Goal: Task Accomplishment & Management: Complete application form

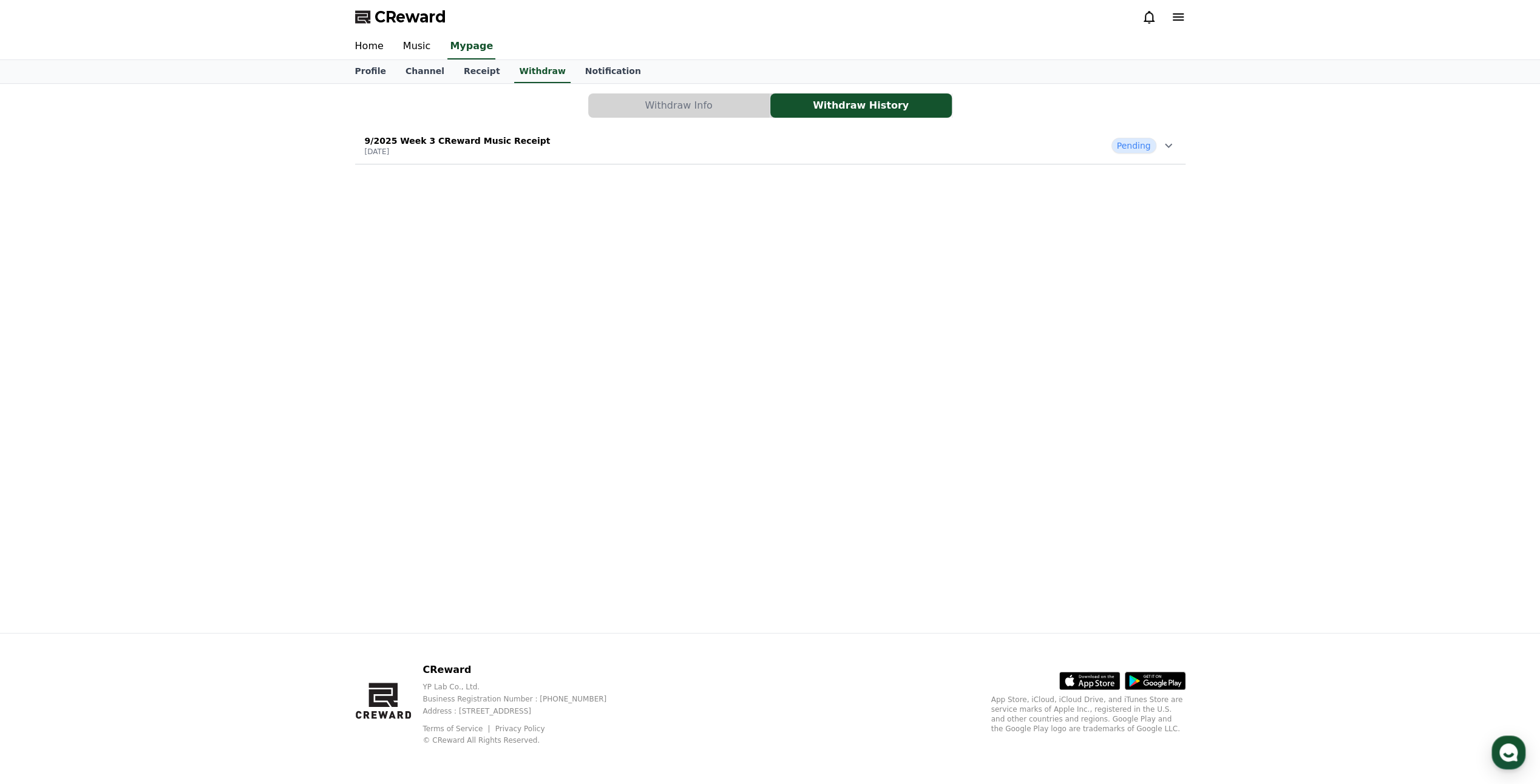
click at [1156, 151] on div "Pending" at bounding box center [1143, 145] width 64 height 15
click at [1185, 152] on div "9/2025 Week 3 CReward Music Receipt 2025-09-24 Pending" at bounding box center [770, 145] width 830 height 32
click at [1165, 144] on icon at bounding box center [1169, 145] width 14 height 14
click at [376, 396] on div "Withdraw Info Withdraw History 9/2025 Week 3 CReward Music Receipt [DATE] Pendi…" at bounding box center [771, 358] width 850 height 549
drag, startPoint x: 40, startPoint y: 344, endPoint x: 73, endPoint y: 358, distance: 35.8
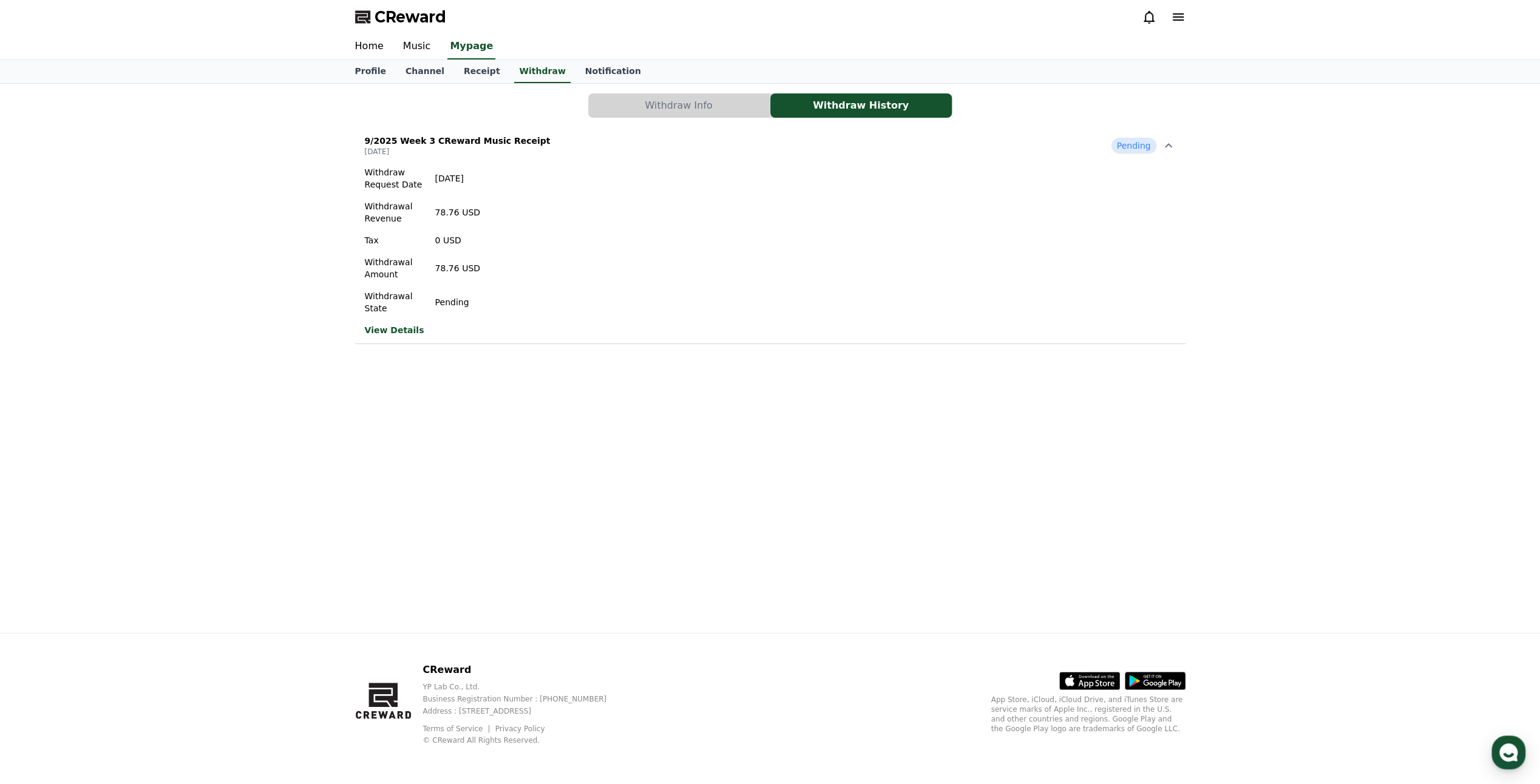
click at [40, 344] on div "Withdraw Info Withdraw History 9/2025 Week 3 CReward Music Receipt 2025-09-24 P…" at bounding box center [770, 358] width 1540 height 549
click at [410, 70] on link "Channel" at bounding box center [425, 72] width 59 height 23
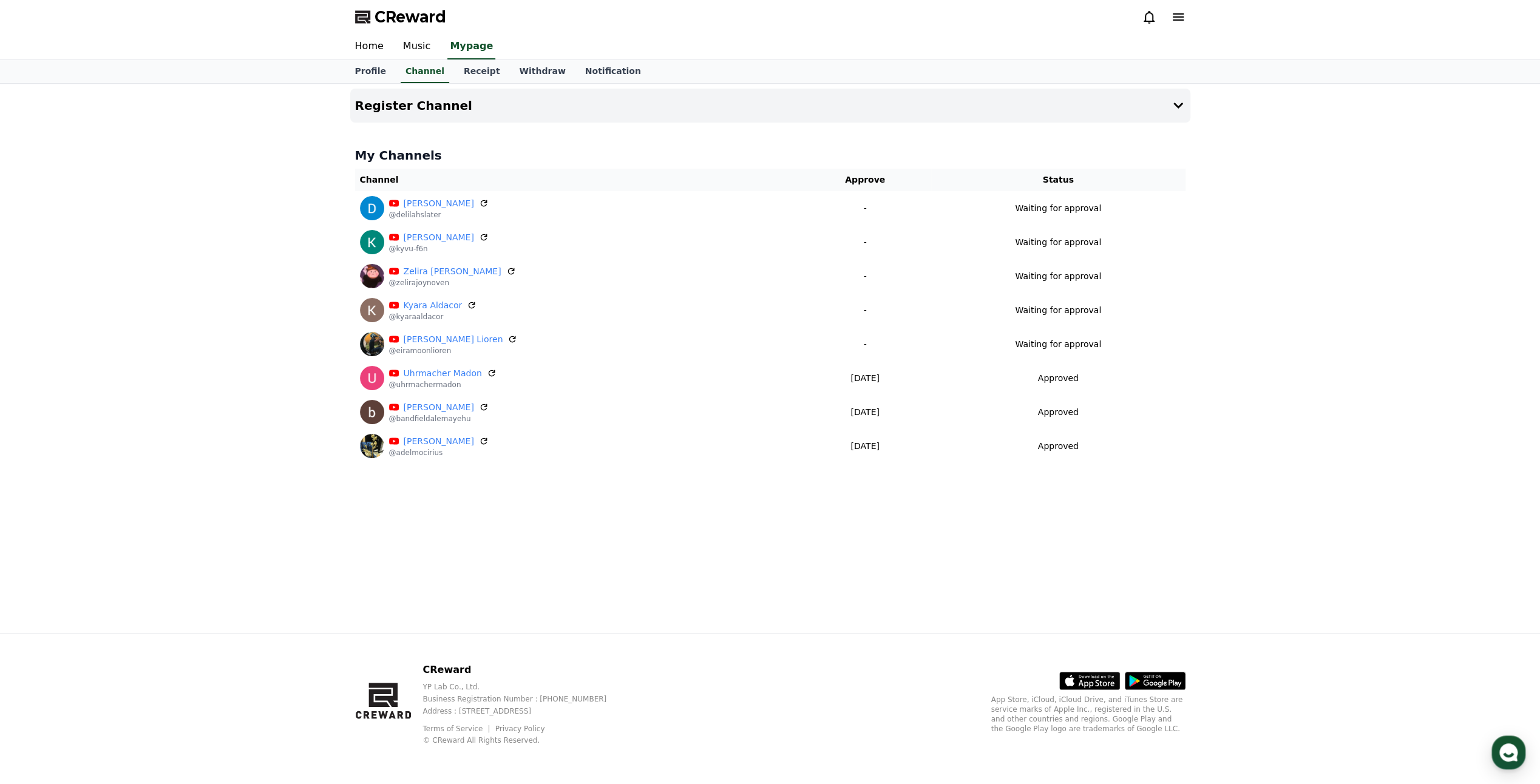
click at [444, 75] on div "Profile Channel Receipt Withdraw Notification" at bounding box center [771, 72] width 850 height 23
click at [470, 75] on link "Receipt" at bounding box center [482, 72] width 56 height 23
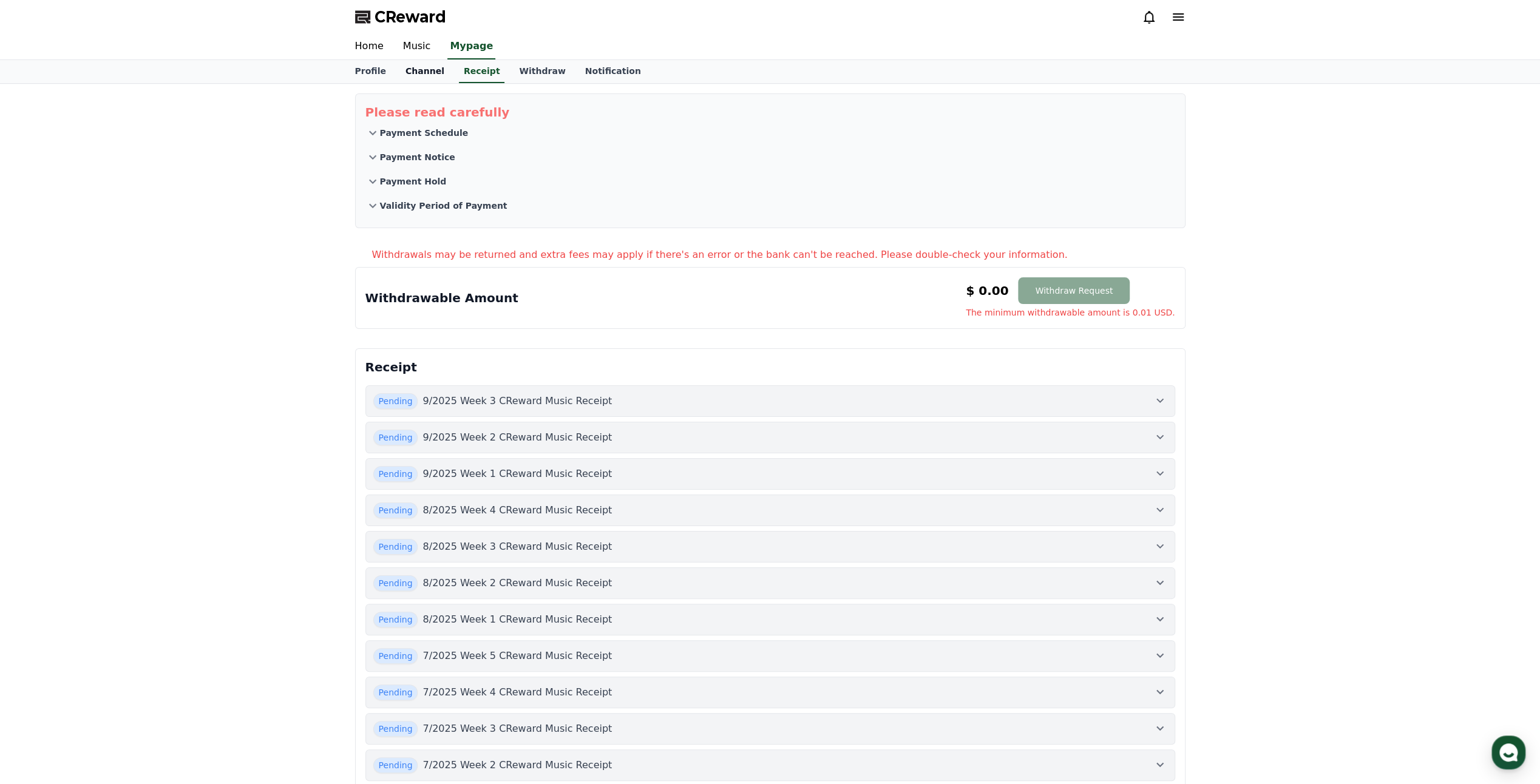
click at [419, 78] on link "Channel" at bounding box center [425, 72] width 59 height 23
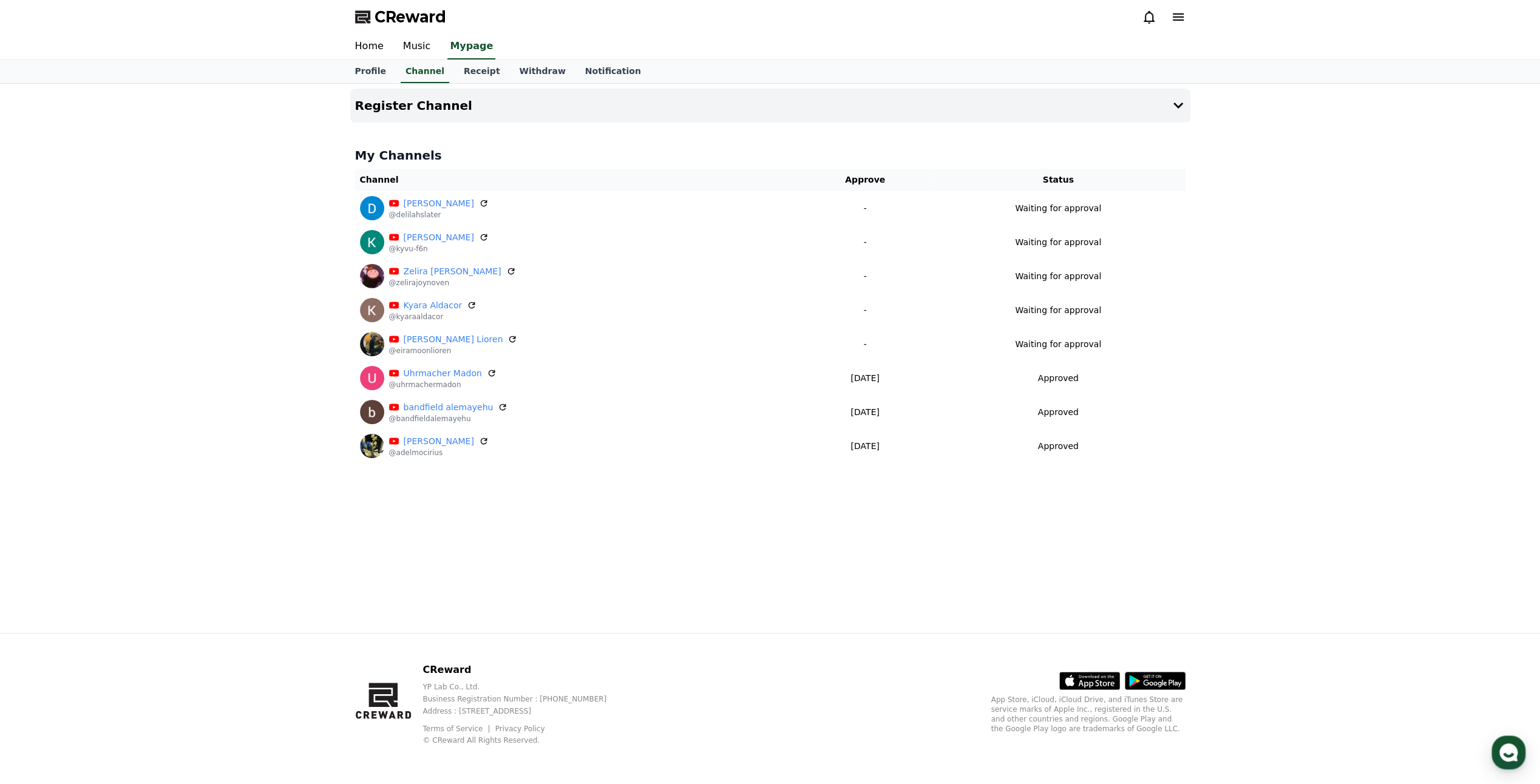
click at [282, 262] on div "Register Channel My Channels Channel Approve Status Delilah Slater @delilahslat…" at bounding box center [770, 358] width 1540 height 549
click at [474, 75] on link "Receipt" at bounding box center [482, 72] width 56 height 23
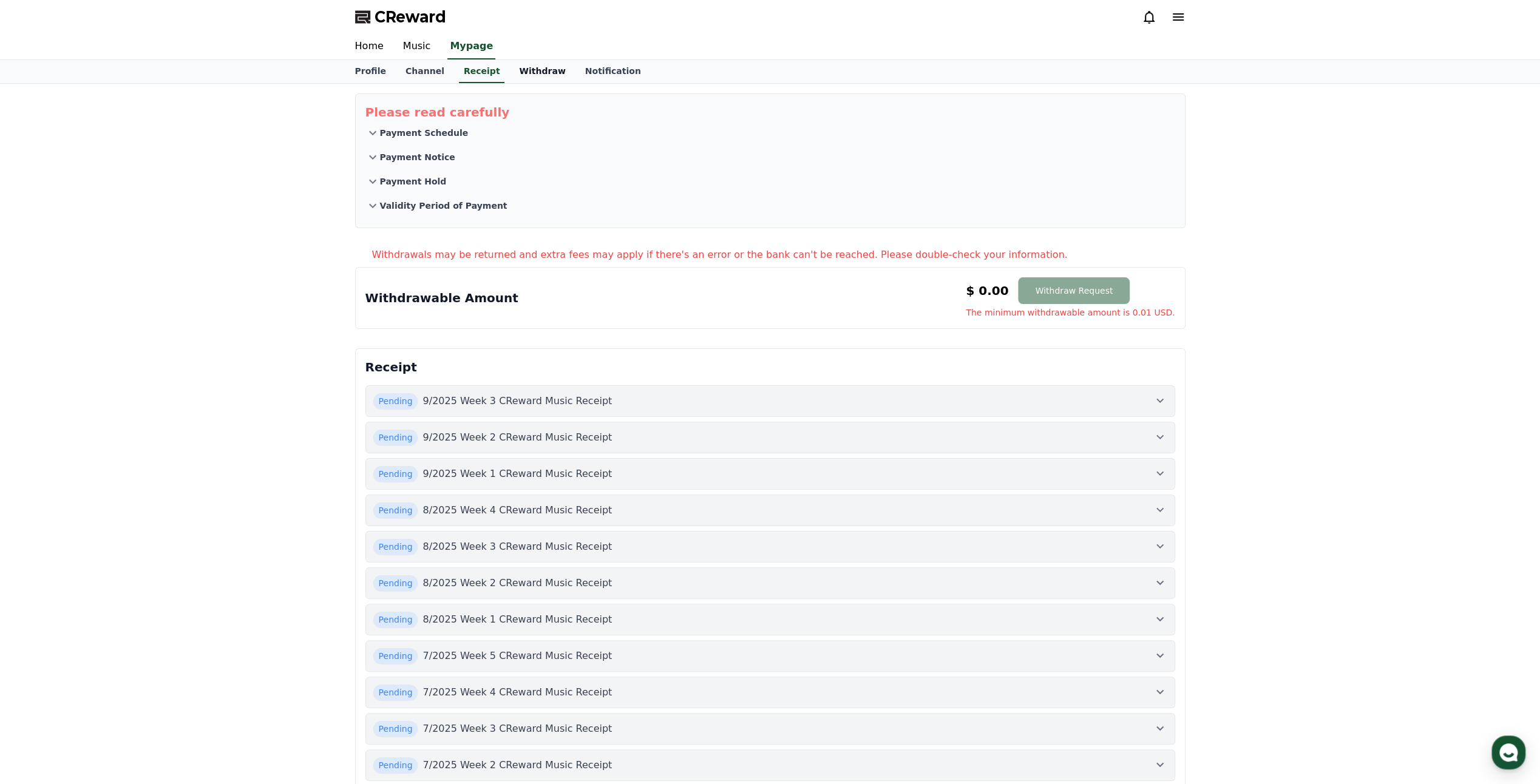
click at [527, 71] on link "Withdraw" at bounding box center [542, 72] width 66 height 23
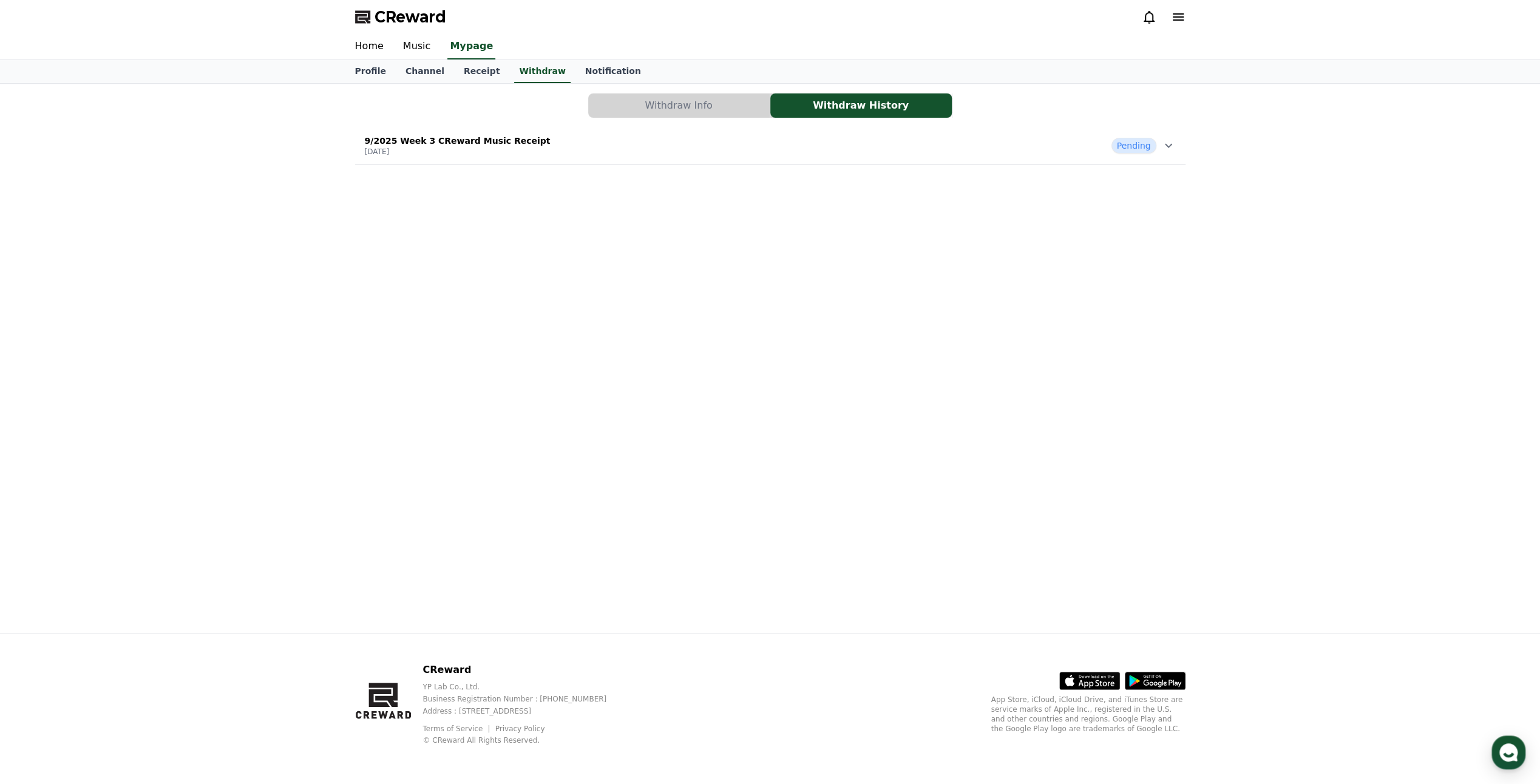
click at [869, 164] on div "Withdraw Info Withdraw History 9/2025 Week 3 CReward Music Receipt 2025-09-24 P…" at bounding box center [770, 128] width 840 height 80
drag, startPoint x: 561, startPoint y: 55, endPoint x: 584, endPoint y: 70, distance: 27.5
click at [563, 59] on div "Home Music Mypage" at bounding box center [771, 47] width 850 height 25
click at [584, 70] on link "Notification" at bounding box center [613, 72] width 75 height 23
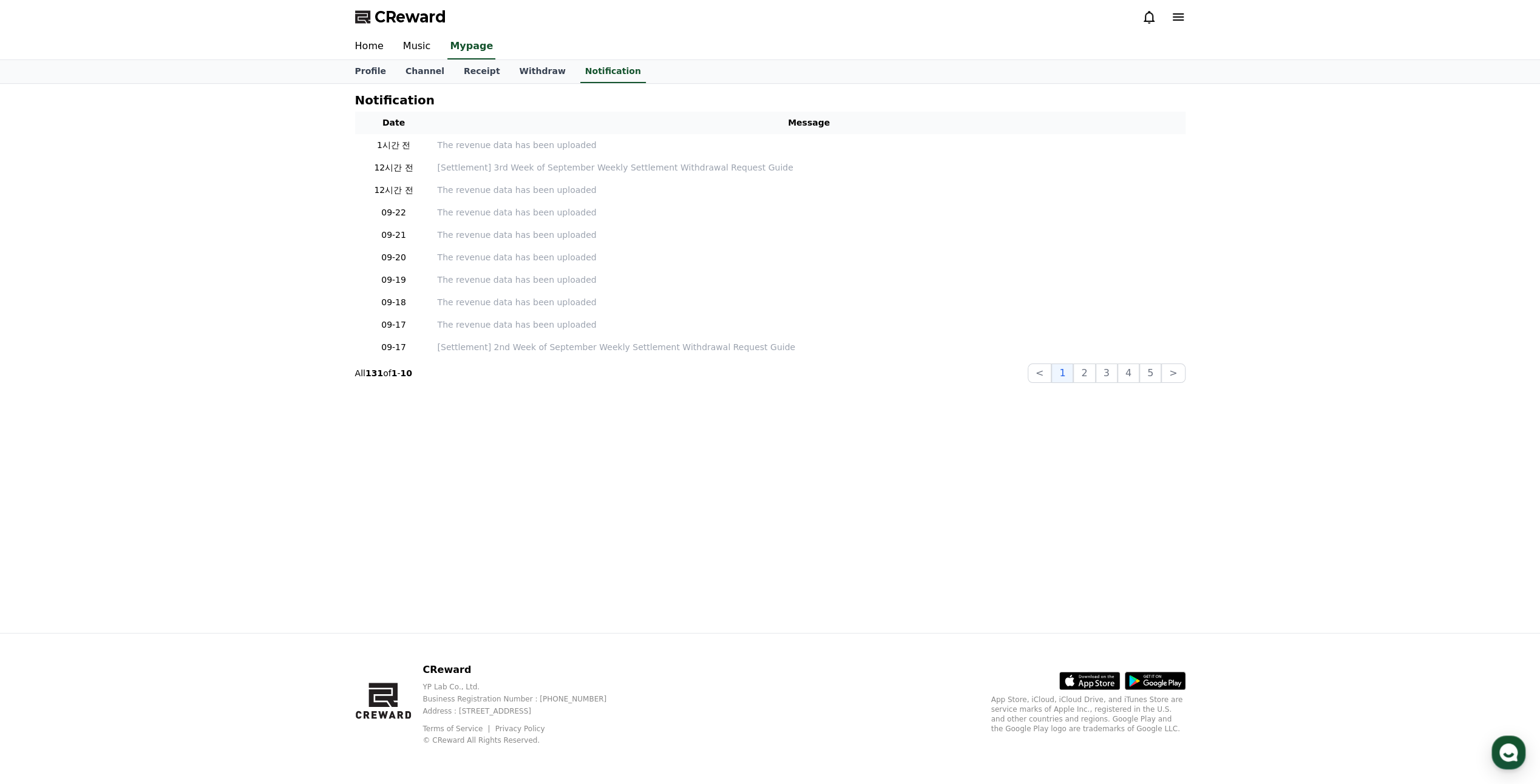
click at [523, 73] on link "Withdraw" at bounding box center [542, 72] width 66 height 23
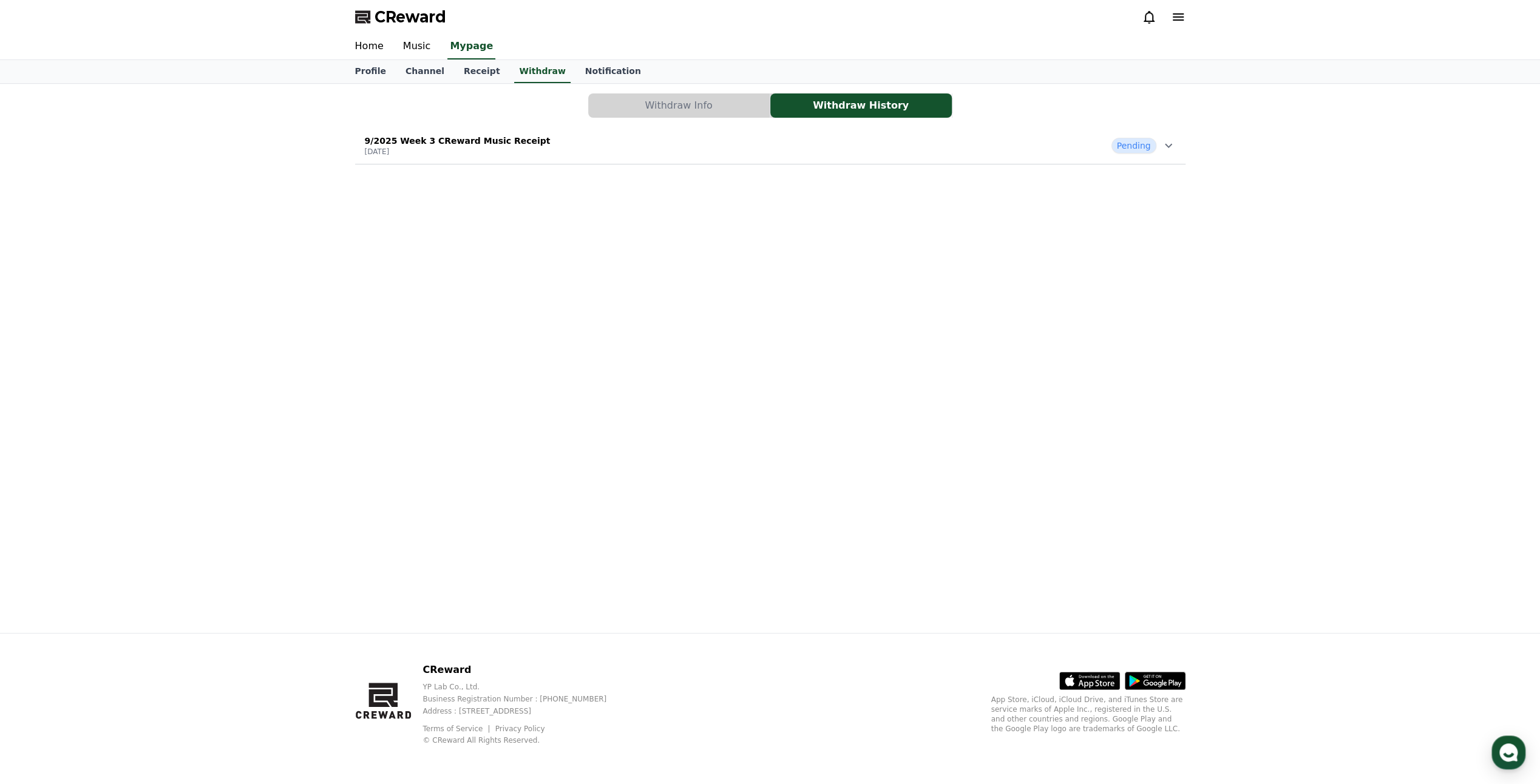
click at [1162, 146] on icon at bounding box center [1169, 145] width 14 height 14
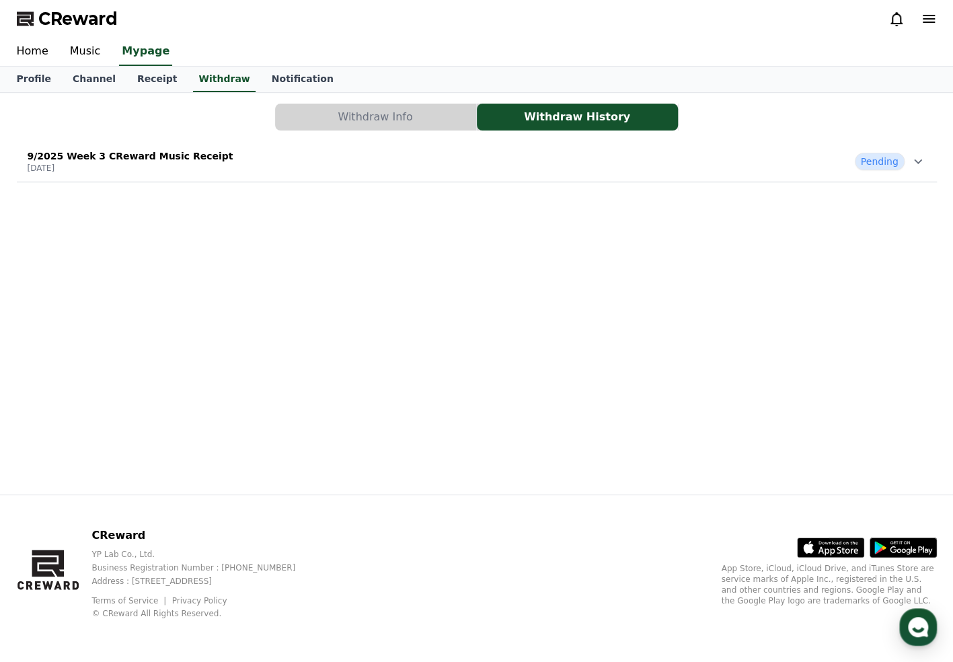
click at [935, 163] on div "9/2025 Week 3 CReward Music Receipt [DATE] Pending" at bounding box center [477, 161] width 920 height 35
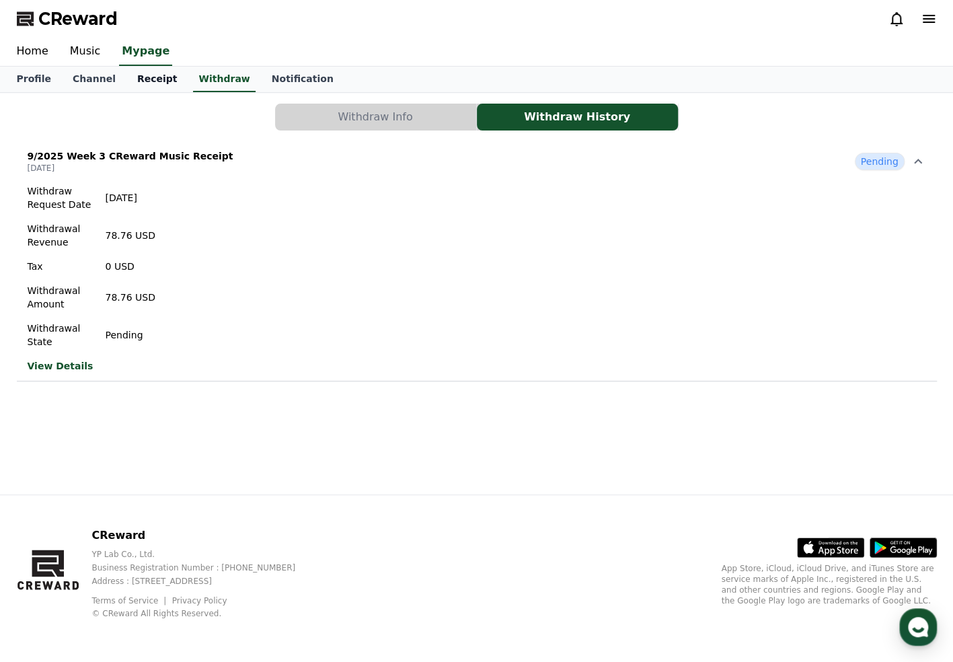
click at [143, 78] on link "Receipt" at bounding box center [157, 80] width 62 height 26
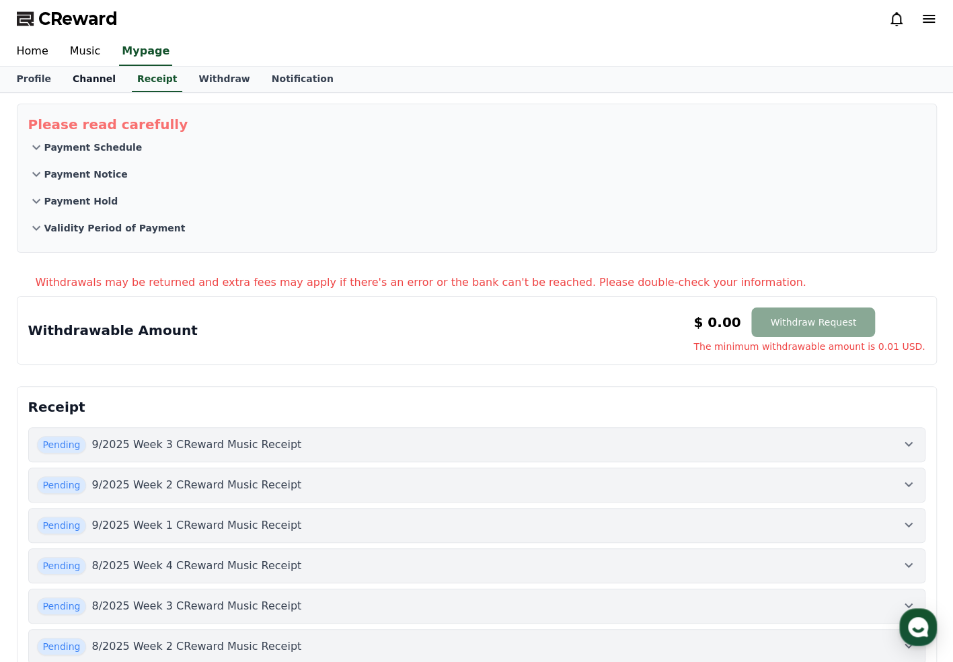
click at [64, 87] on link "Channel" at bounding box center [94, 80] width 65 height 26
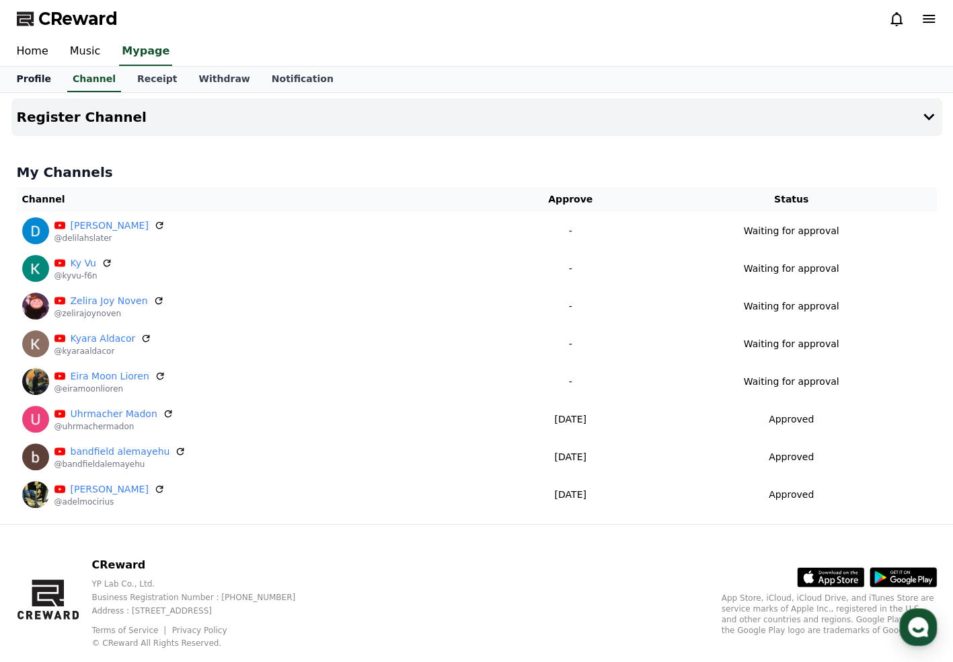
click at [31, 84] on link "Profile" at bounding box center [34, 80] width 56 height 26
select select "**********"
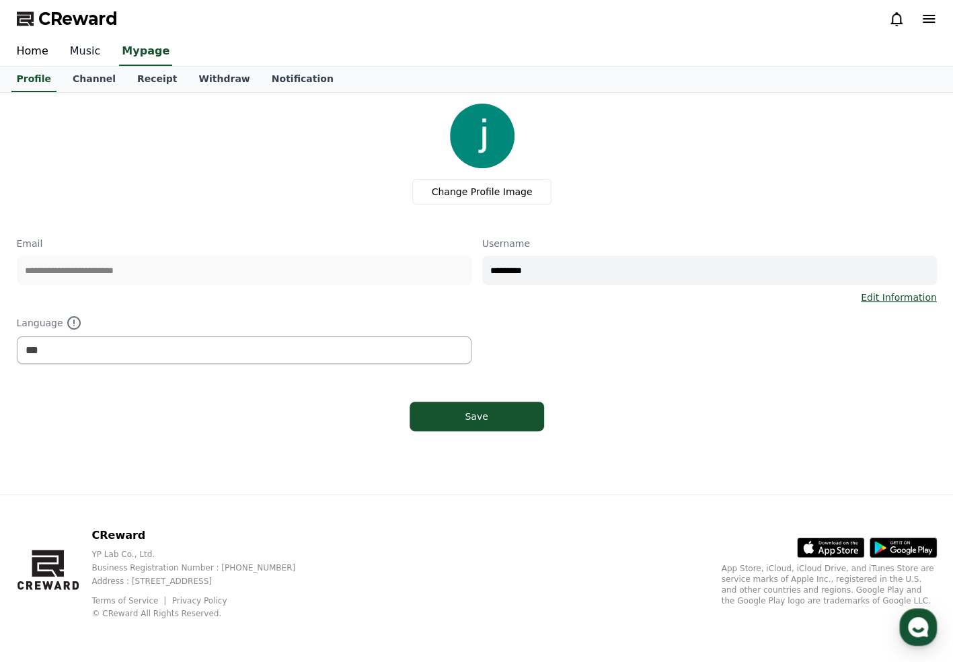
click at [84, 57] on link "Music" at bounding box center [85, 52] width 52 height 28
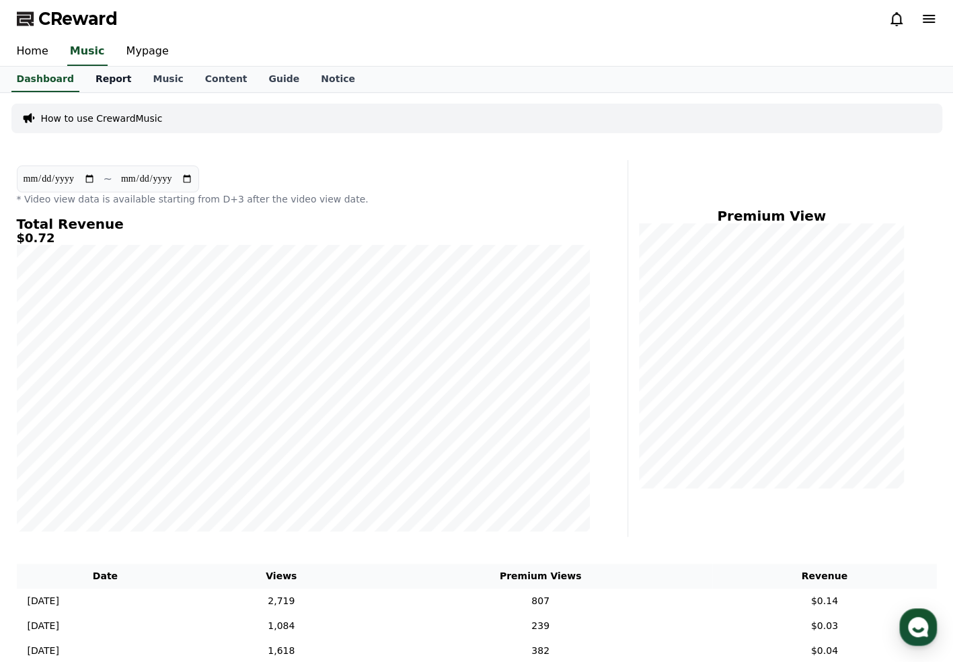
click at [100, 78] on link "Report" at bounding box center [114, 80] width 58 height 26
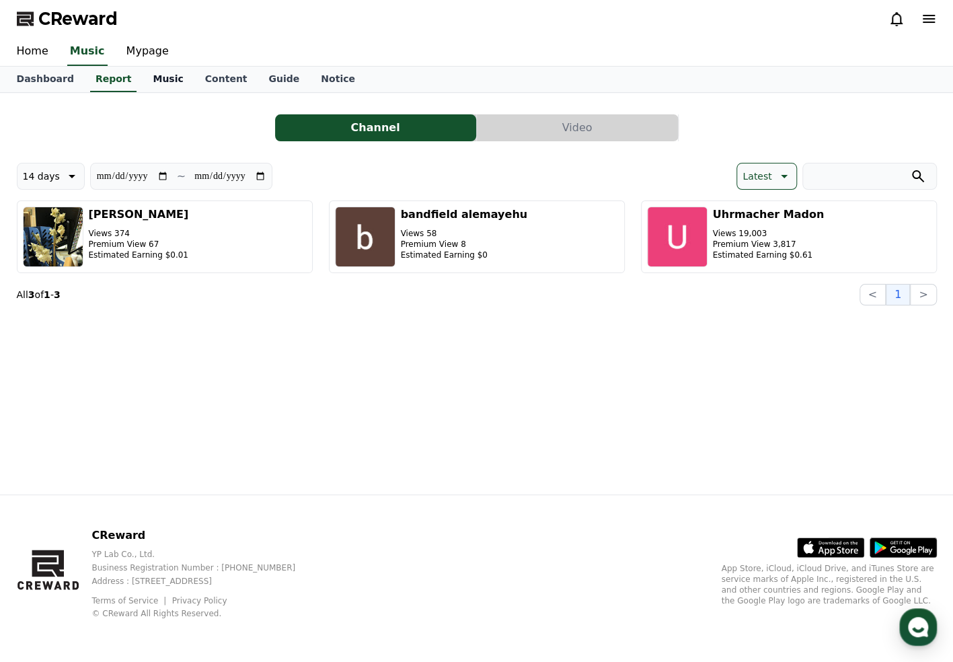
click at [163, 79] on link "Music" at bounding box center [168, 80] width 52 height 26
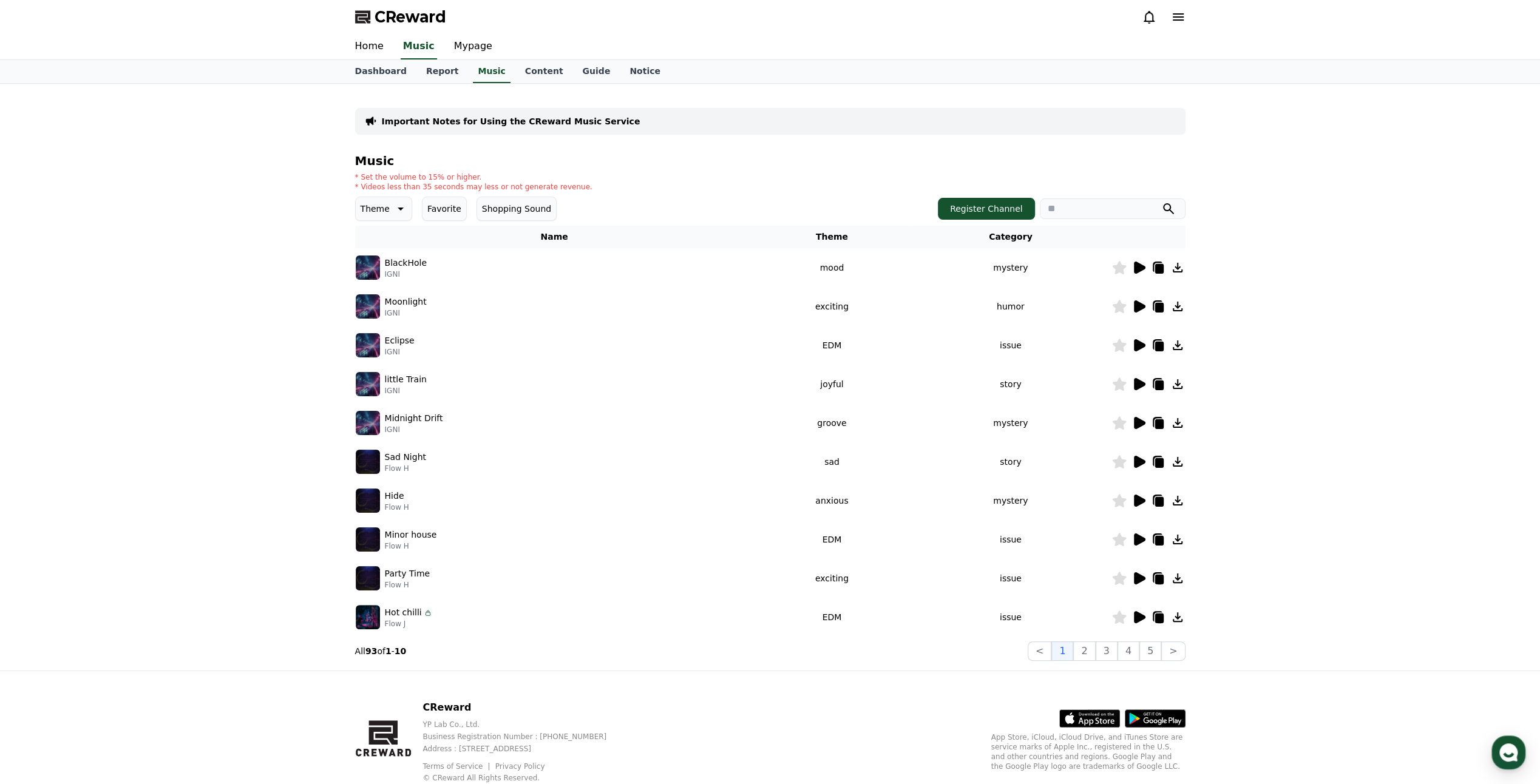
scroll to position [37, 0]
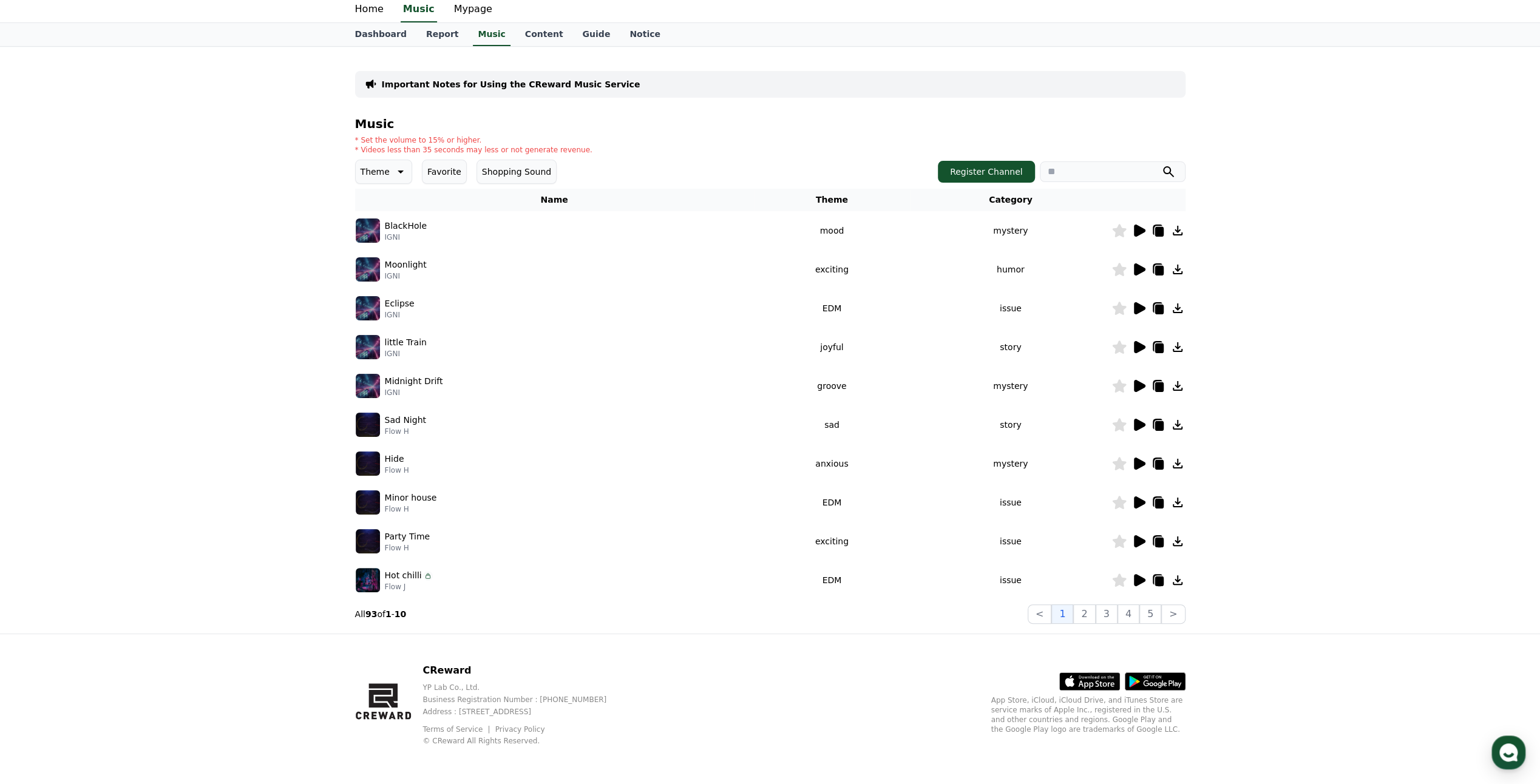
click at [220, 468] on div "Important Notes for Using the CReward Music Service Music * Set the volume to 1…" at bounding box center [770, 340] width 1540 height 586
click at [859, 596] on button "2" at bounding box center [1084, 614] width 22 height 20
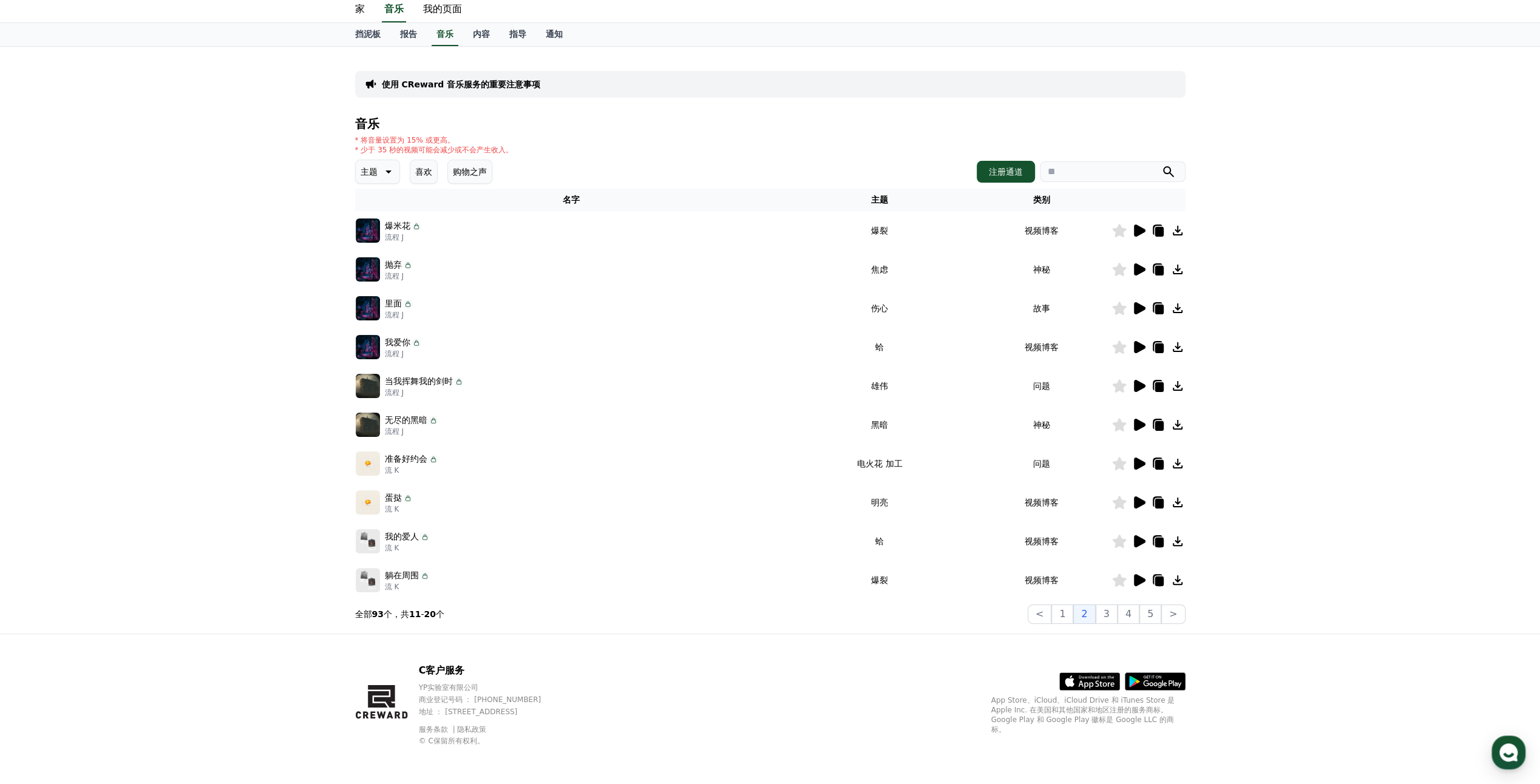
click at [234, 510] on div "使用 CReward 音乐服务的重要注意事项 音乐 * 将音量设置为 15% 或更高。 * 少于 35 秒的视频可能会减少或不会产生收入。 主题 喜欢 购物之…" at bounding box center [770, 340] width 1540 height 586
click at [859, 596] on button "3" at bounding box center [1107, 614] width 22 height 20
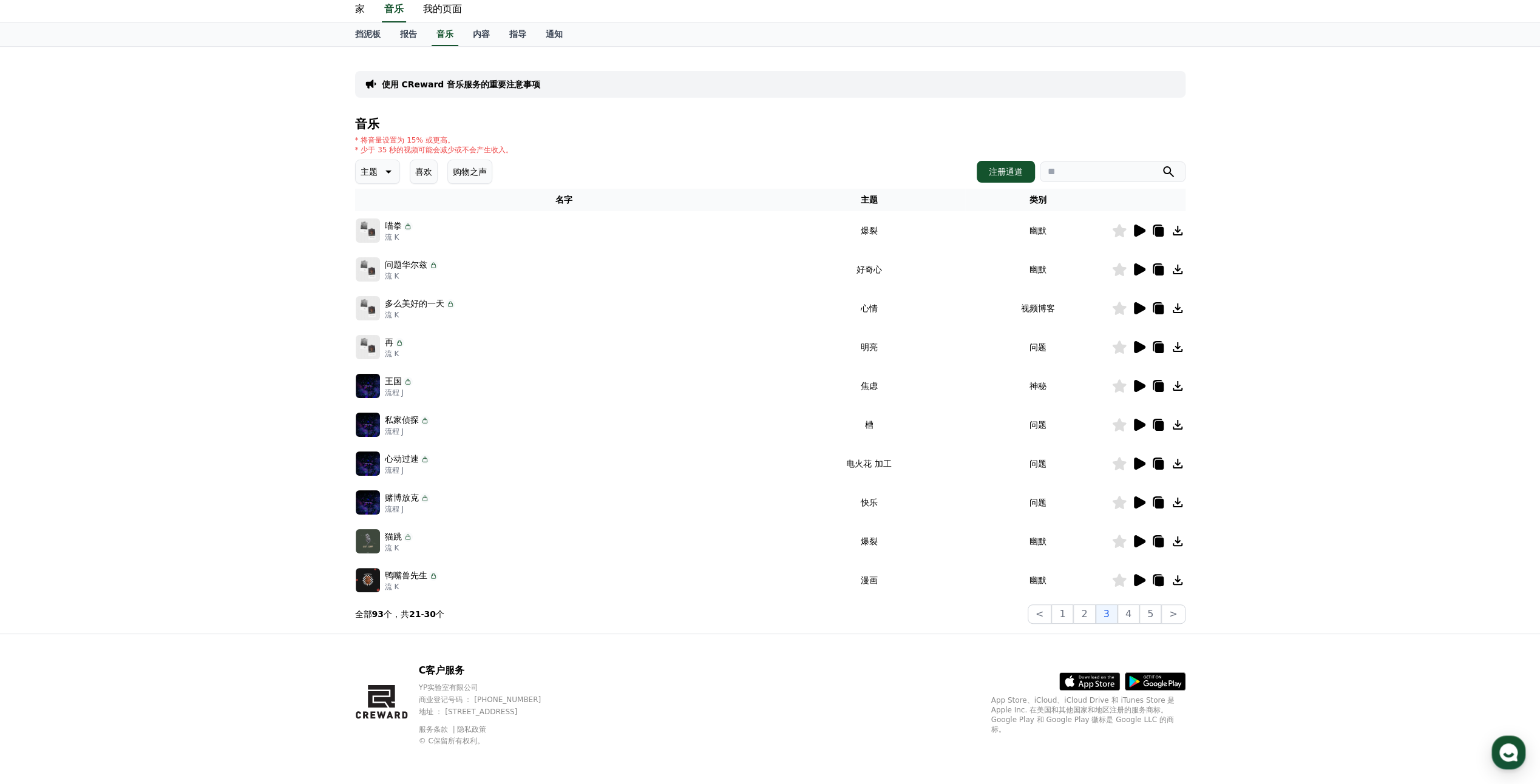
drag, startPoint x: 8, startPoint y: 315, endPoint x: 49, endPoint y: 337, distance: 46.5
click at [18, 318] on div "使用 CReward 音乐服务的重要注意事项 音乐 * 将音量设置为 15% 或更高。 * 少于 35 秒的视频可能会减少或不会产生收入。 主题 喜欢 购物之…" at bounding box center [770, 340] width 1540 height 586
click at [383, 165] on icon at bounding box center [387, 171] width 14 height 14
drag, startPoint x: 149, startPoint y: 212, endPoint x: 292, endPoint y: 266, distance: 152.9
click at [149, 212] on div "使用 CReward 音乐服务的重要注意事项 音乐 * 将音量设置为 15% 或更高。 * 少于 35 秒的视频可能会减少或不会产生收入。 主题 Theme …" at bounding box center [770, 340] width 1540 height 586
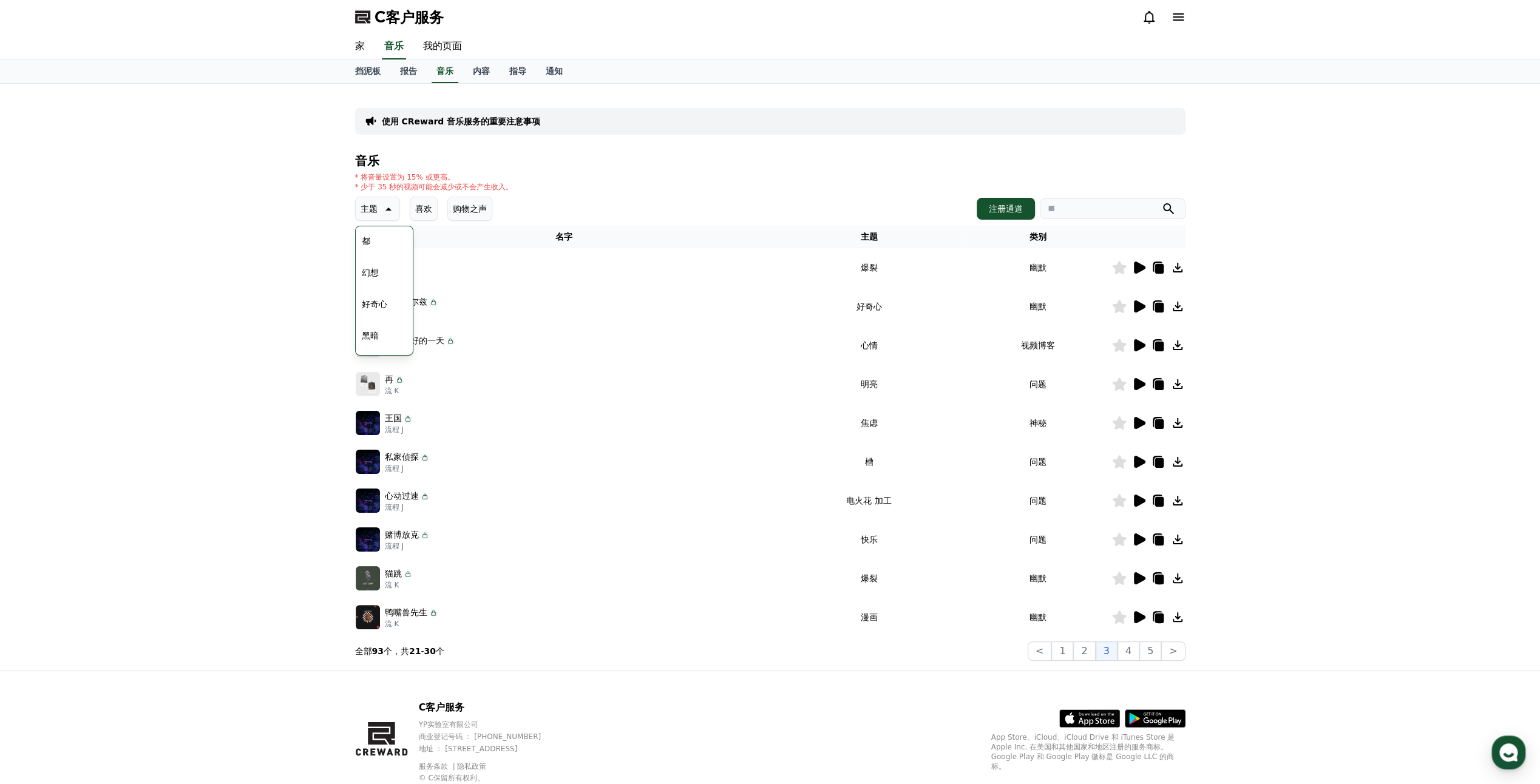
drag, startPoint x: 706, startPoint y: 178, endPoint x: 793, endPoint y: 190, distance: 87.8
click at [710, 178] on div "* 将音量设置为 15% 或更高。 * 少于 35 秒的视频可能会减少或不会产生收入。" at bounding box center [770, 182] width 830 height 20
click at [859, 206] on font "注册通道" at bounding box center [1007, 208] width 34 height 12
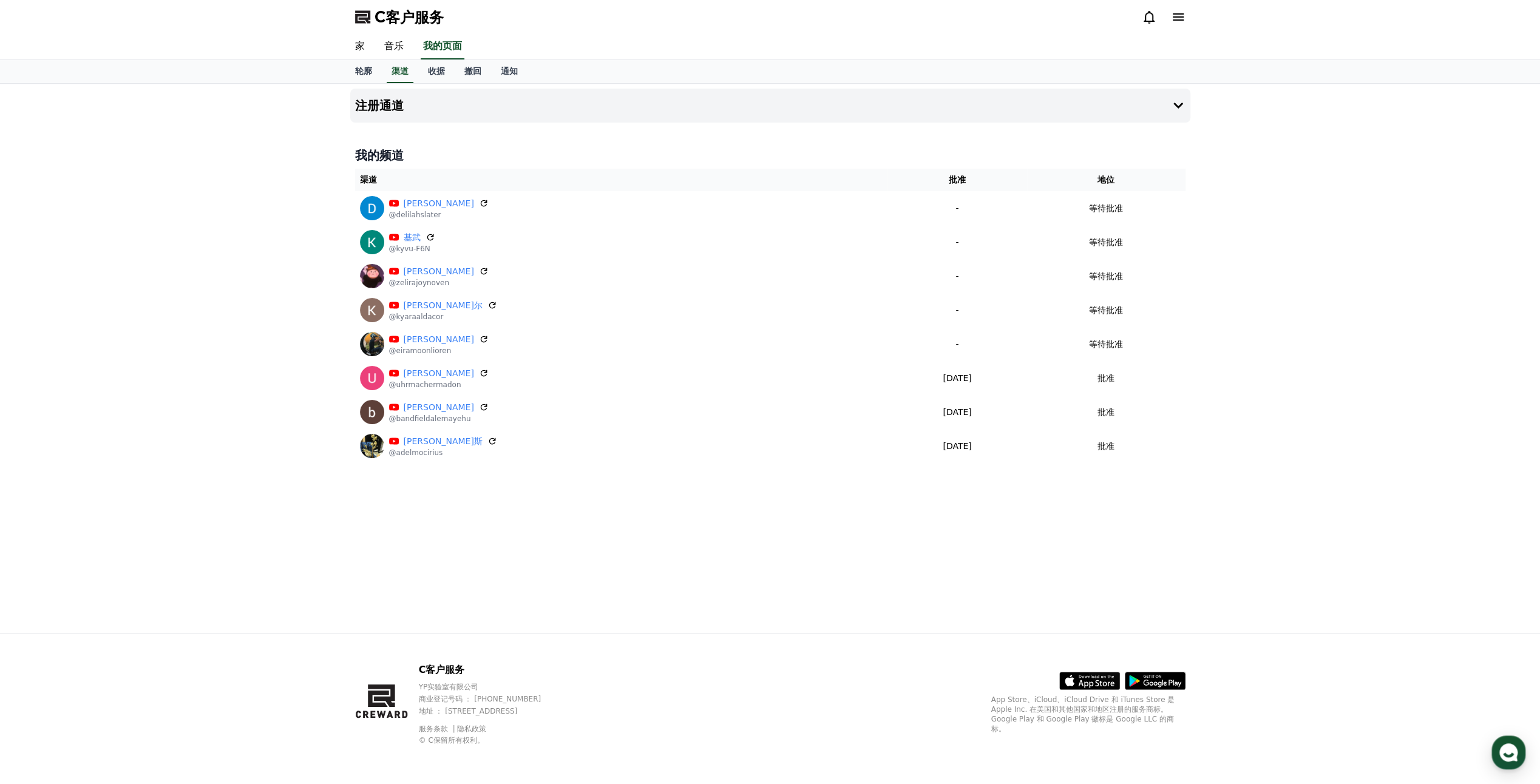
drag, startPoint x: 274, startPoint y: 145, endPoint x: 407, endPoint y: 87, distance: 145.1
click at [279, 143] on div "注册通道 我的频道 渠道 批准 地位 黛利拉·斯莱特 @delilahslater - 等待批准 基武 @kyvu-F6N - 等待批准 泽丽拉·乔伊·诺文 …" at bounding box center [770, 358] width 1540 height 549
click at [394, 49] on link "音乐" at bounding box center [394, 47] width 39 height 25
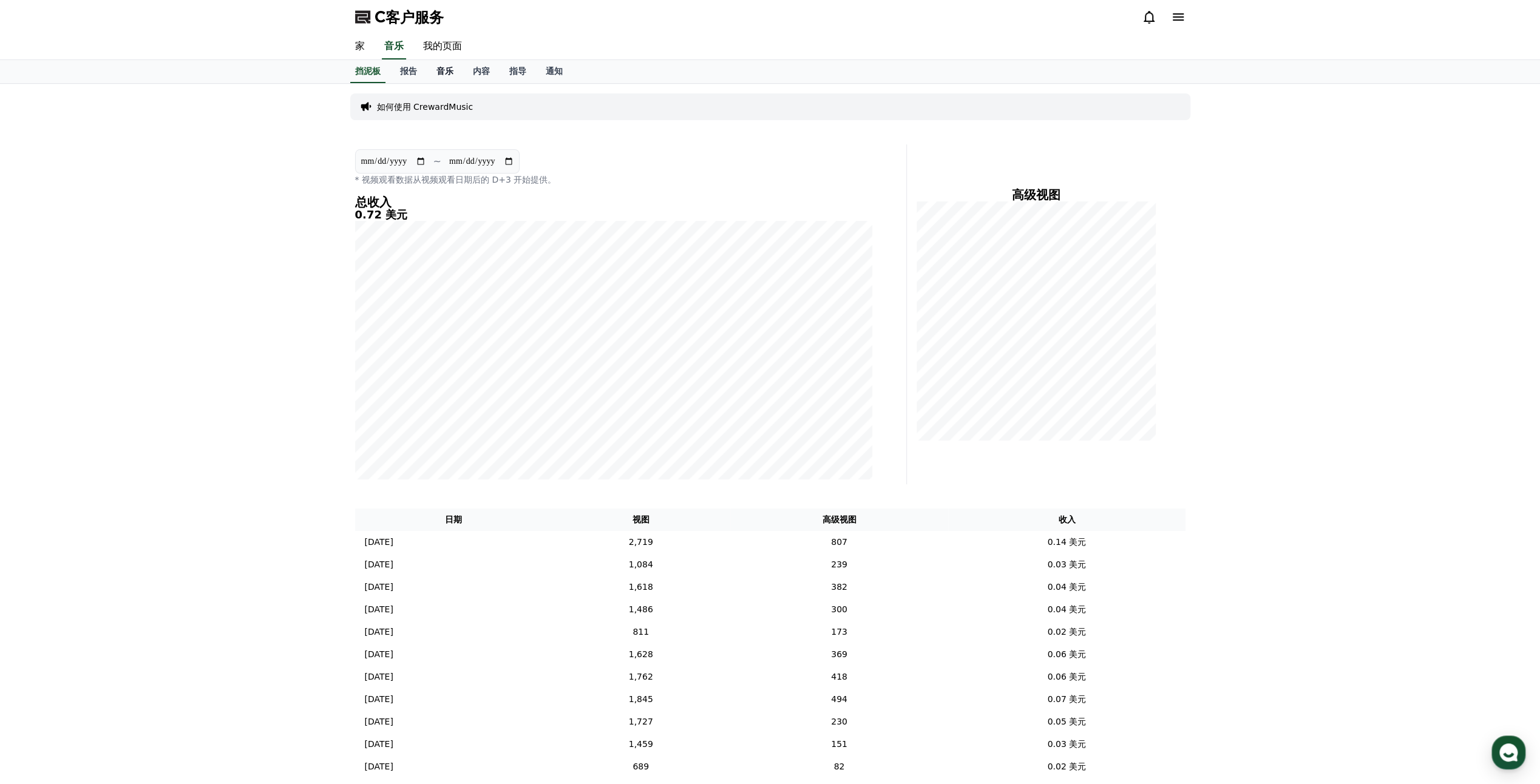
click at [444, 73] on font "音乐" at bounding box center [445, 70] width 17 height 10
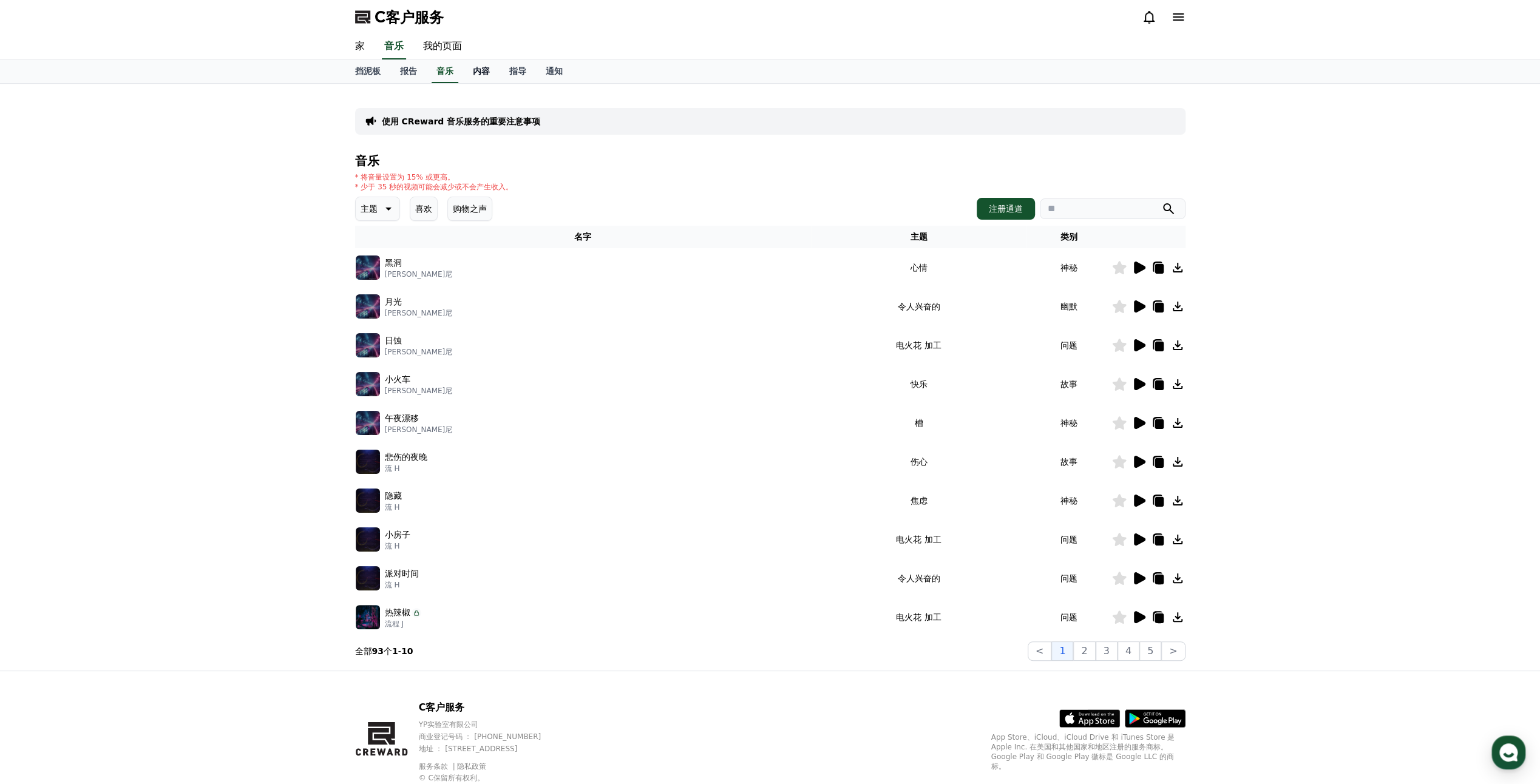
click at [487, 69] on font "内容" at bounding box center [481, 70] width 17 height 10
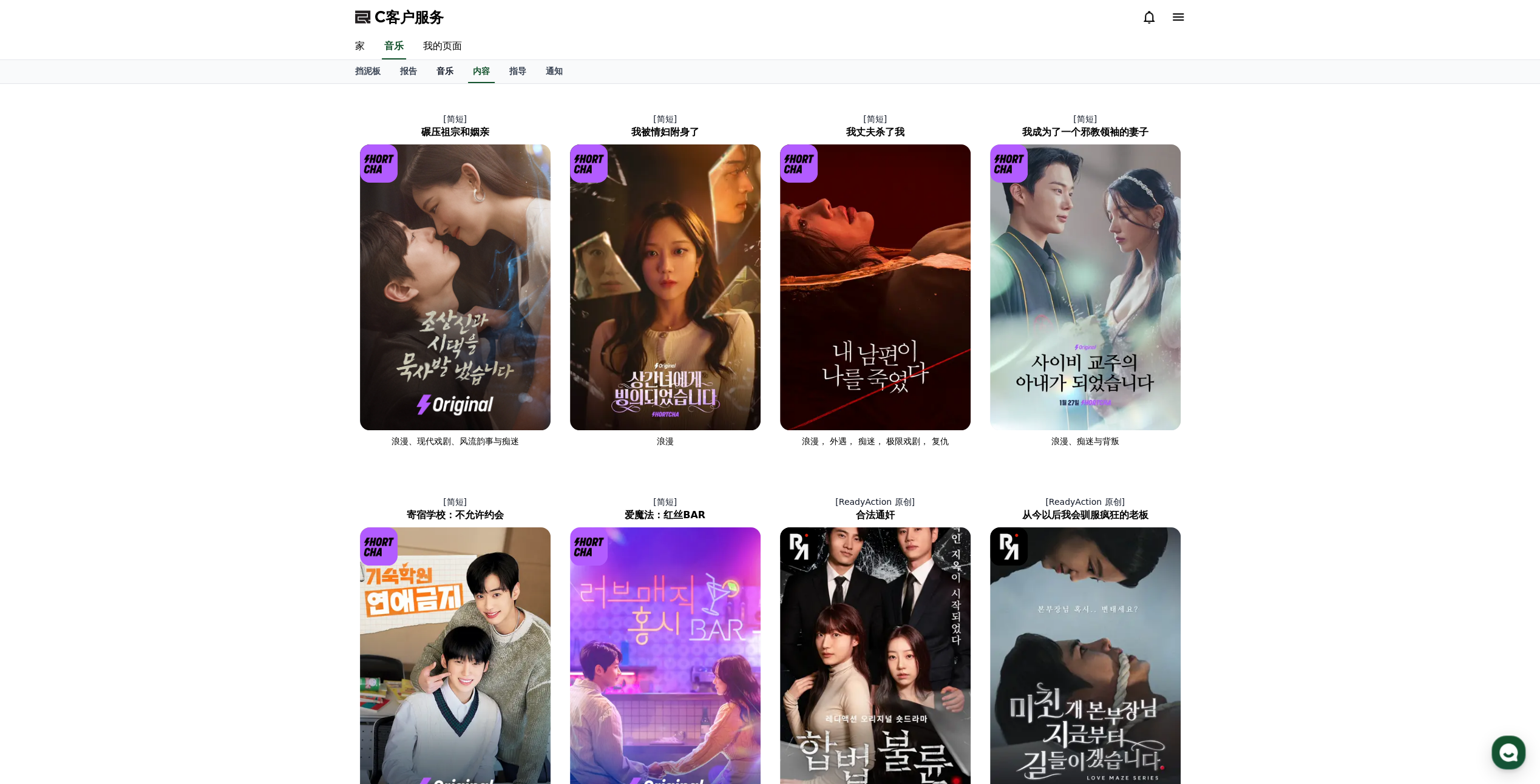
click at [446, 69] on font "音乐" at bounding box center [445, 70] width 17 height 10
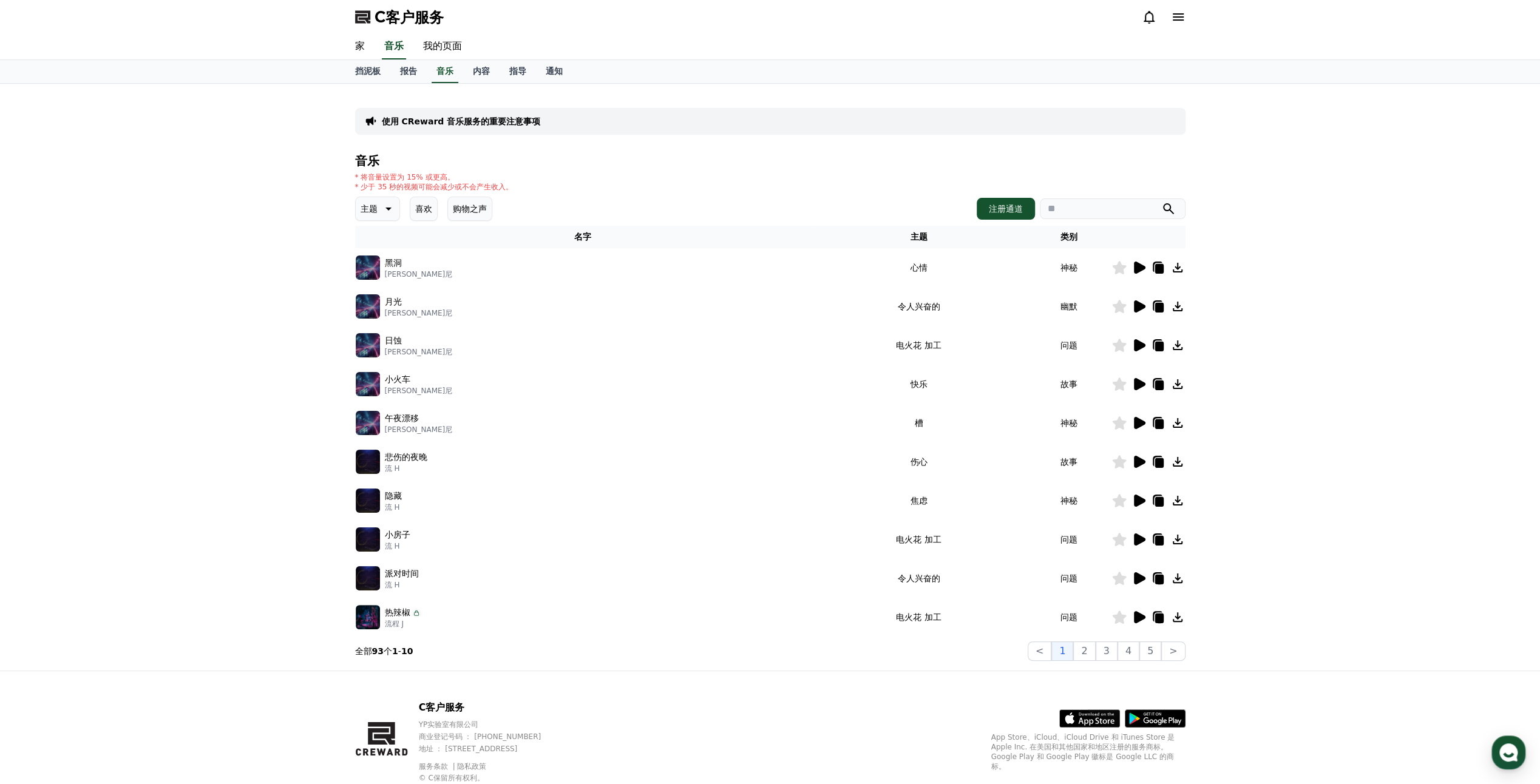
click at [74, 493] on div "使用 CReward 音乐服务的重要注意事项 音乐 * 将音量设置为 15% 或更高。 * 少于 35 秒的视频可能会减少或不会产生收入。 主题 喜欢 购物之…" at bounding box center [770, 377] width 1540 height 586
click at [859, 596] on button "1" at bounding box center [1062, 651] width 22 height 20
click at [402, 267] on div "黑洞" at bounding box center [418, 263] width 68 height 13
drag, startPoint x: 221, startPoint y: 231, endPoint x: 748, endPoint y: 66, distance: 552.2
click at [182, 128] on div "使用 CReward 音乐服务的重要注意事项 音乐 * 将音量设置为 15% 或更高。 * 少于 35 秒的视频可能会减少或不会产生收入。 主题 喜欢 购物之…" at bounding box center [770, 377] width 1540 height 586
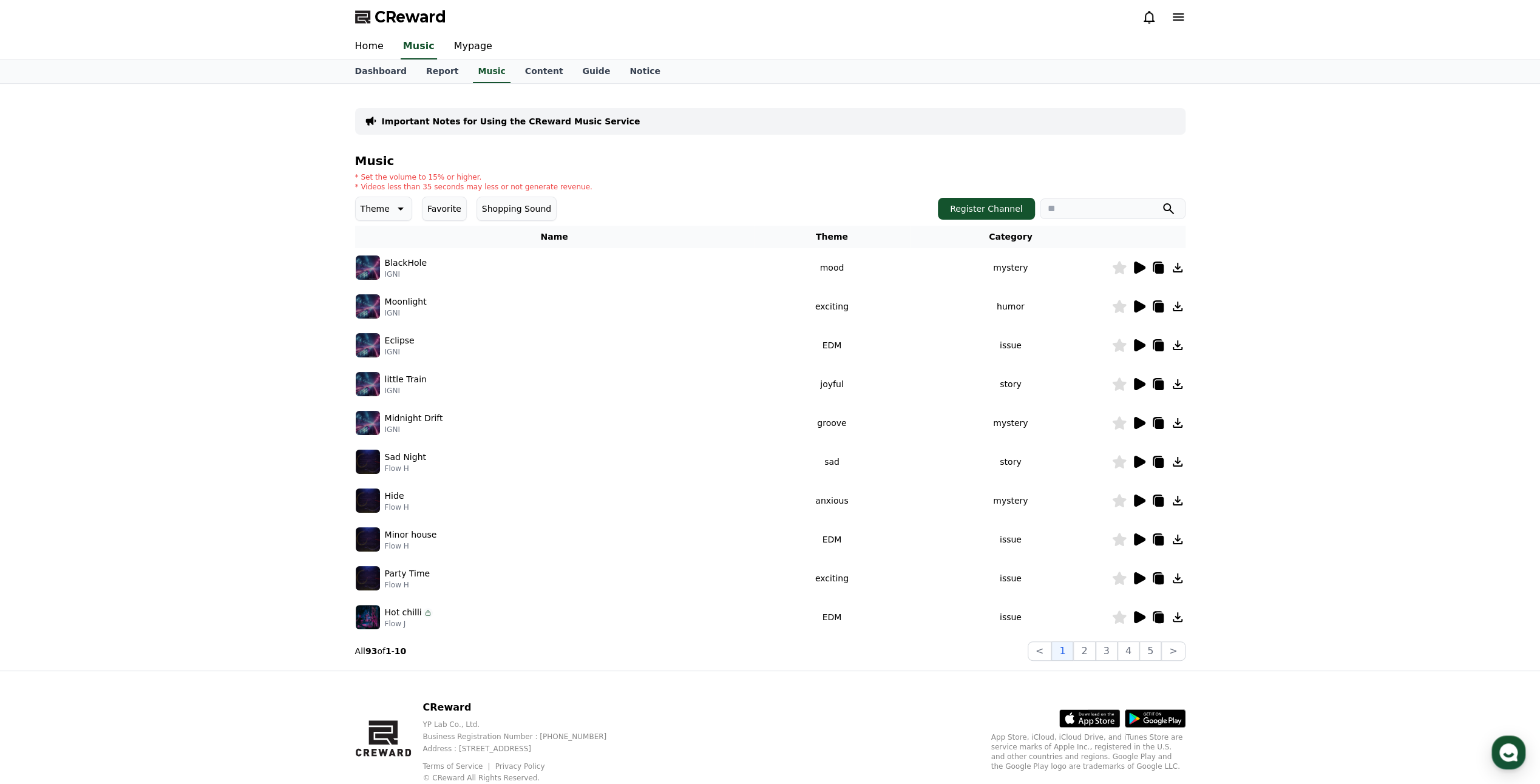
click at [402, 261] on p "BlackHole" at bounding box center [405, 263] width 42 height 13
click at [859, 268] on icon at bounding box center [1158, 269] width 8 height 10
click at [859, 166] on div "Important Notes for Using the CReward Music Service Music * Set the volume to 1…" at bounding box center [770, 377] width 1540 height 586
click at [859, 307] on icon at bounding box center [1158, 308] width 8 height 10
click at [859, 142] on div "Important Notes for Using the CReward Music Service Music * Set the volume to 1…" at bounding box center [770, 377] width 1540 height 586
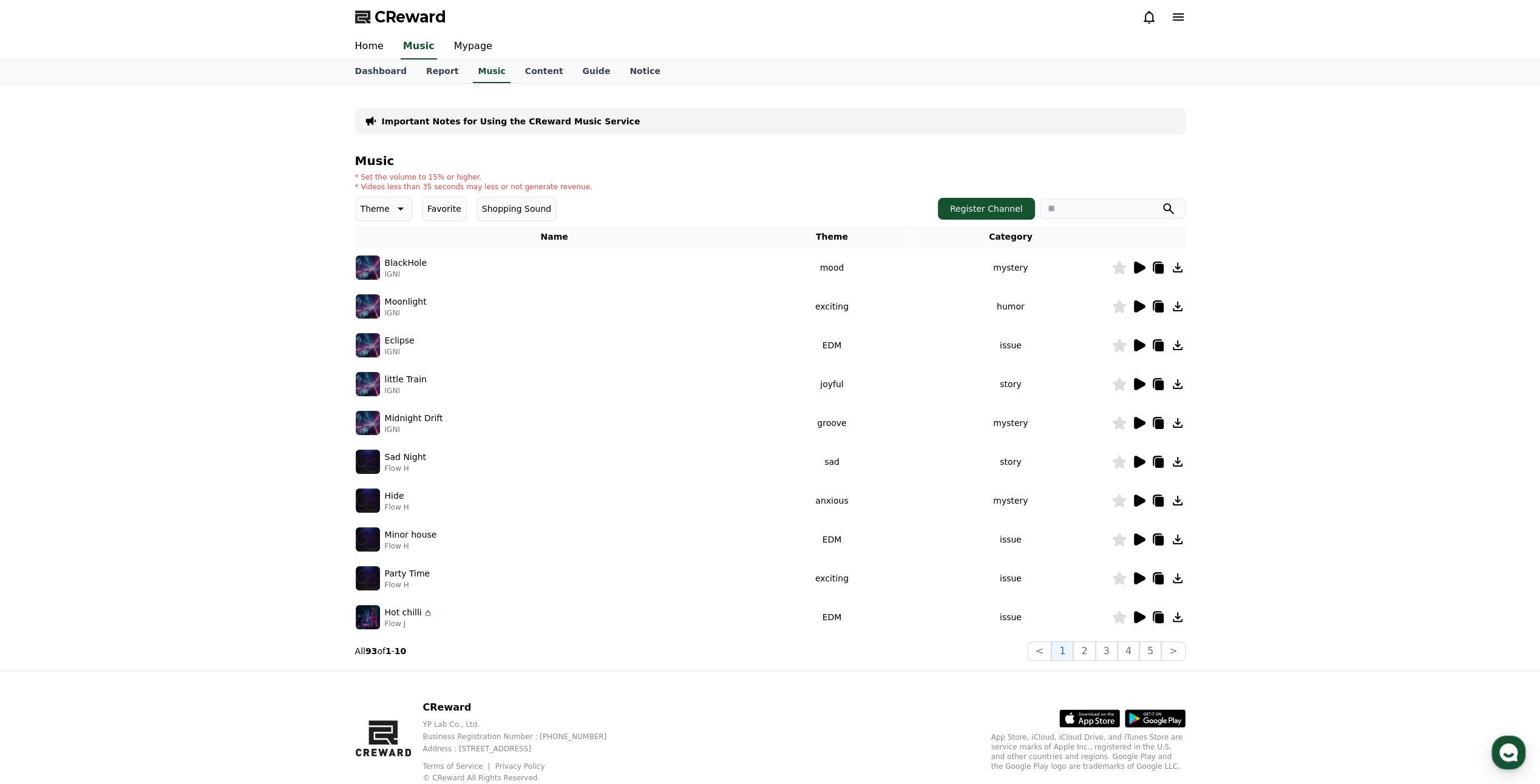
click at [859, 343] on icon at bounding box center [1158, 346] width 8 height 10
drag, startPoint x: 1316, startPoint y: 64, endPoint x: 1319, endPoint y: 71, distance: 7.6
click at [859, 60] on div "Dashboard Report Music Content Guide Notice" at bounding box center [770, 72] width 1540 height 23
click at [859, 375] on td at bounding box center [1148, 383] width 74 height 39
click at [859, 378] on icon at bounding box center [1157, 383] width 10 height 11
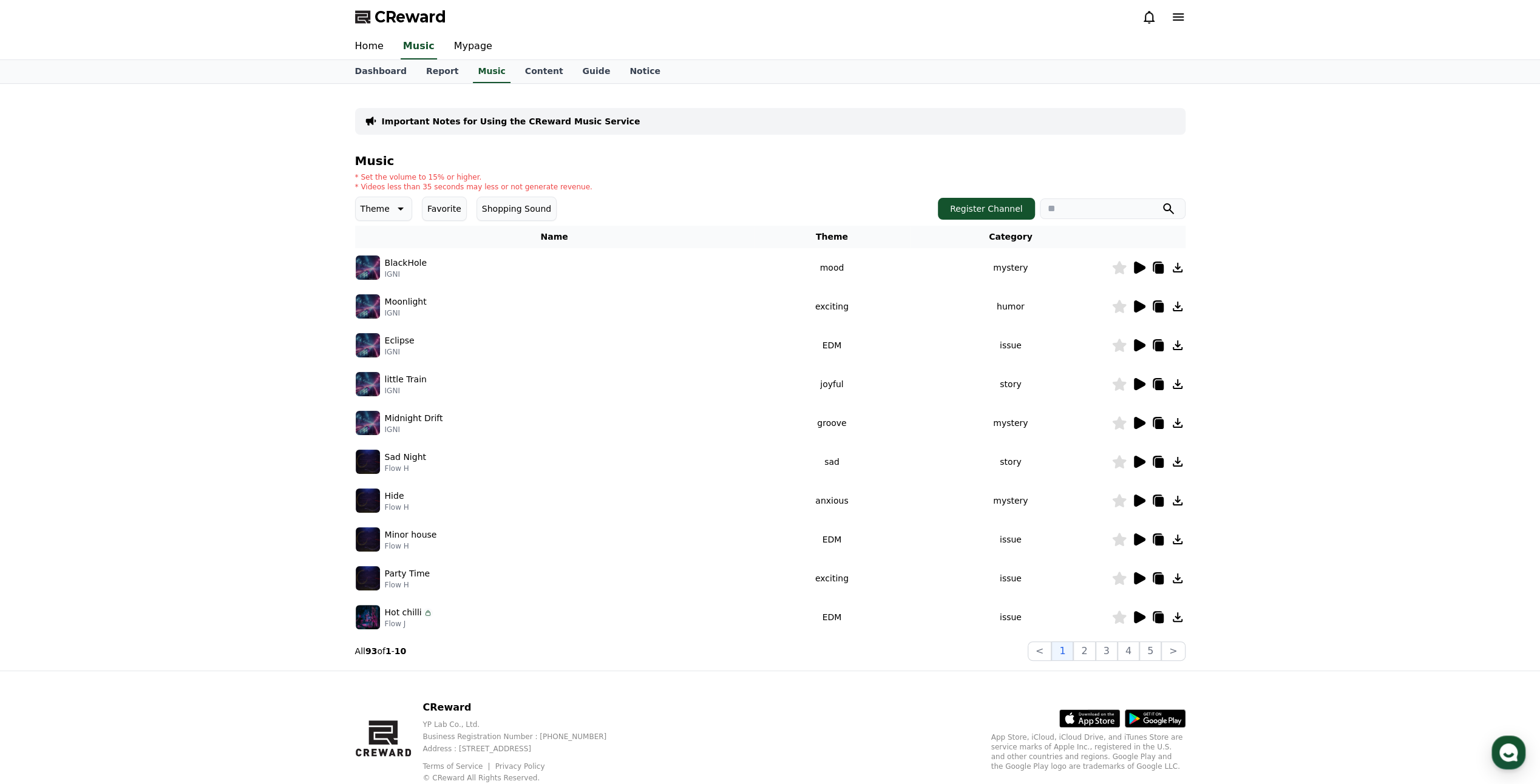
click at [859, 173] on div "Important Notes for Using the CReward Music Service Music * Set the volume to 1…" at bounding box center [770, 377] width 1540 height 586
click at [859, 461] on icon at bounding box center [1158, 463] width 8 height 10
click at [175, 401] on div "Important Notes for Using the CReward Music Service Music * Set the volume to 1…" at bounding box center [770, 377] width 1540 height 586
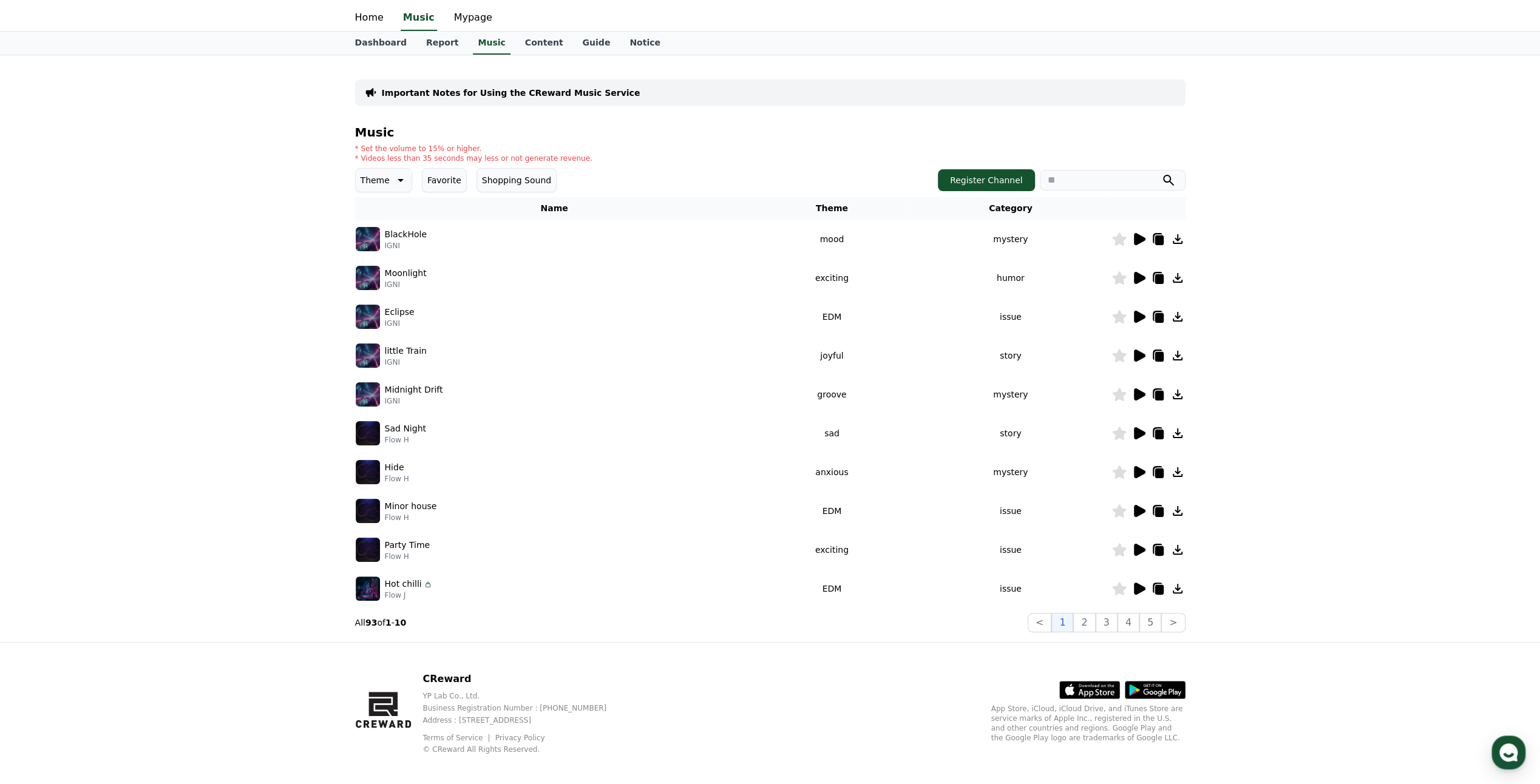
scroll to position [37, 0]
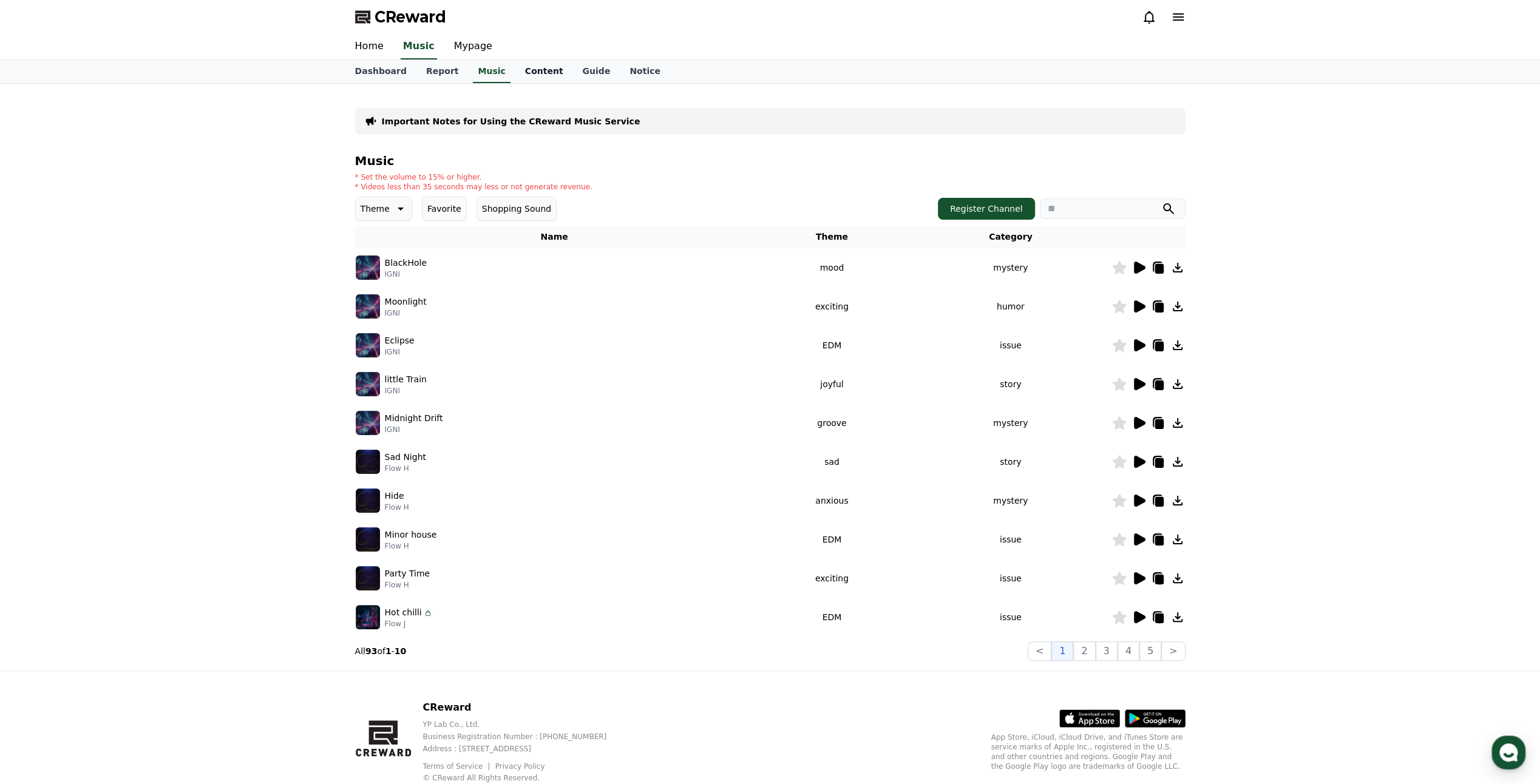
drag, startPoint x: 0, startPoint y: 0, endPoint x: 528, endPoint y: 68, distance: 532.4
click at [528, 68] on link "Content" at bounding box center [544, 72] width 58 height 23
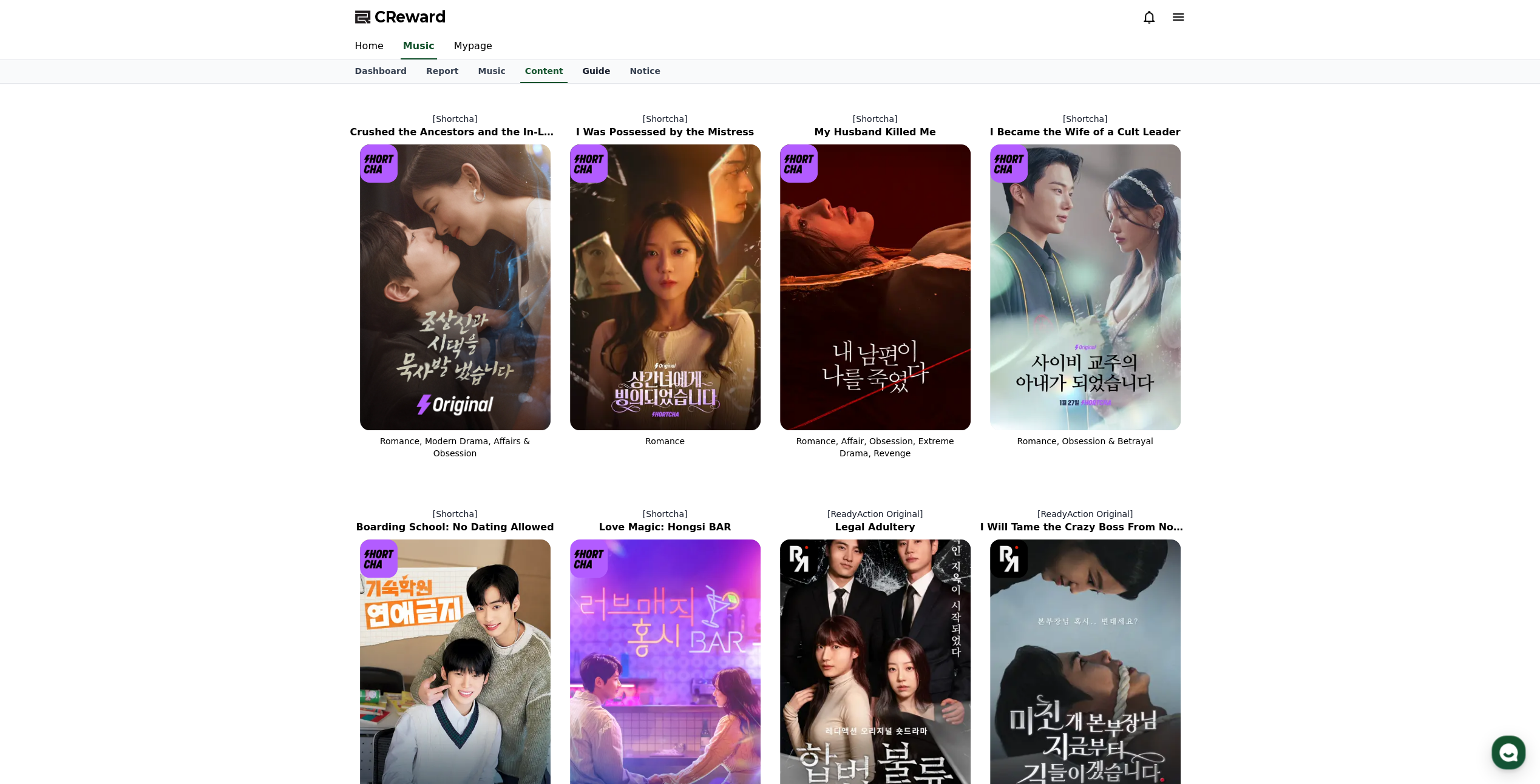
click at [572, 68] on link "Guide" at bounding box center [596, 72] width 47 height 23
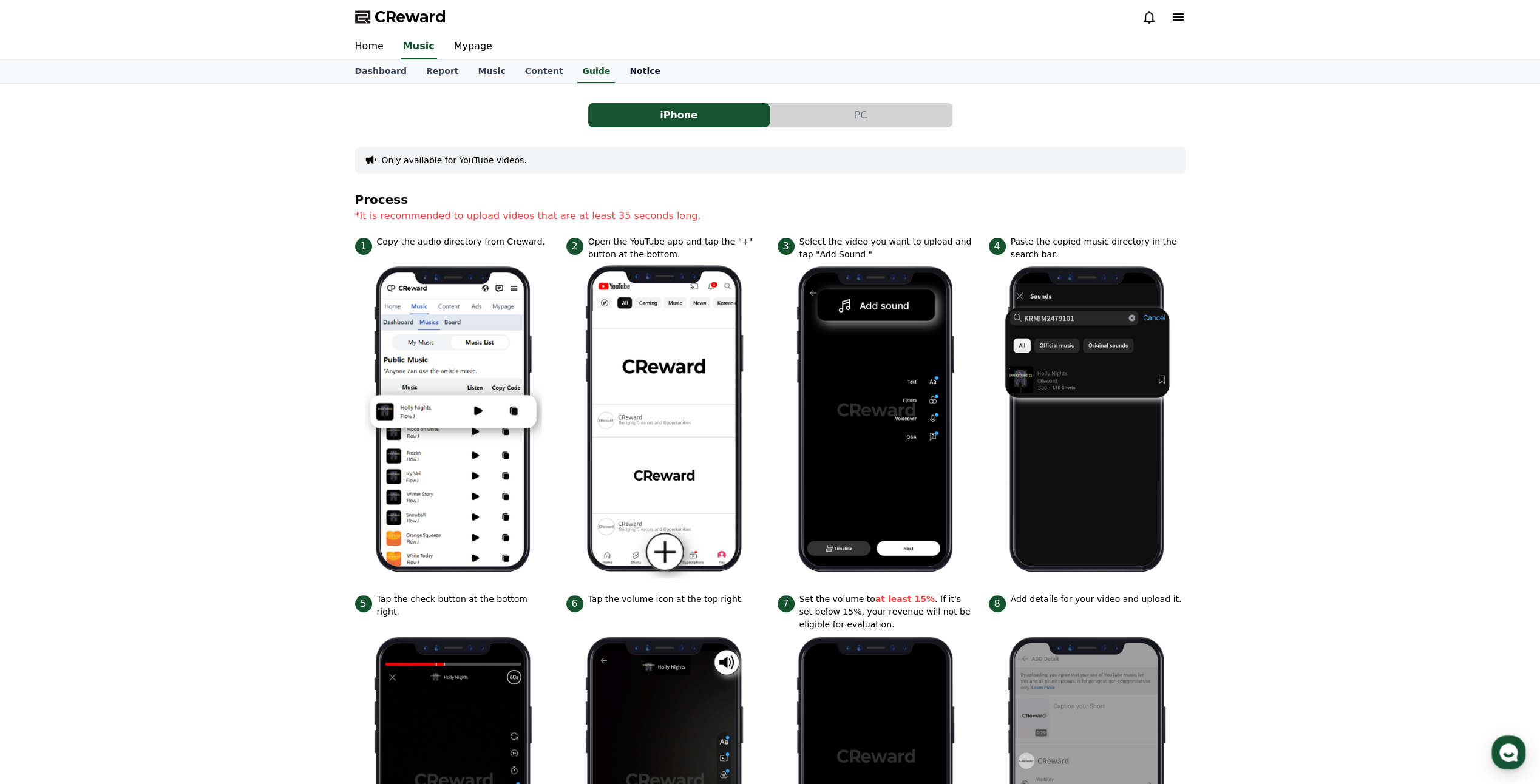
click at [637, 69] on link "Notice" at bounding box center [645, 72] width 51 height 23
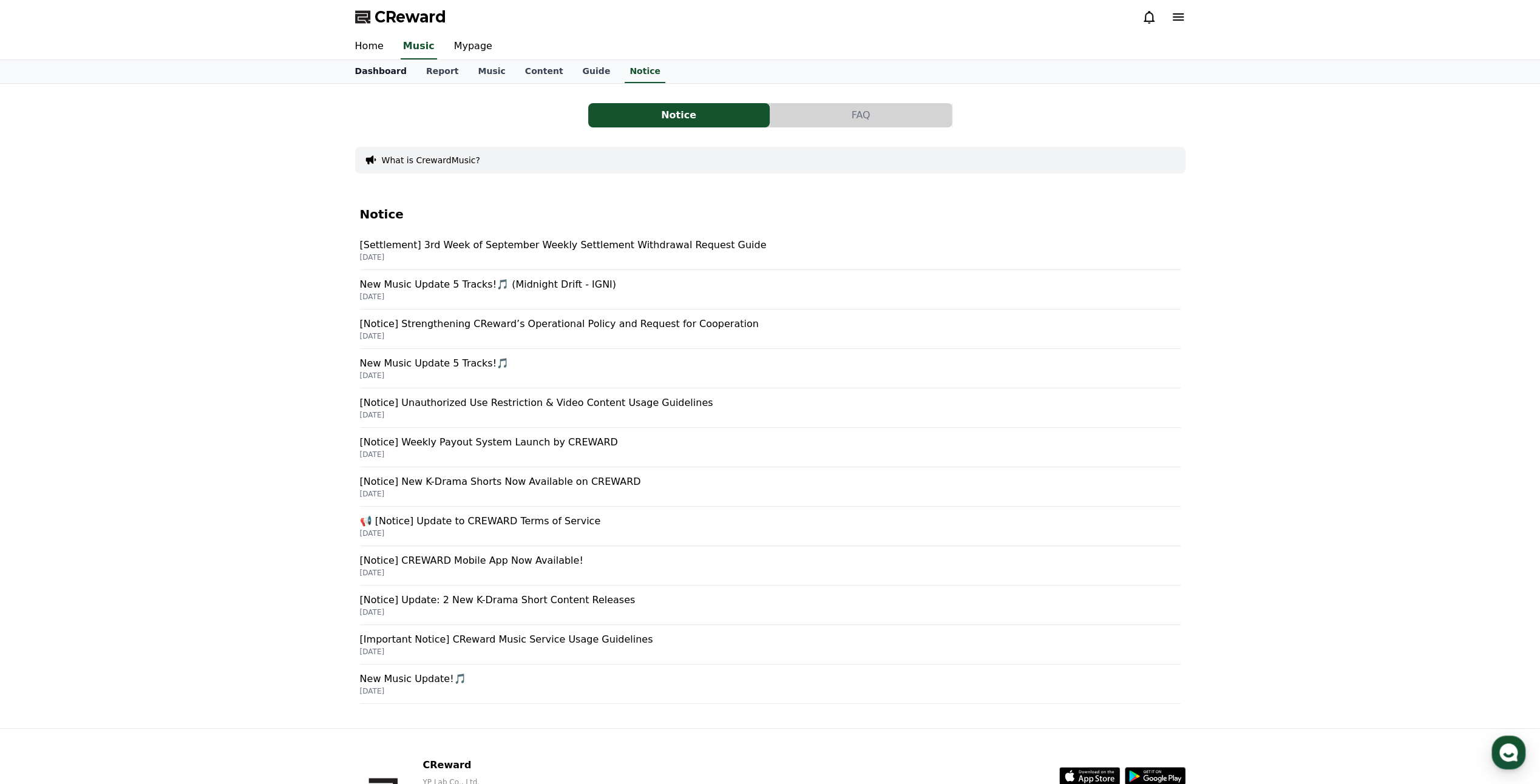
click at [388, 73] on link "Dashboard" at bounding box center [381, 72] width 71 height 23
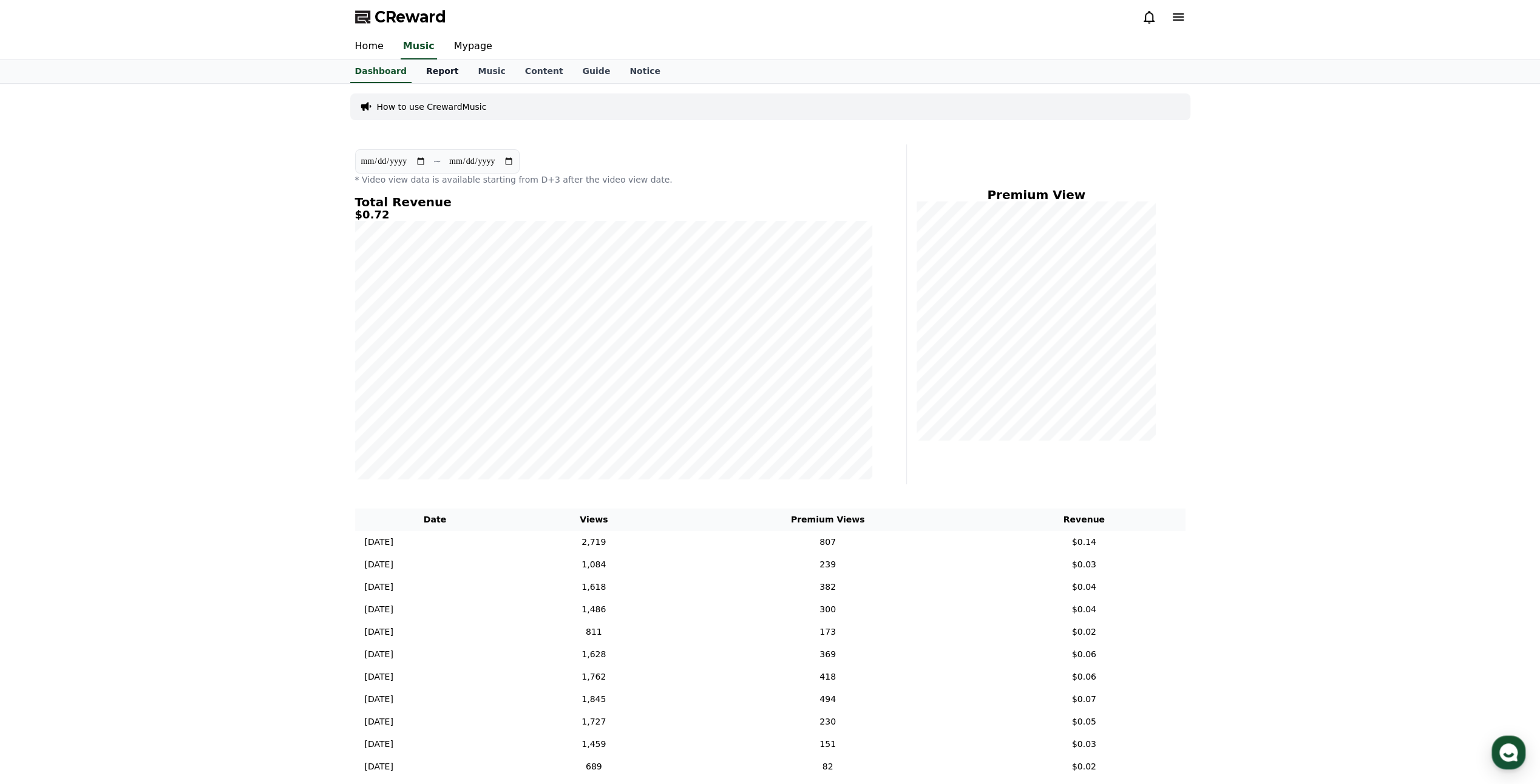
click at [435, 70] on link "Report" at bounding box center [442, 72] width 52 height 23
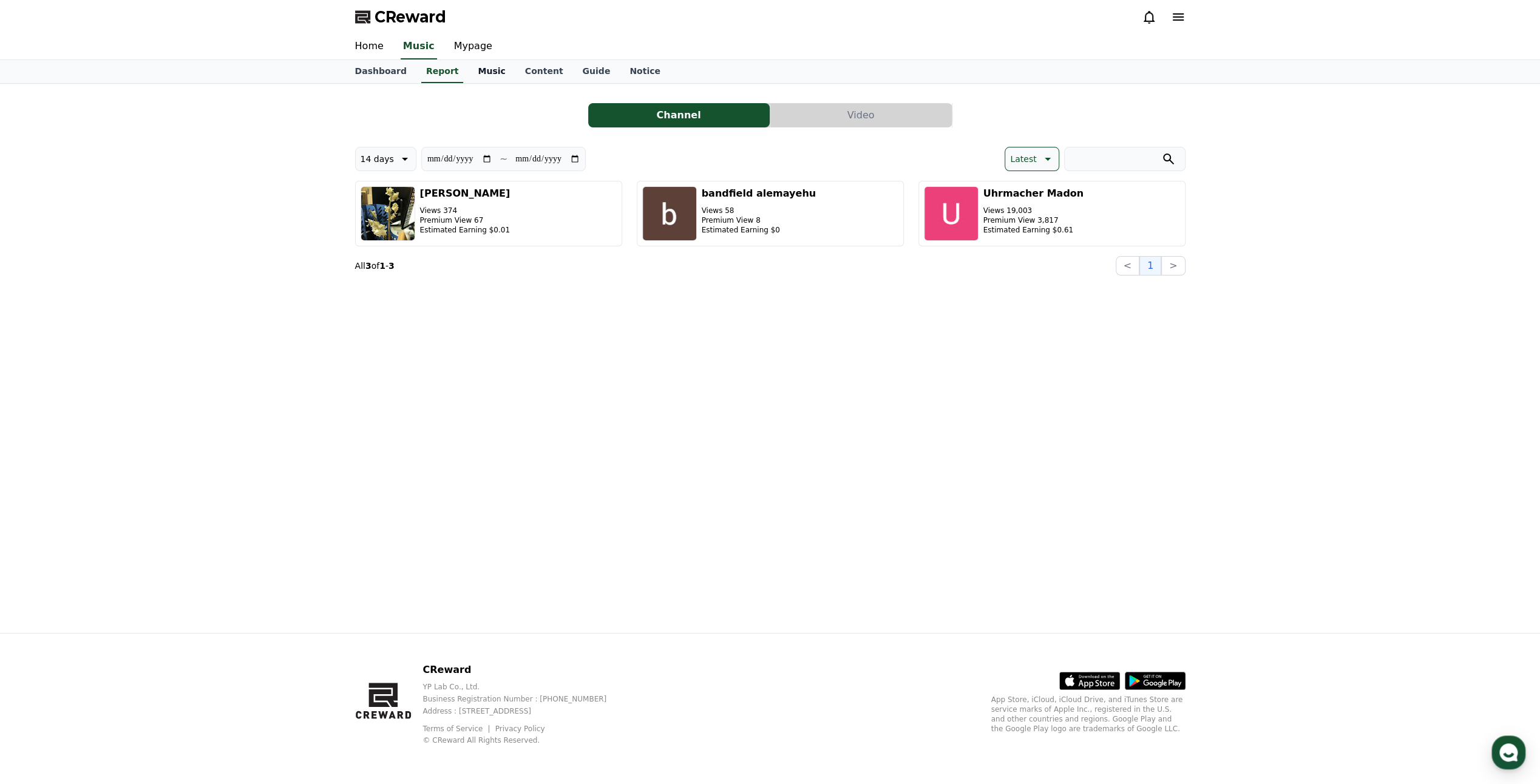
click at [496, 70] on link "Music" at bounding box center [492, 72] width 47 height 23
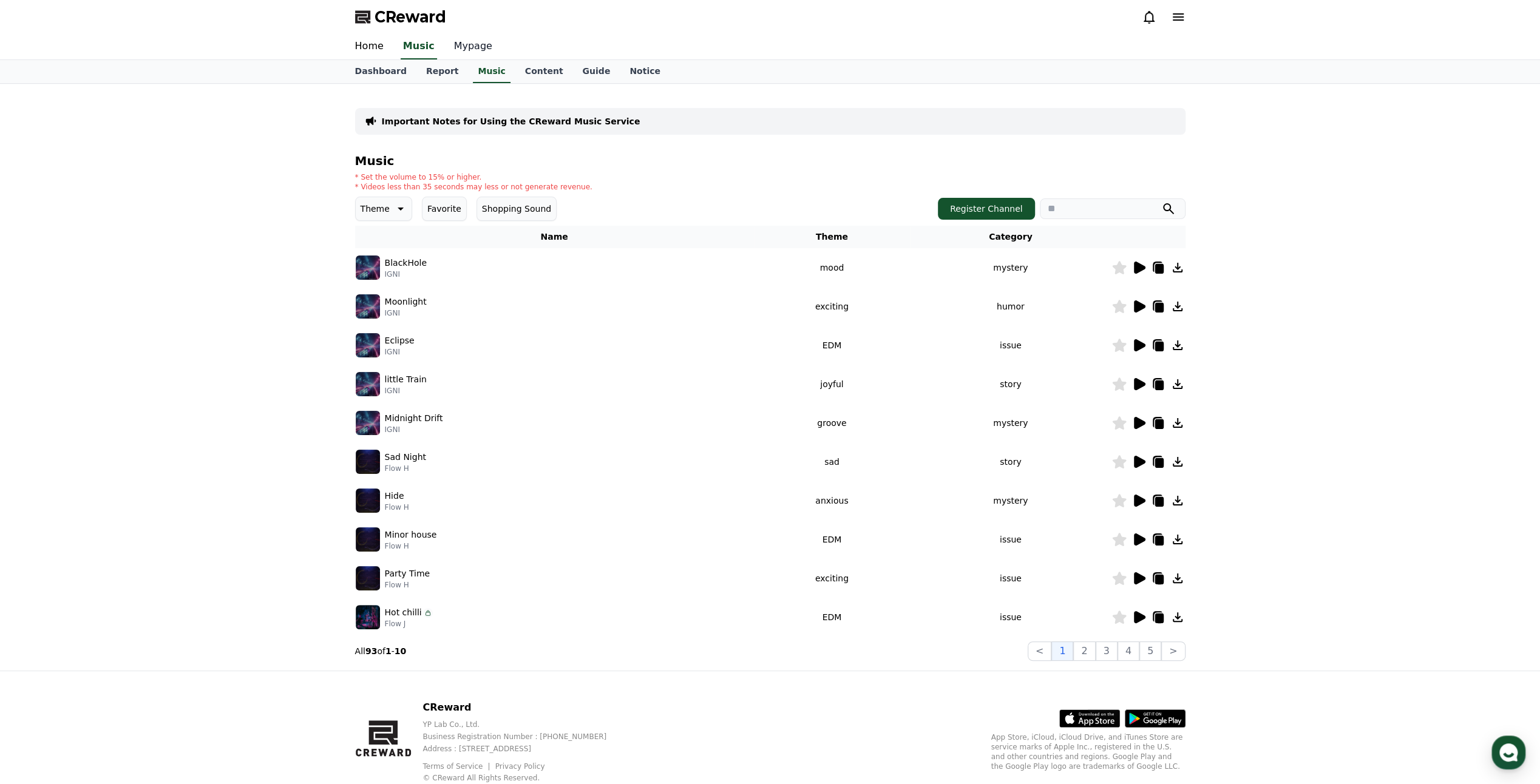
click at [475, 47] on link "Mypage" at bounding box center [473, 47] width 58 height 25
select select "**********"
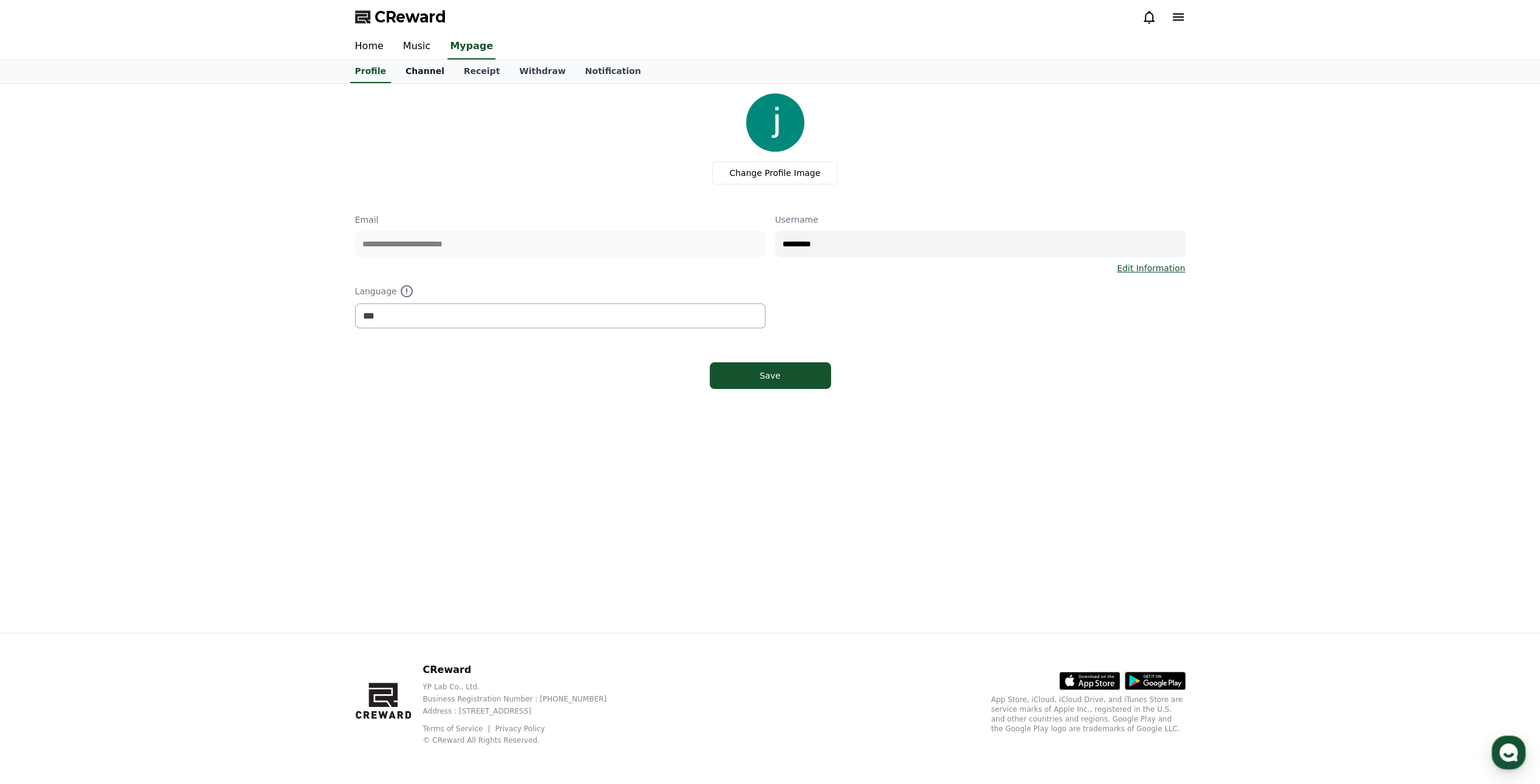
click at [405, 74] on link "Channel" at bounding box center [425, 72] width 59 height 23
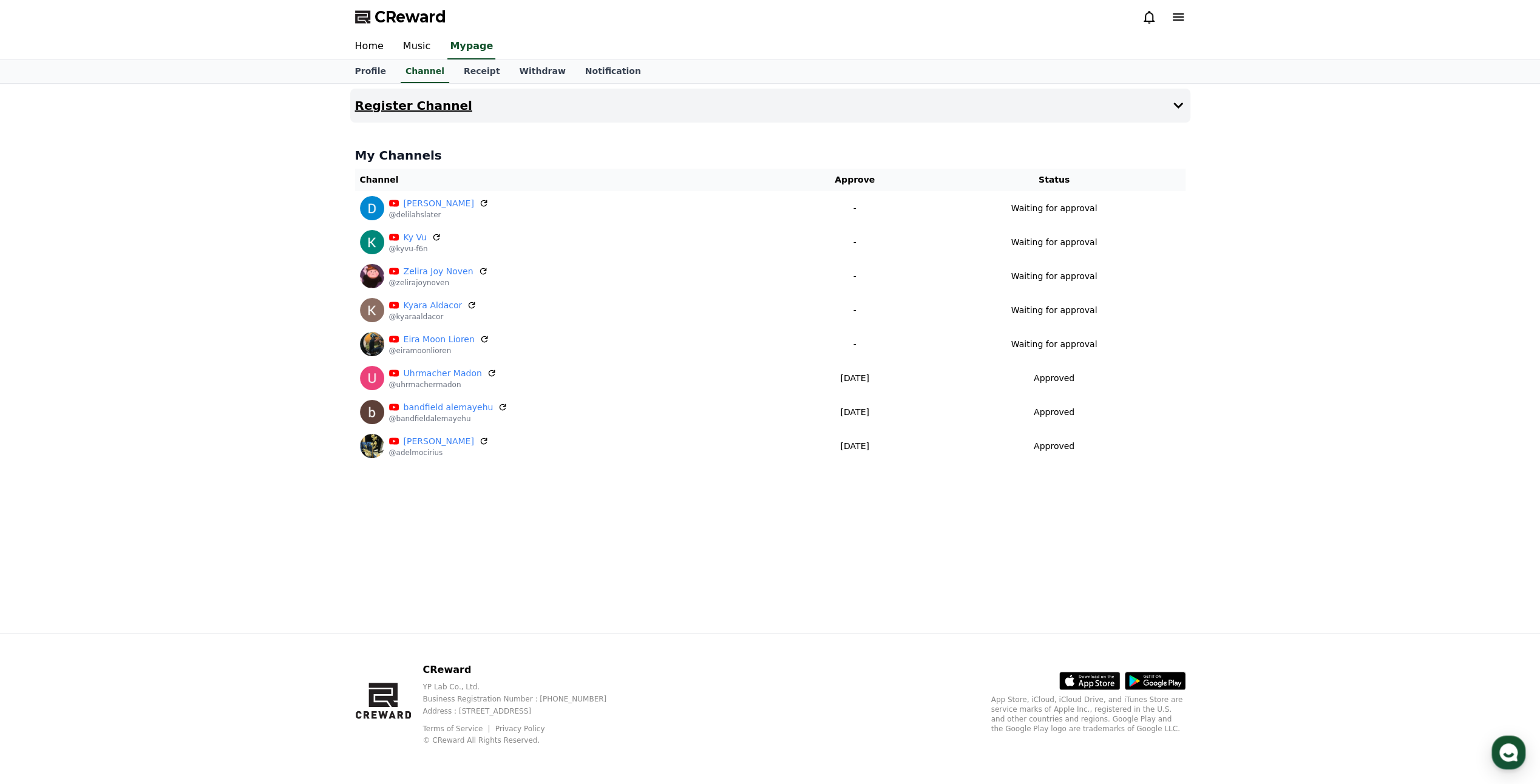
click at [982, 109] on button "Register Channel" at bounding box center [770, 106] width 840 height 34
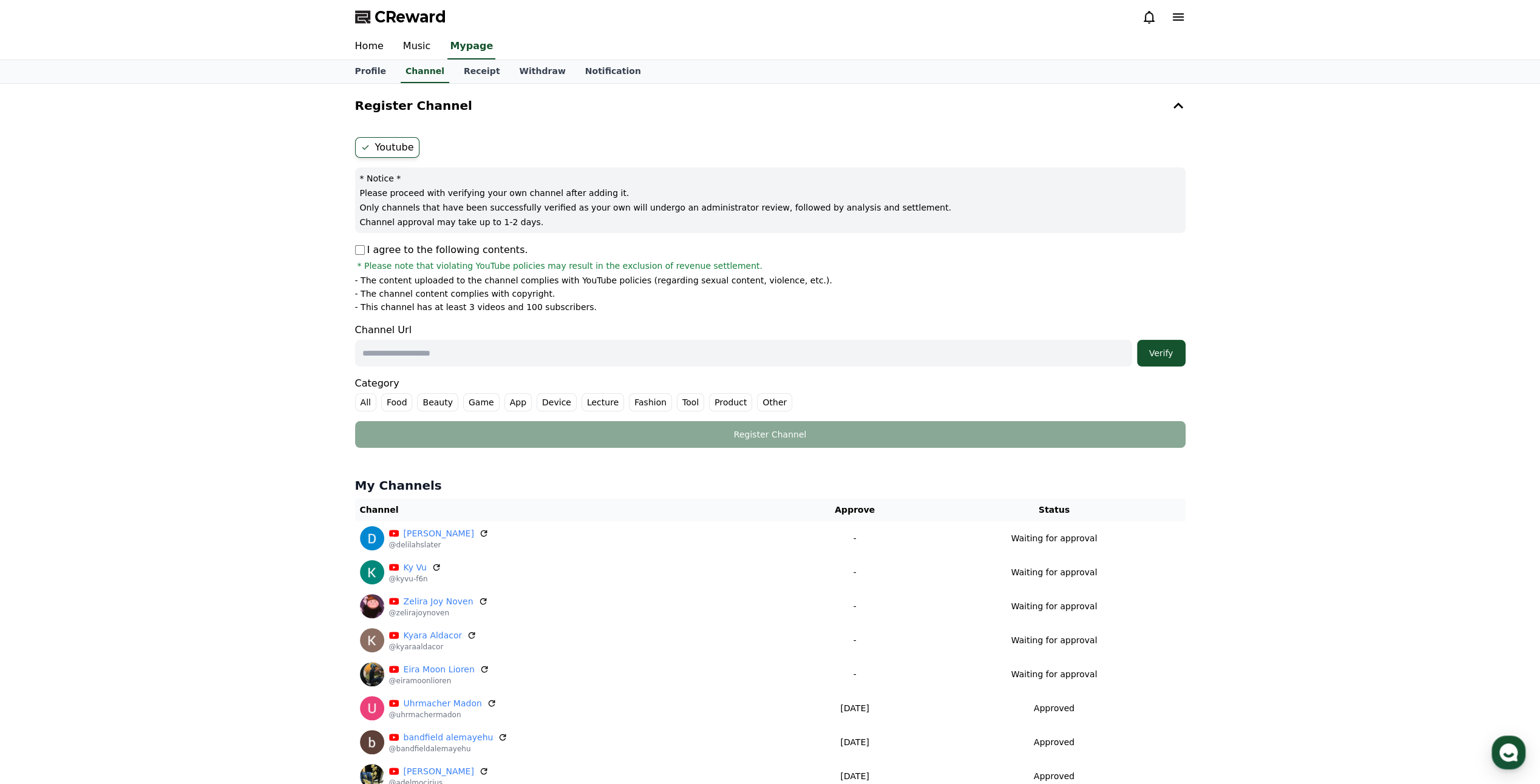
click at [436, 344] on input "text" at bounding box center [743, 354] width 777 height 27
paste input "**********"
type input "**********"
click at [1156, 355] on div "Verify" at bounding box center [1161, 353] width 39 height 12
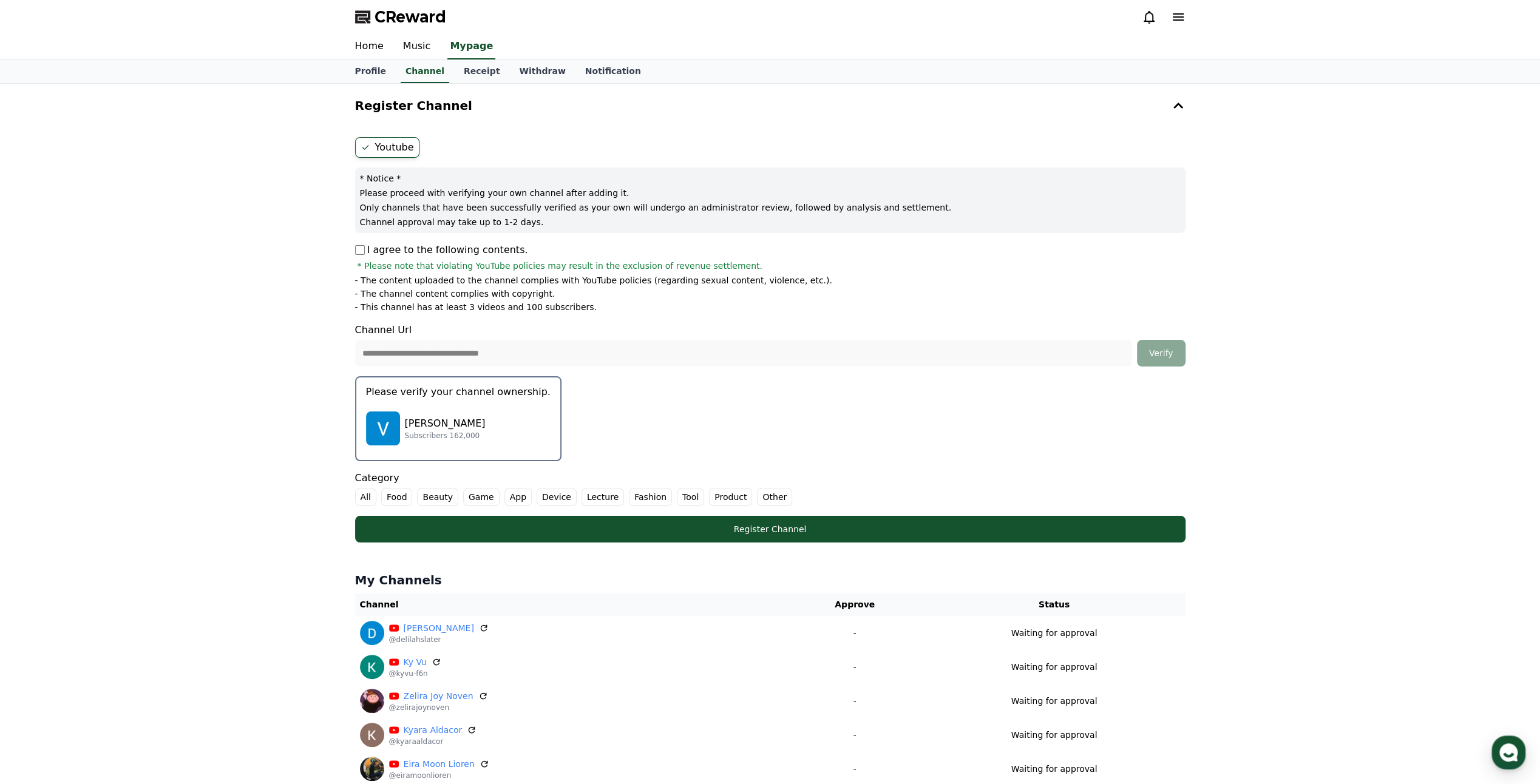
click at [424, 421] on p "[PERSON_NAME]" at bounding box center [445, 423] width 80 height 14
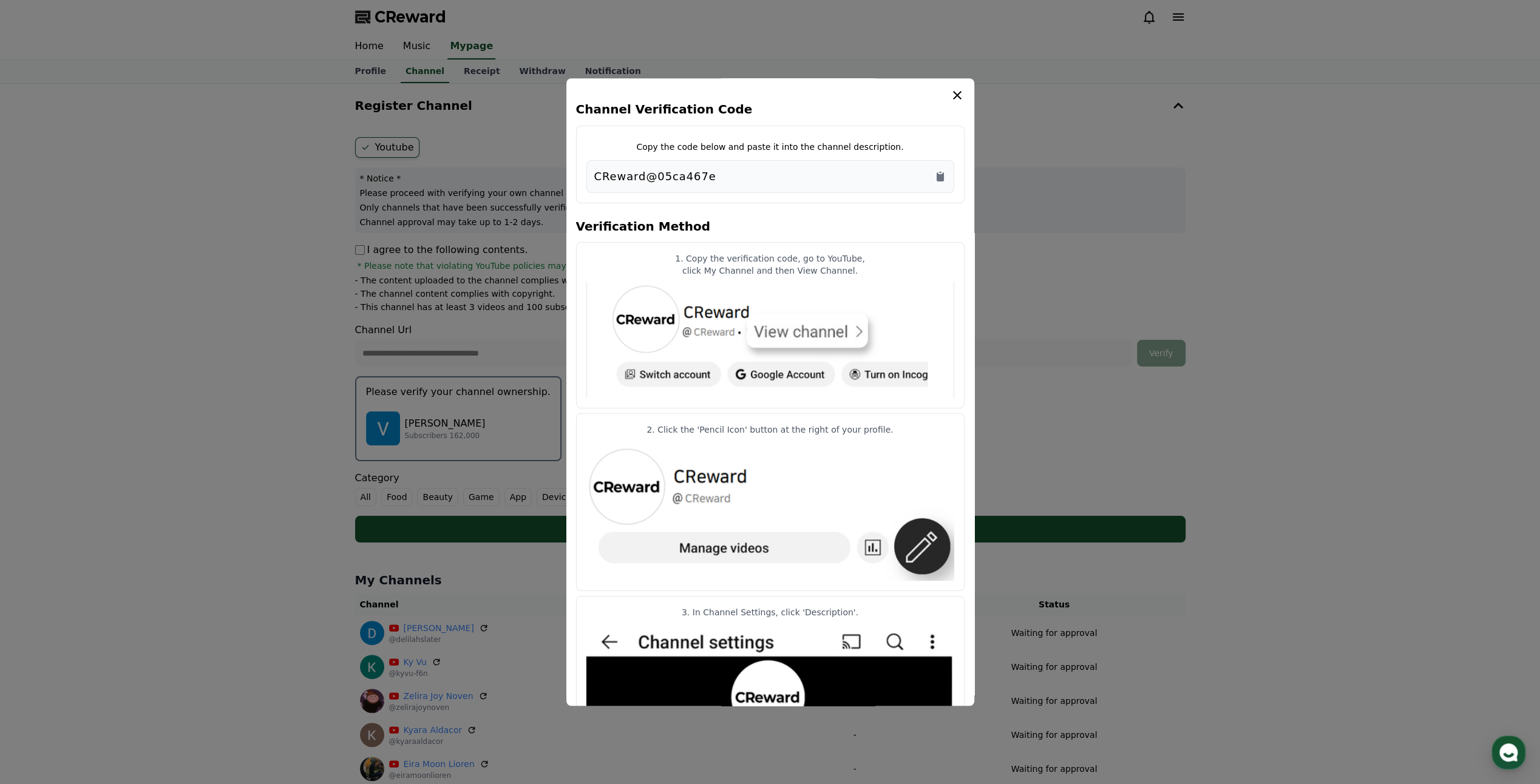
click at [939, 182] on div "CReward@05ca467e" at bounding box center [770, 176] width 352 height 17
click at [942, 180] on icon "Copy to clipboard" at bounding box center [941, 177] width 7 height 9
click at [958, 99] on icon "modal" at bounding box center [958, 96] width 14 height 14
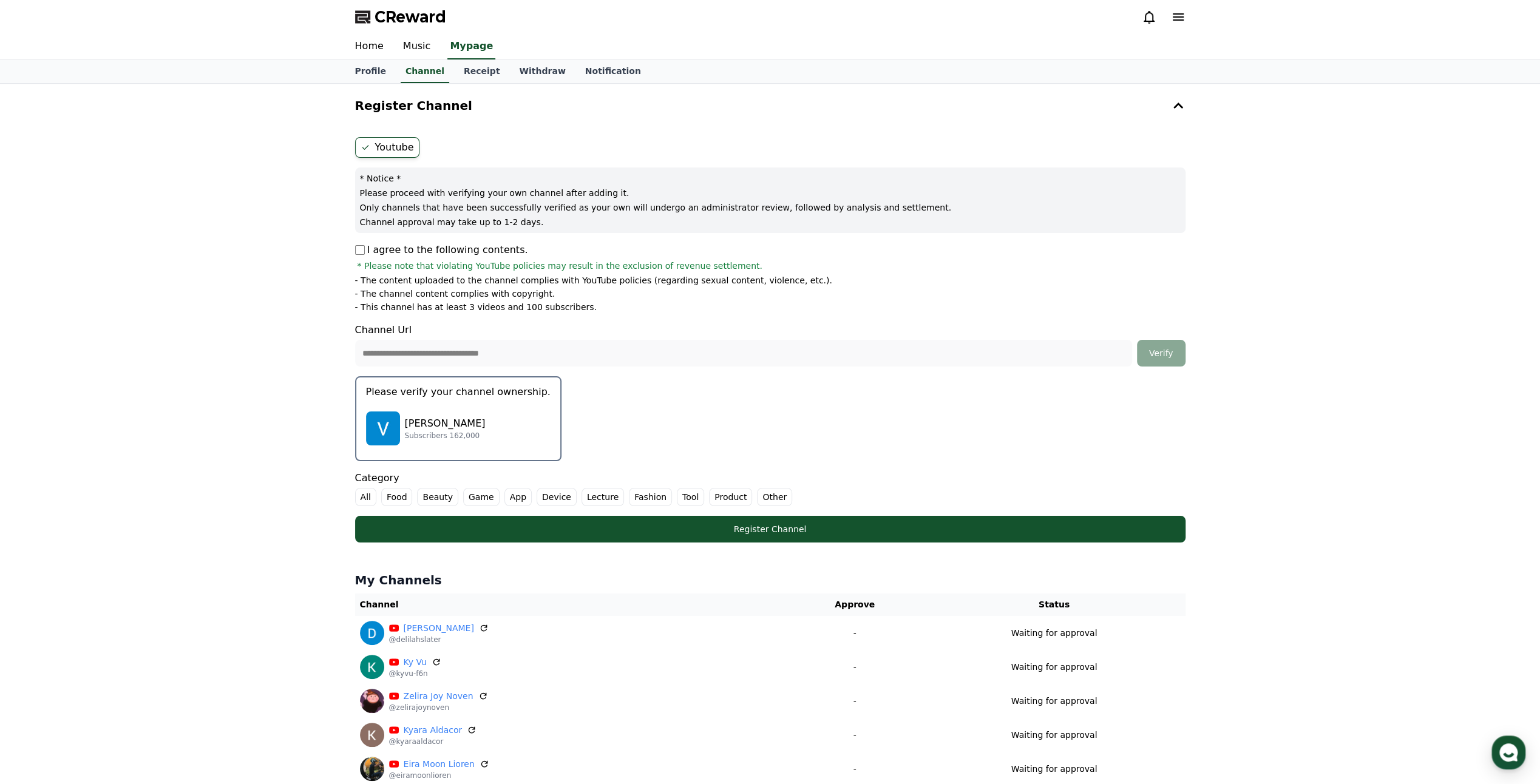
click at [757, 489] on label "Other" at bounding box center [775, 497] width 35 height 18
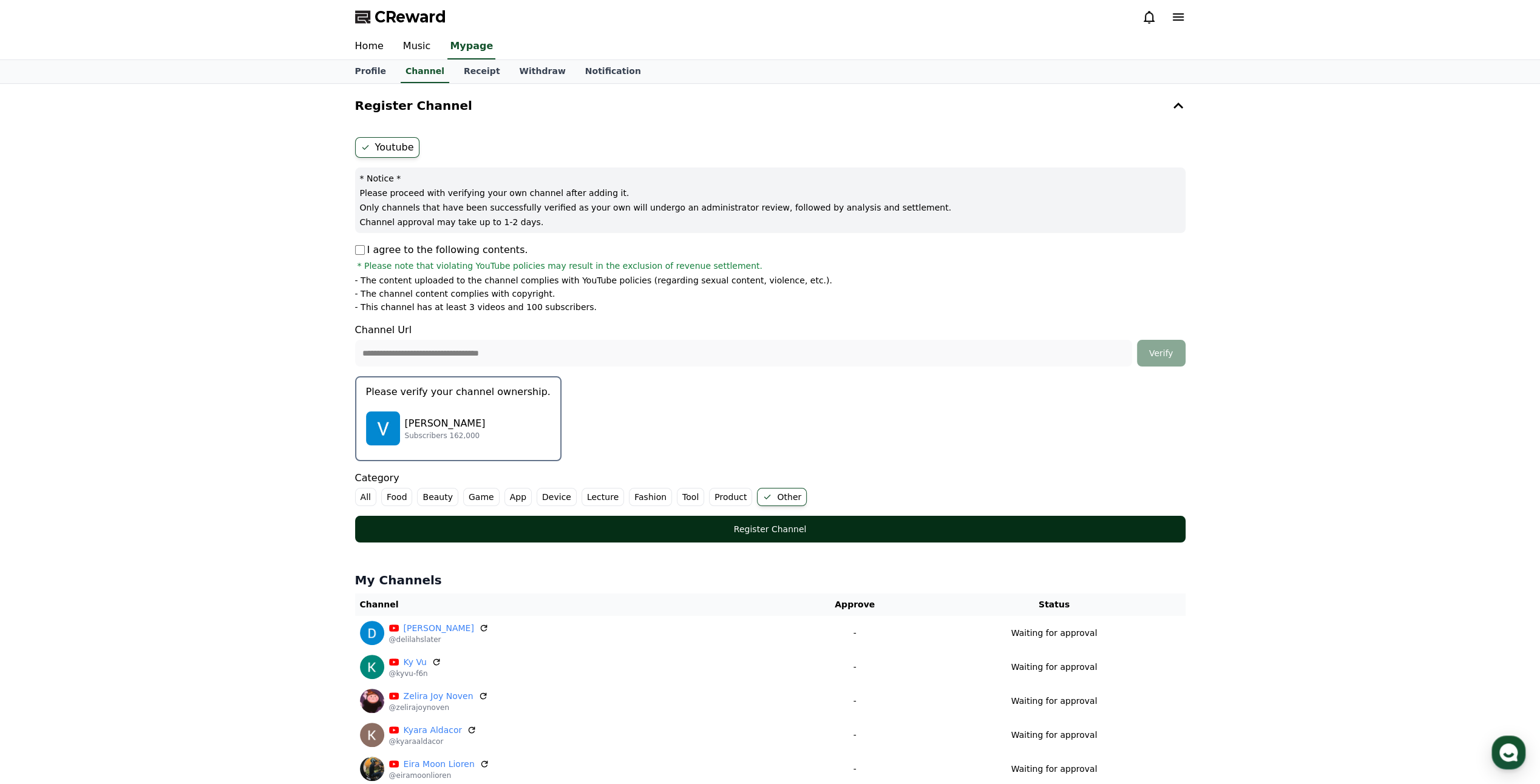
click at [750, 531] on div "Register Channel" at bounding box center [770, 529] width 782 height 12
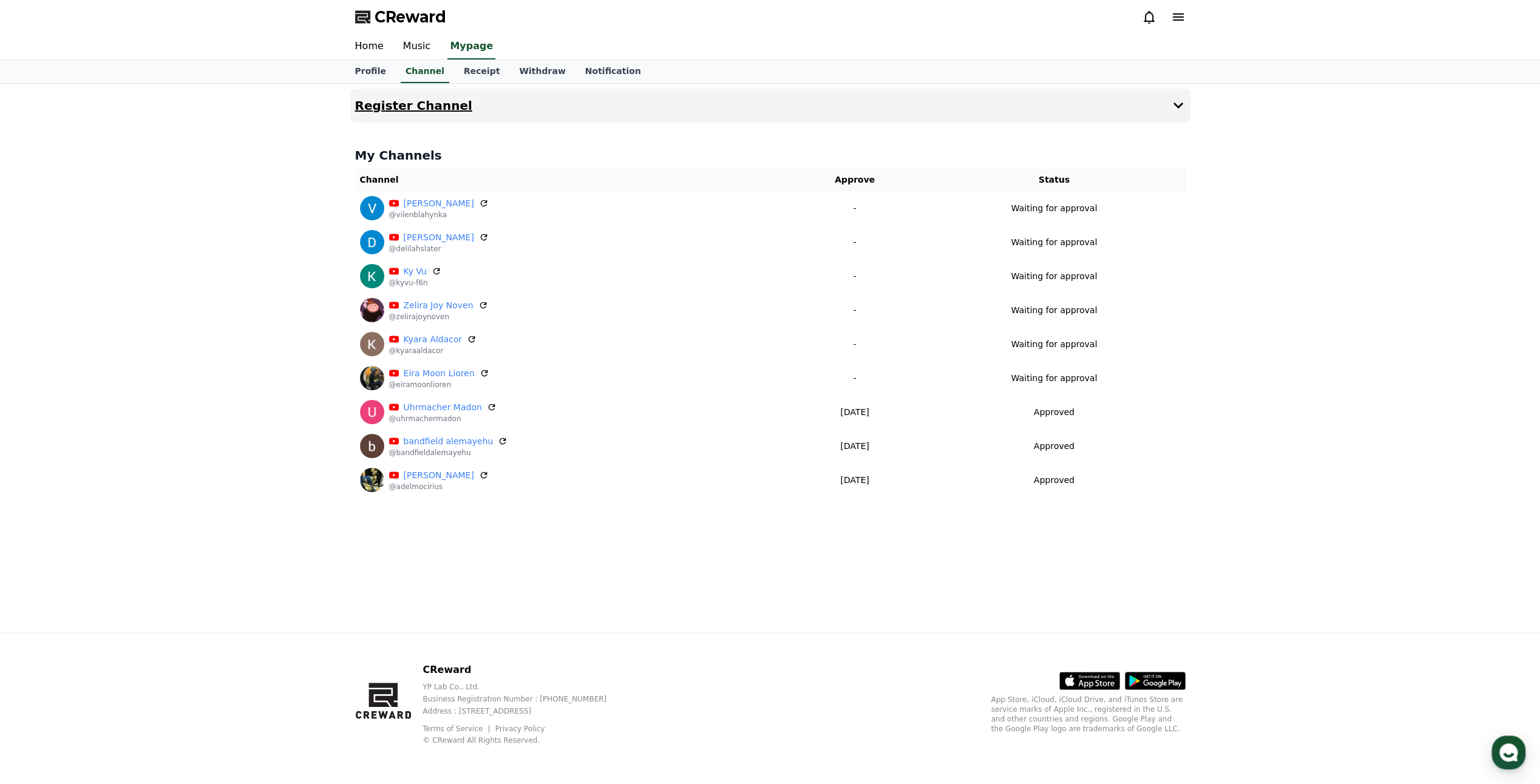
click at [639, 109] on button "Register Channel" at bounding box center [770, 106] width 840 height 34
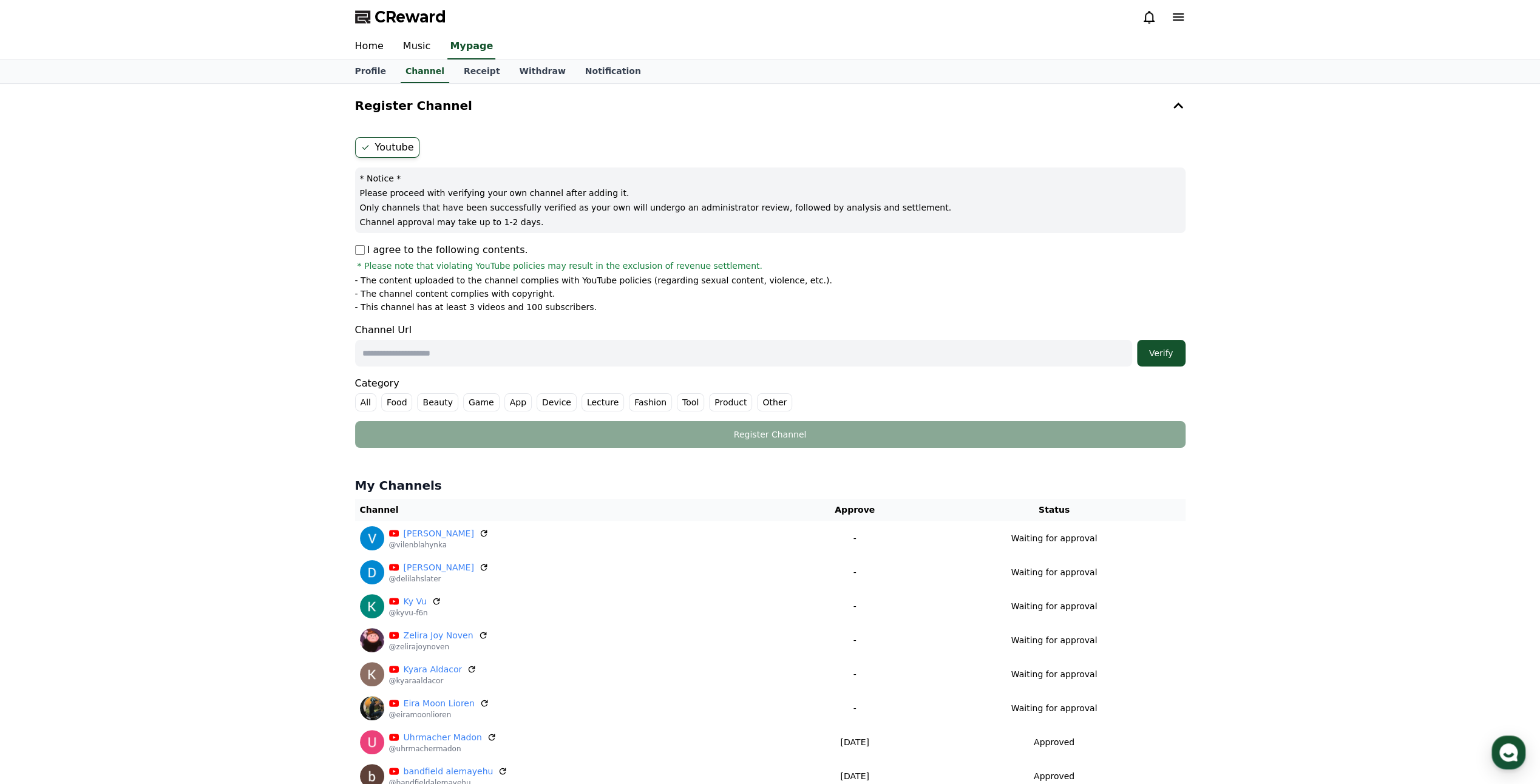
click at [451, 329] on div "Channel Url Verify" at bounding box center [770, 345] width 830 height 43
click at [453, 347] on input "text" at bounding box center [743, 354] width 777 height 27
paste input "**********"
type input "**********"
click at [1146, 352] on div "Verify" at bounding box center [1161, 353] width 39 height 12
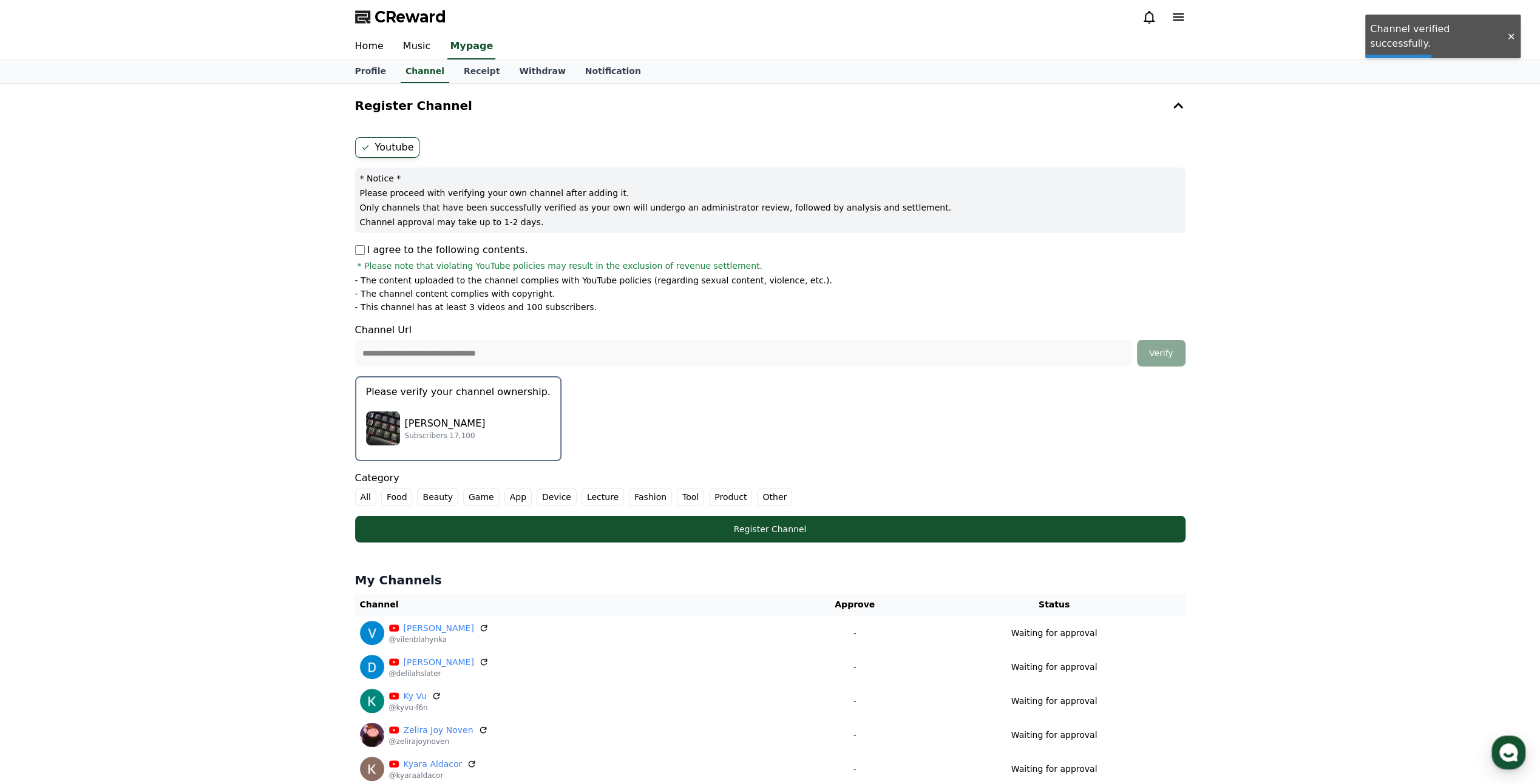
click at [499, 405] on div "Susan Walizer Subscribers 17,100" at bounding box center [459, 429] width 184 height 49
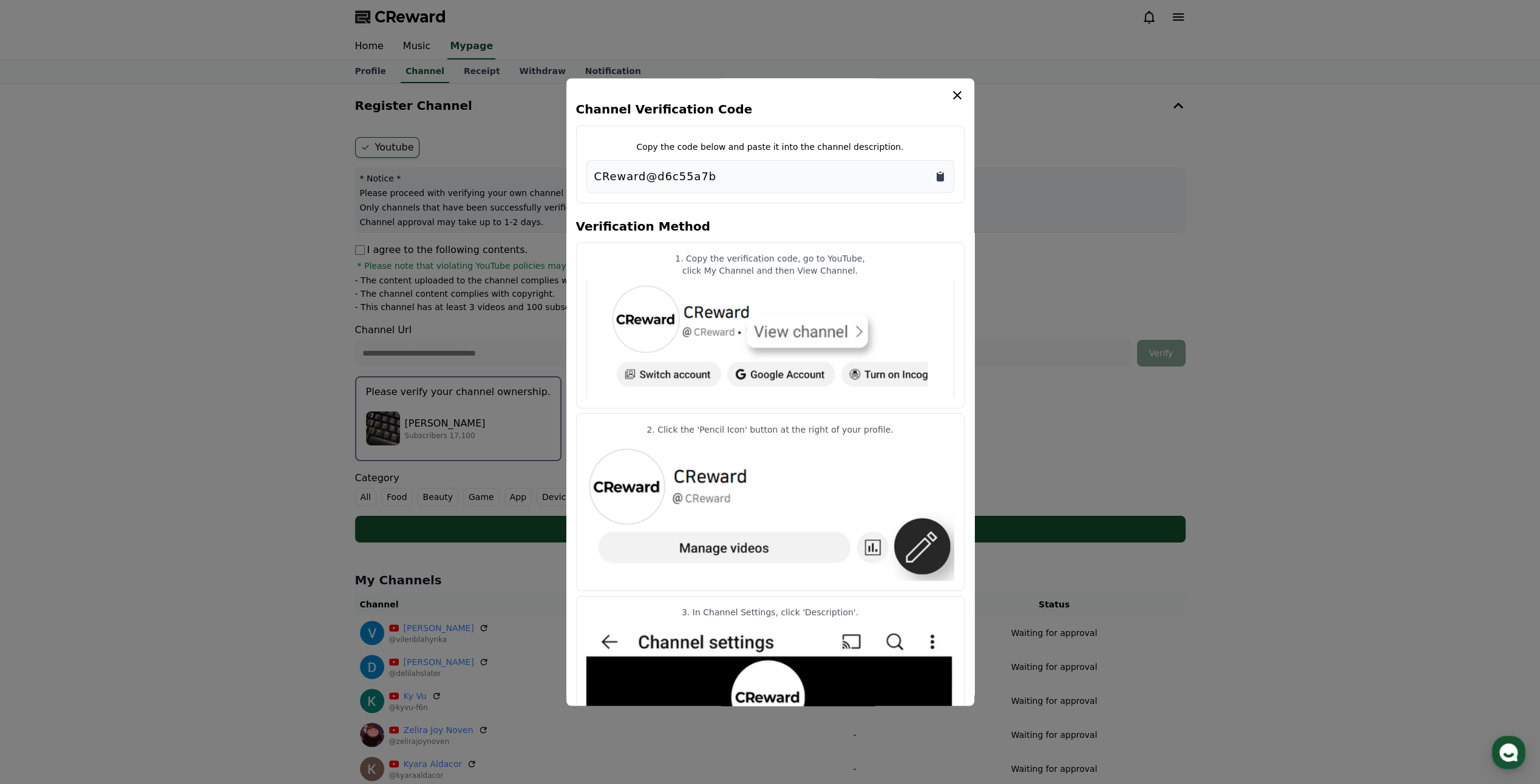
click at [941, 175] on icon "Copy to clipboard" at bounding box center [941, 177] width 7 height 9
click at [957, 88] on icon "modal" at bounding box center [958, 96] width 14 height 14
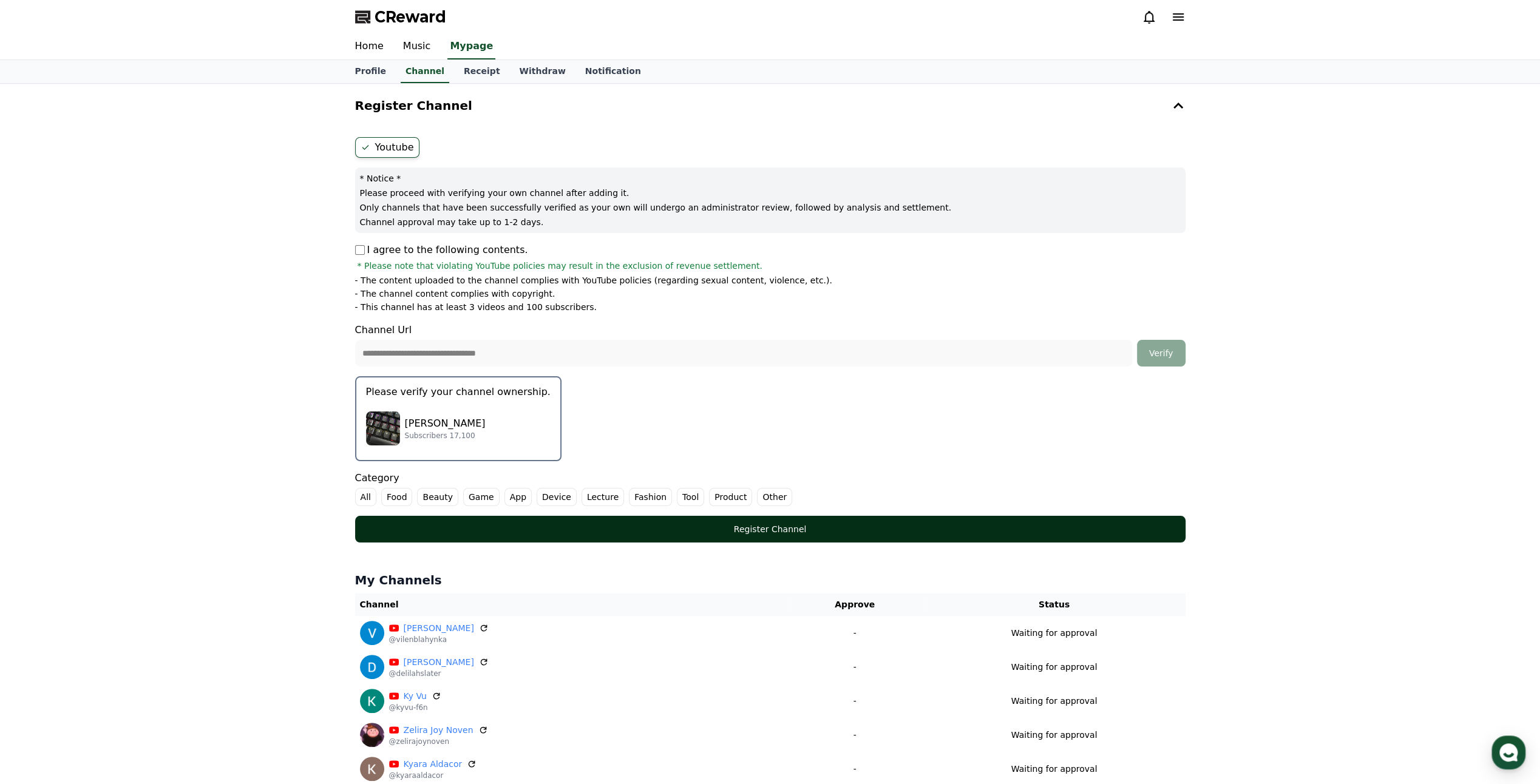
drag, startPoint x: 762, startPoint y: 499, endPoint x: 771, endPoint y: 533, distance: 35.2
click at [761, 501] on label "Other" at bounding box center [775, 497] width 35 height 18
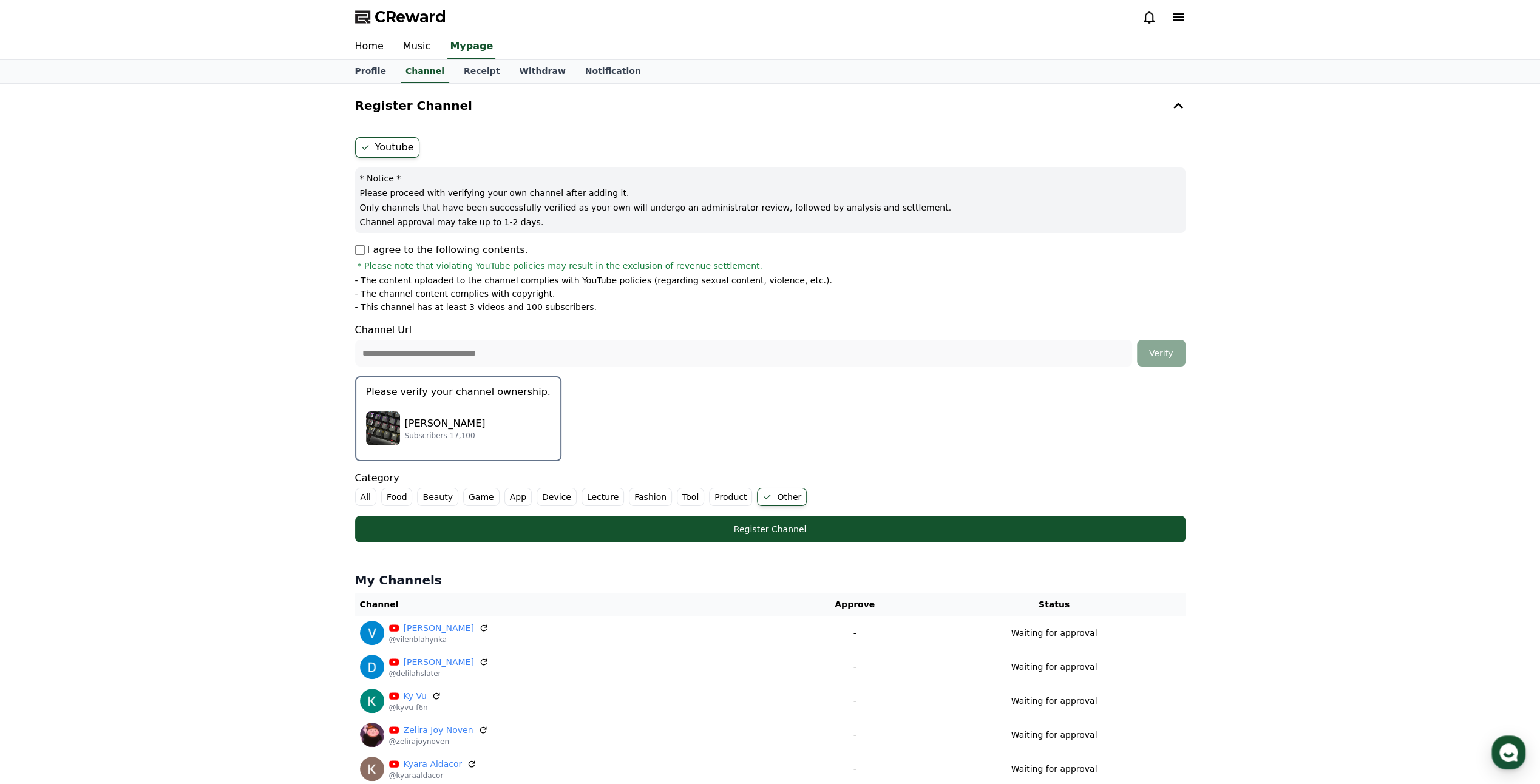
drag, startPoint x: 771, startPoint y: 533, endPoint x: 776, endPoint y: 549, distance: 16.8
click at [772, 533] on div "Register Channel" at bounding box center [770, 529] width 782 height 12
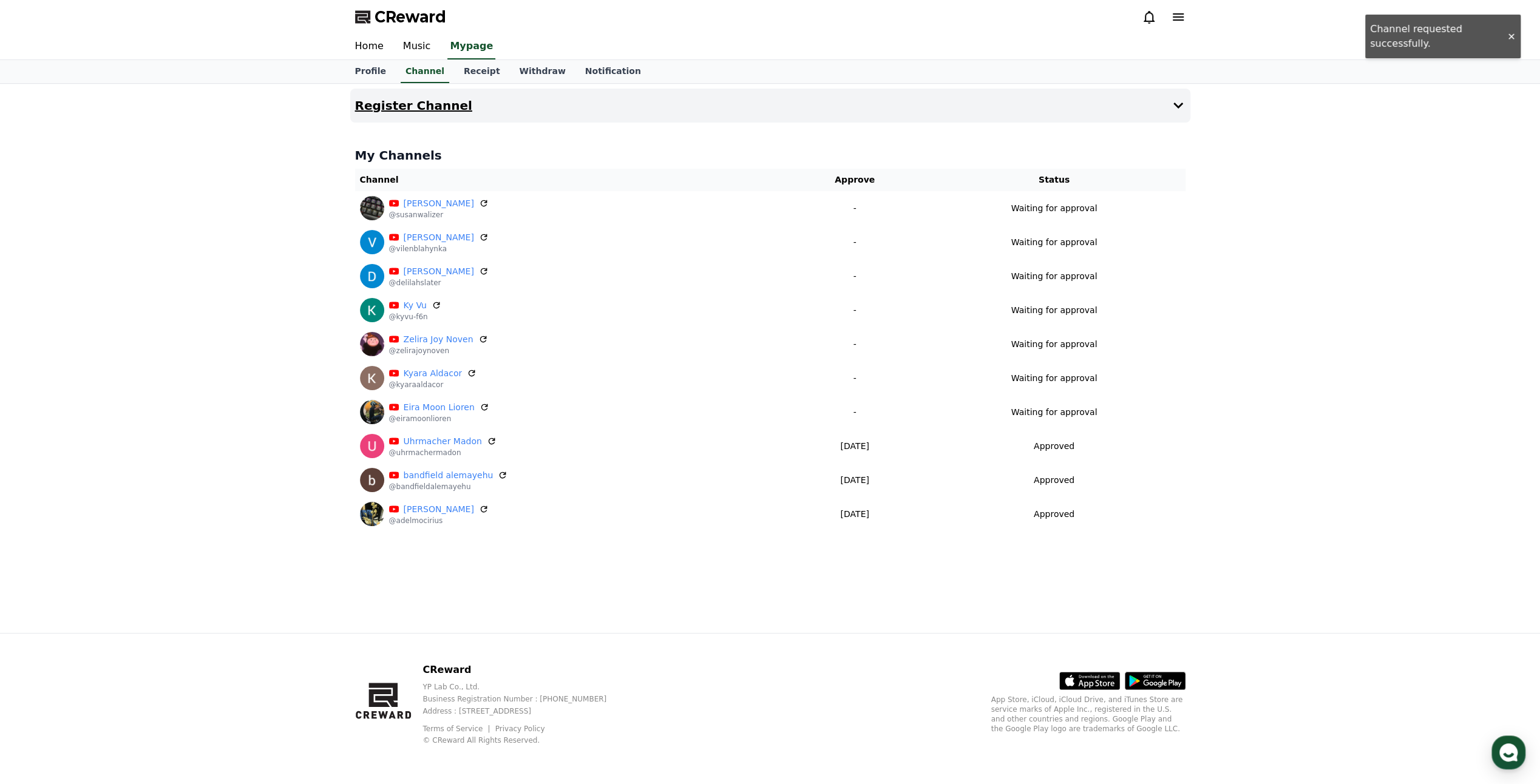
click at [1186, 109] on button "Register Channel" at bounding box center [770, 106] width 840 height 34
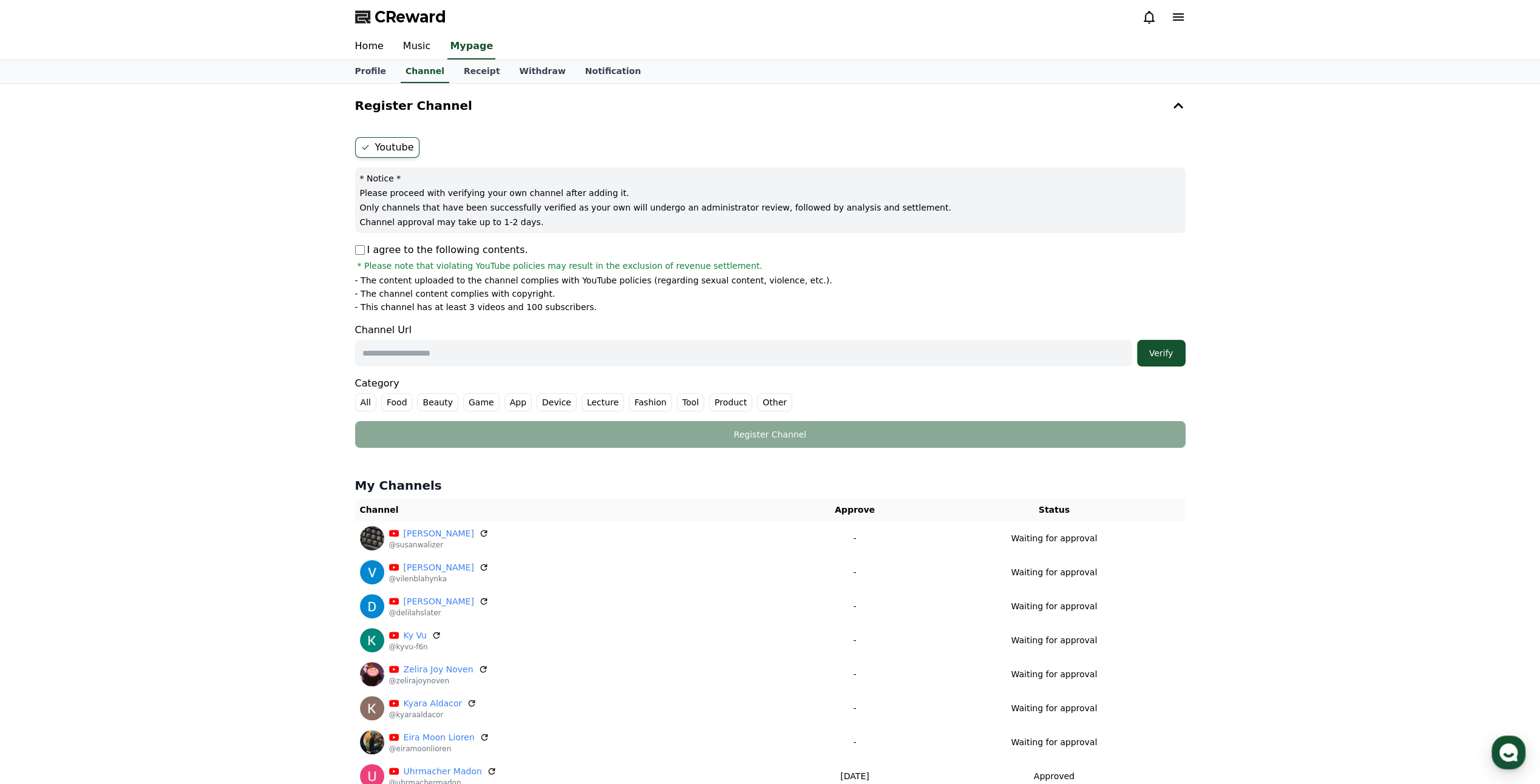
click at [722, 361] on input "text" at bounding box center [743, 354] width 777 height 27
paste input "**********"
type input "**********"
click at [352, 247] on div "**********" at bounding box center [770, 292] width 840 height 320
click at [1180, 355] on button "Verify" at bounding box center [1162, 354] width 49 height 27
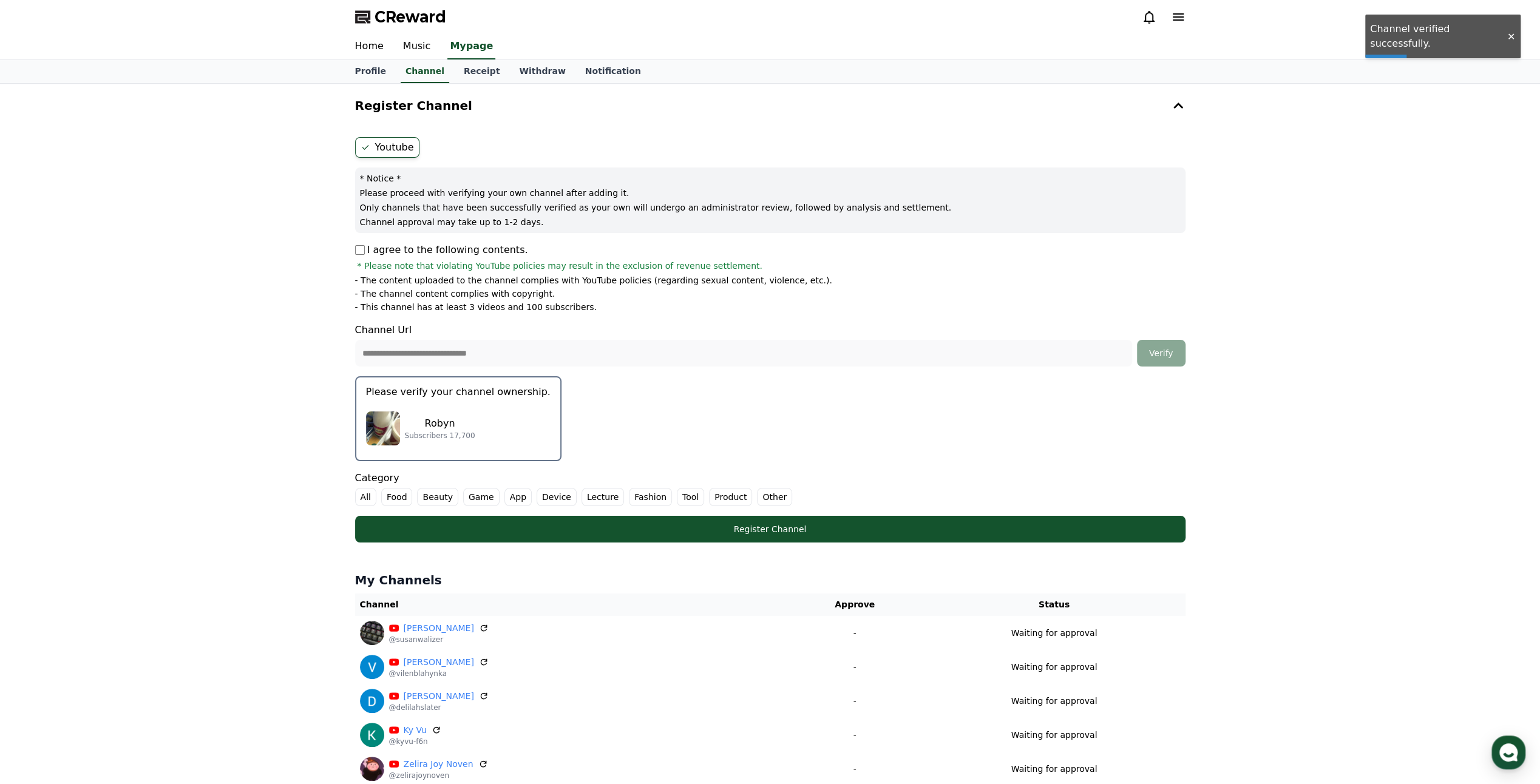
drag, startPoint x: 447, startPoint y: 420, endPoint x: 543, endPoint y: 461, distance: 104.4
click at [447, 420] on p "Robyn" at bounding box center [441, 423] width 70 height 14
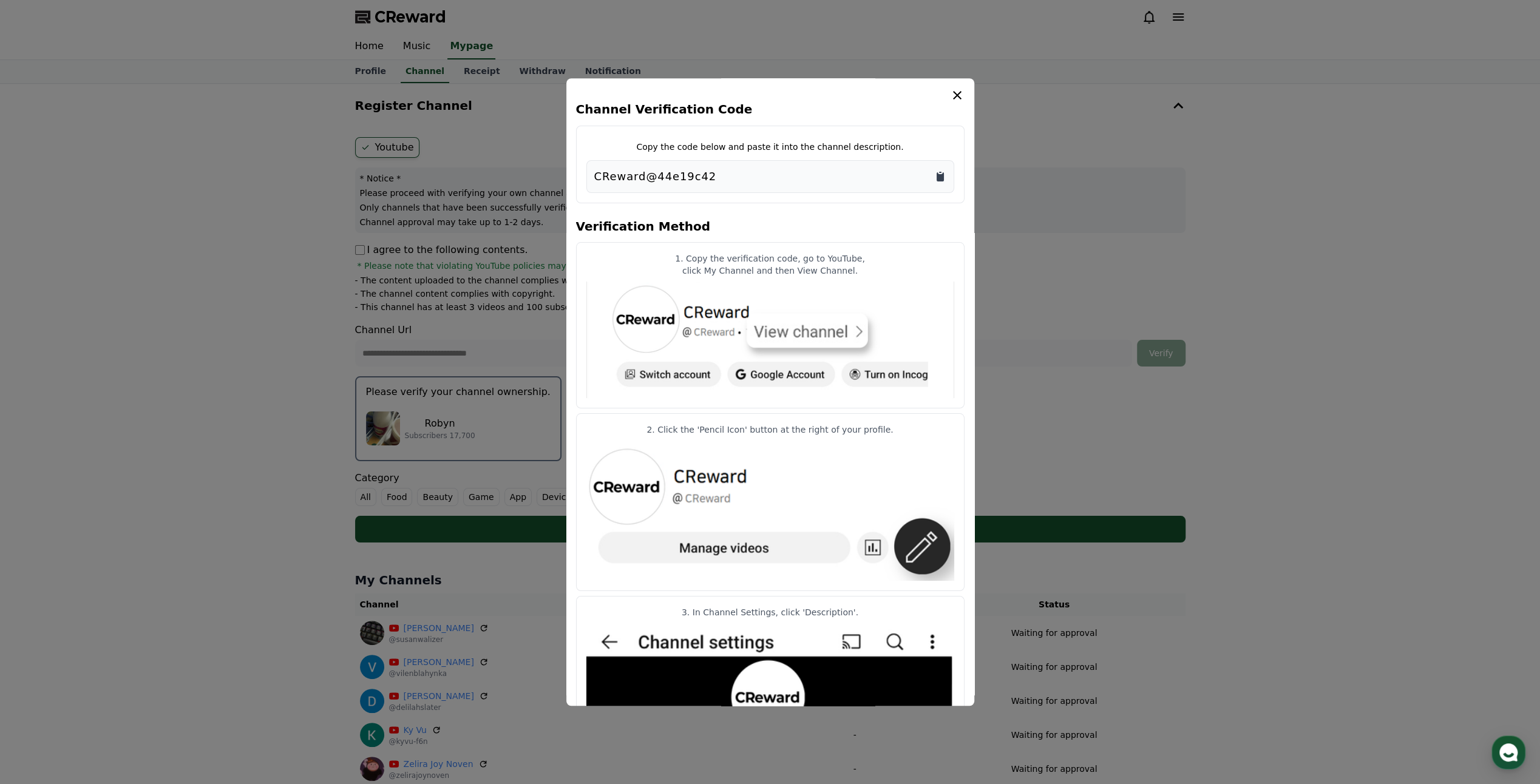
click at [944, 179] on icon "Copy to clipboard" at bounding box center [940, 176] width 12 height 12
click at [959, 90] on icon "modal" at bounding box center [958, 96] width 14 height 14
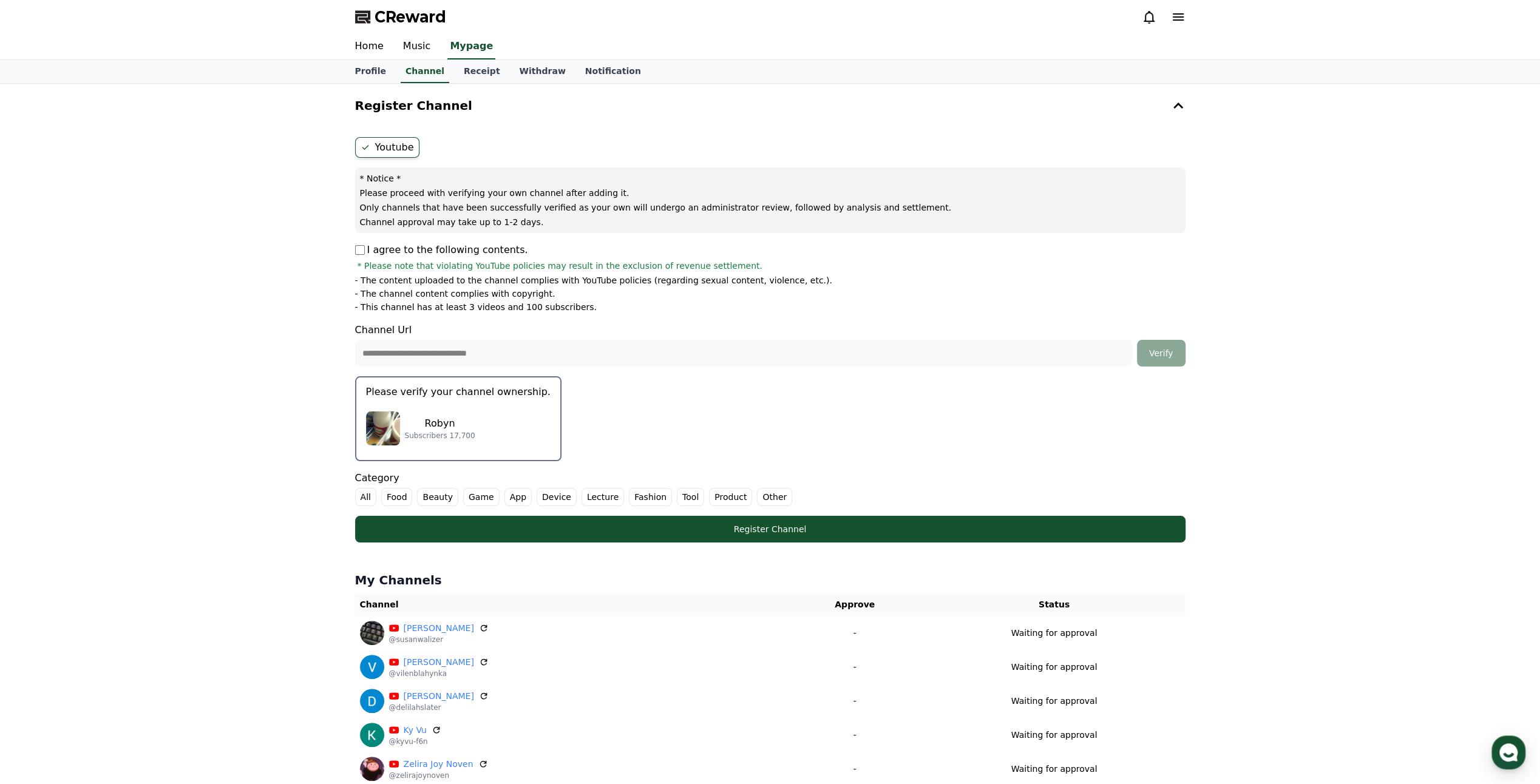
click at [757, 491] on label "Other" at bounding box center [775, 497] width 35 height 18
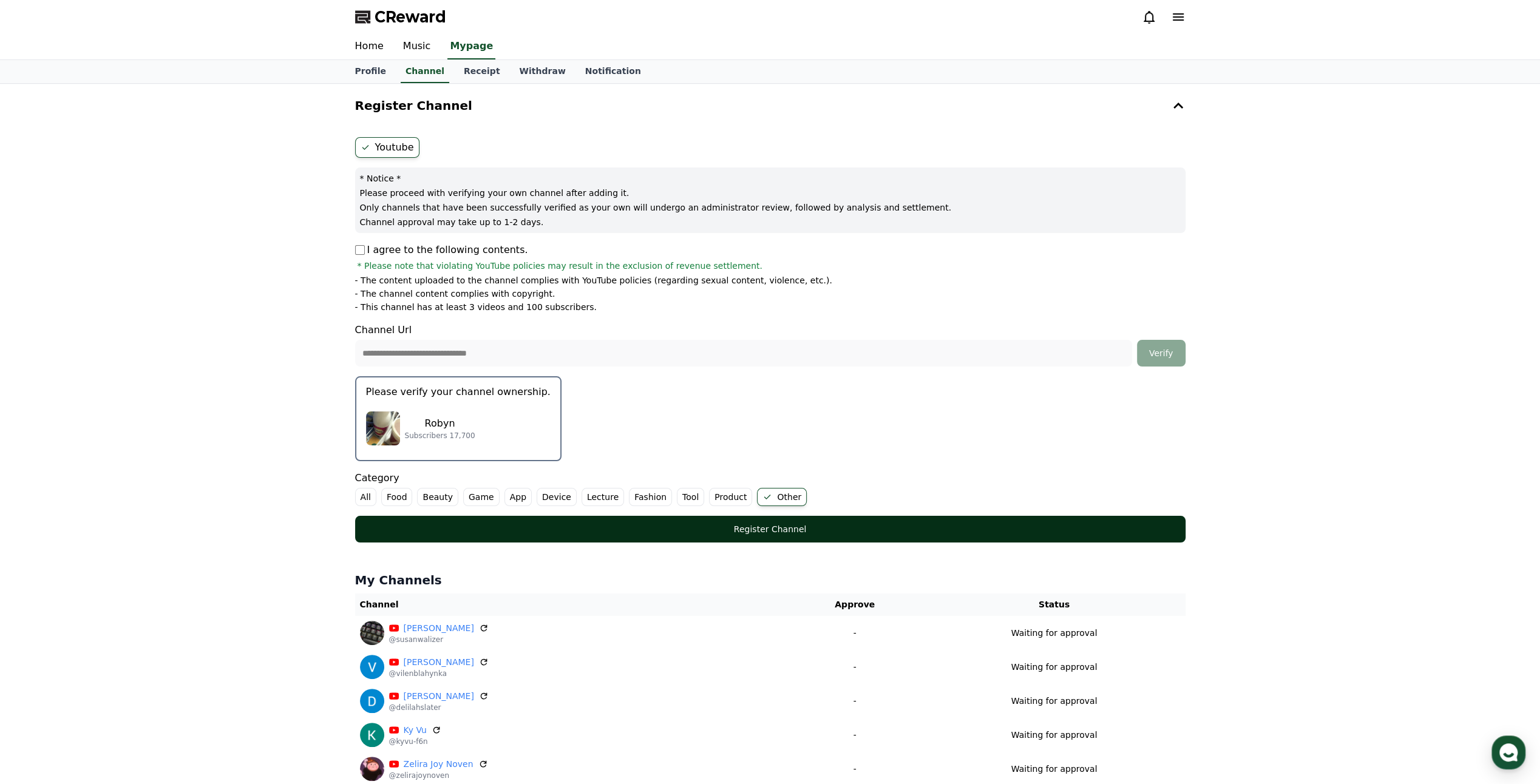
click at [765, 528] on div "Register Channel" at bounding box center [770, 529] width 782 height 12
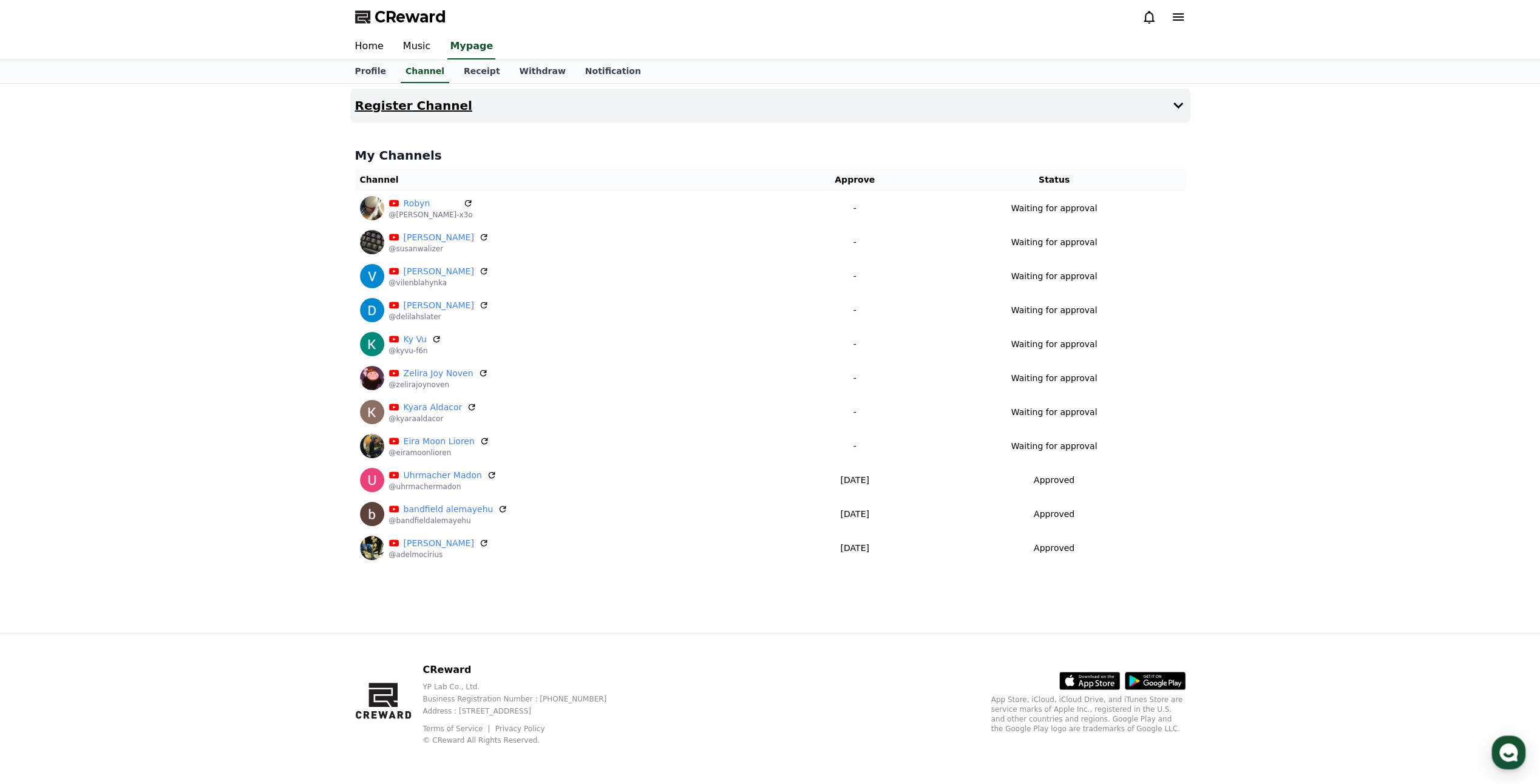
click at [568, 102] on button "Register Channel" at bounding box center [770, 106] width 840 height 34
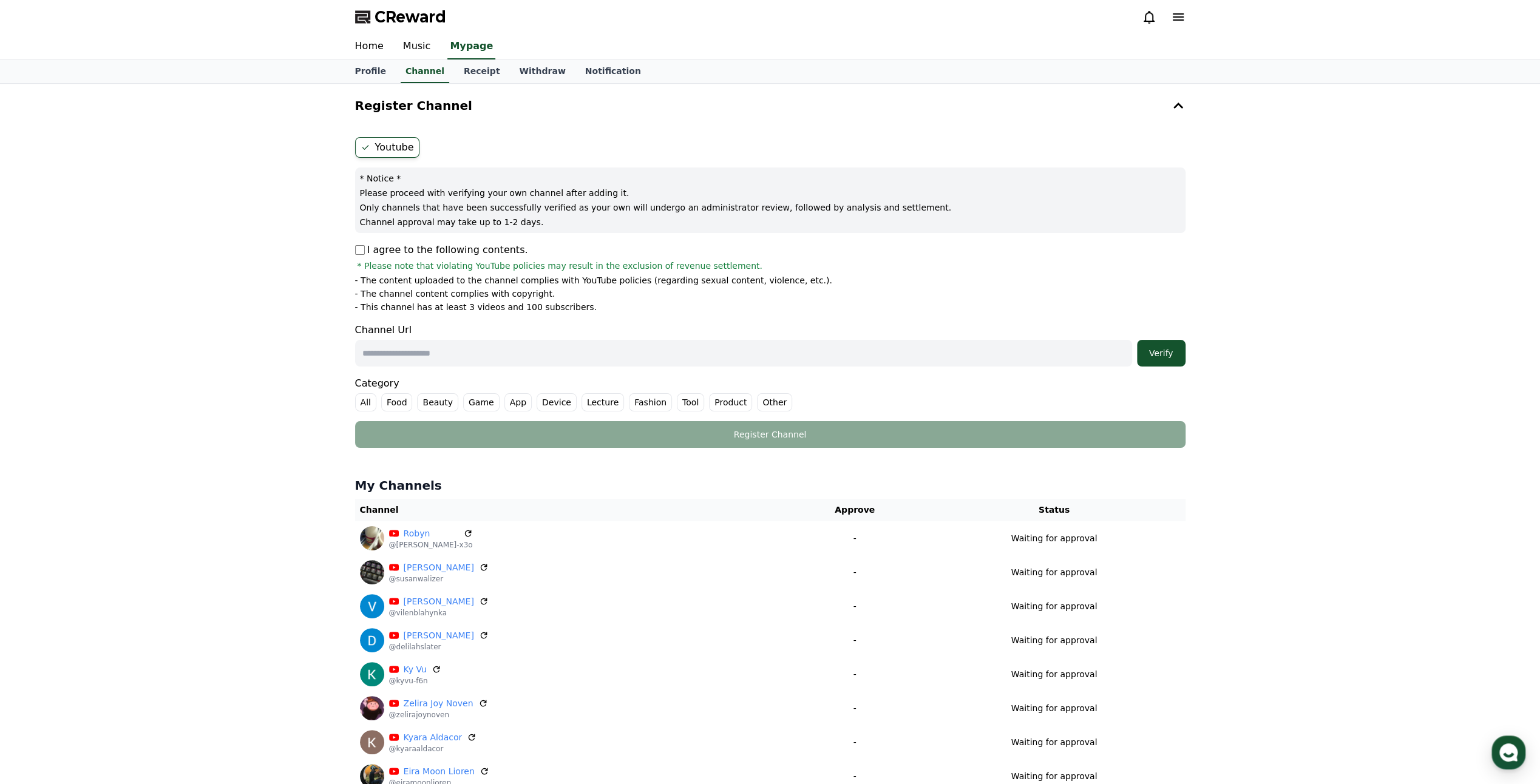
click at [419, 347] on input "text" at bounding box center [743, 354] width 777 height 27
paste input "**********"
type input "**********"
click at [1178, 347] on div "Verify" at bounding box center [1161, 353] width 39 height 12
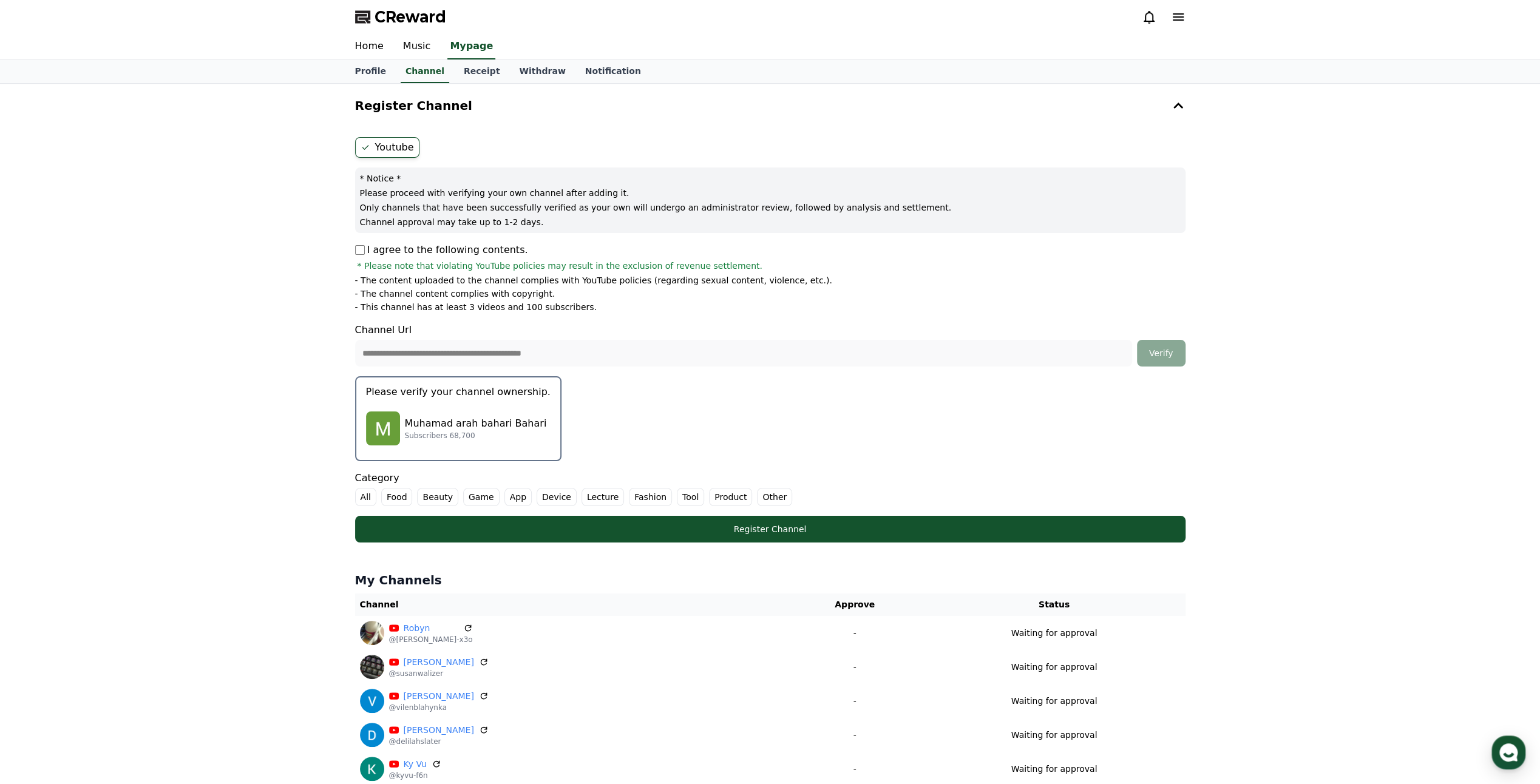
click at [766, 495] on label "Other" at bounding box center [775, 497] width 35 height 18
click at [507, 419] on p "Muhamad arah bahari Bahari" at bounding box center [476, 423] width 142 height 14
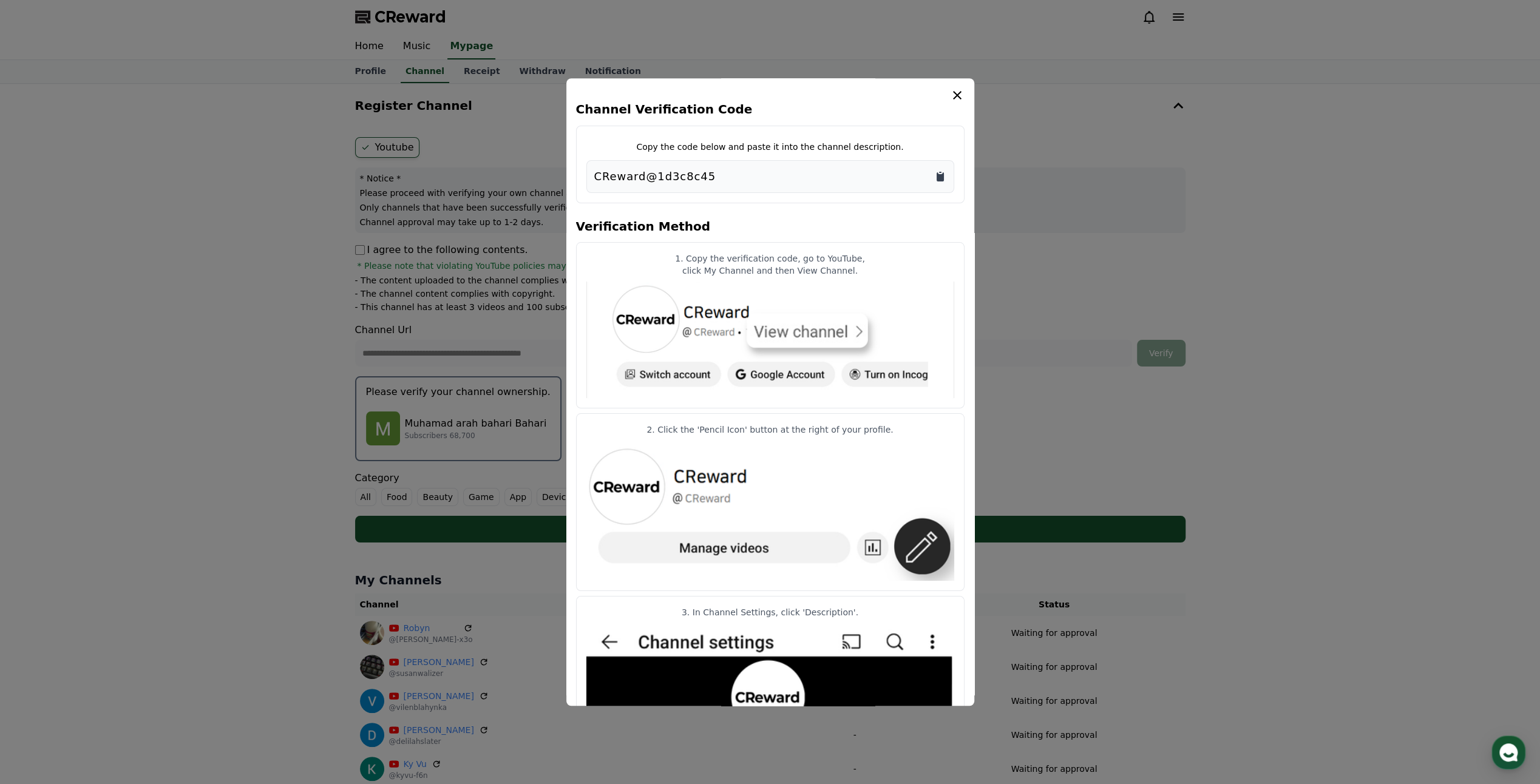
click at [937, 175] on icon "Copy to clipboard" at bounding box center [941, 177] width 7 height 9
click at [956, 98] on icon "modal" at bounding box center [958, 96] width 14 height 14
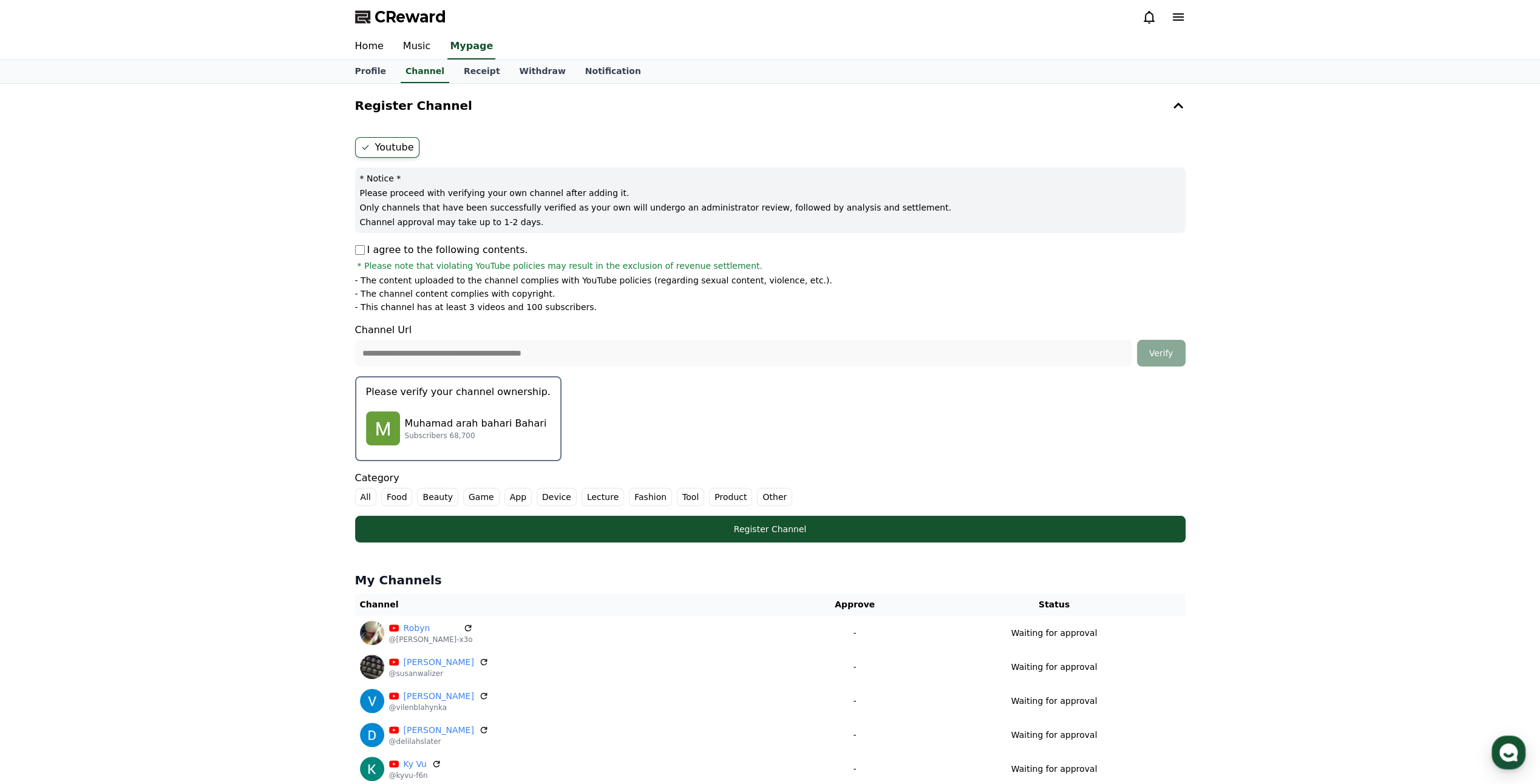
click at [436, 404] on div "Muhamad arah bahari Bahari Subscribers 68,700" at bounding box center [459, 429] width 184 height 49
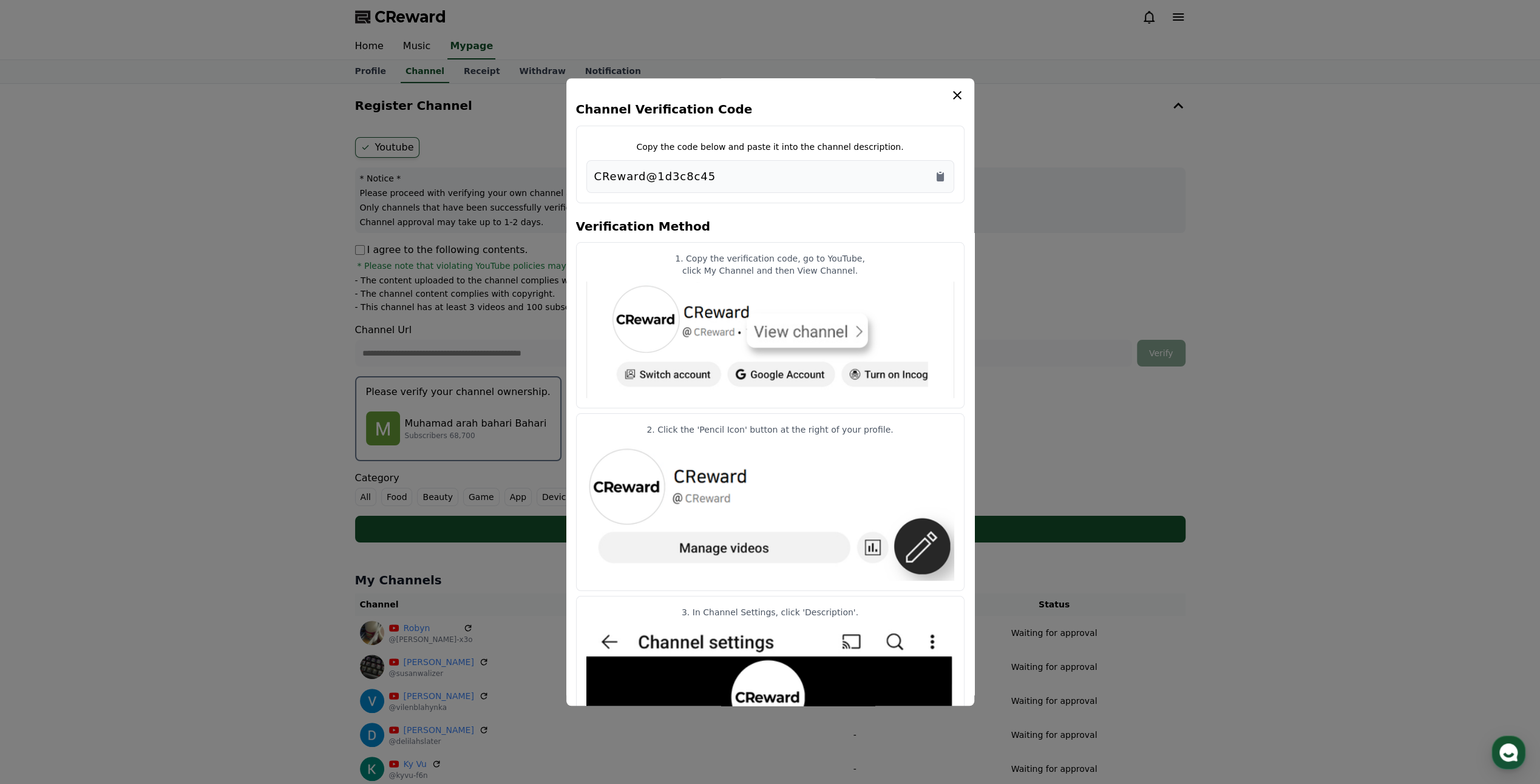
click at [961, 92] on icon "modal" at bounding box center [958, 96] width 14 height 14
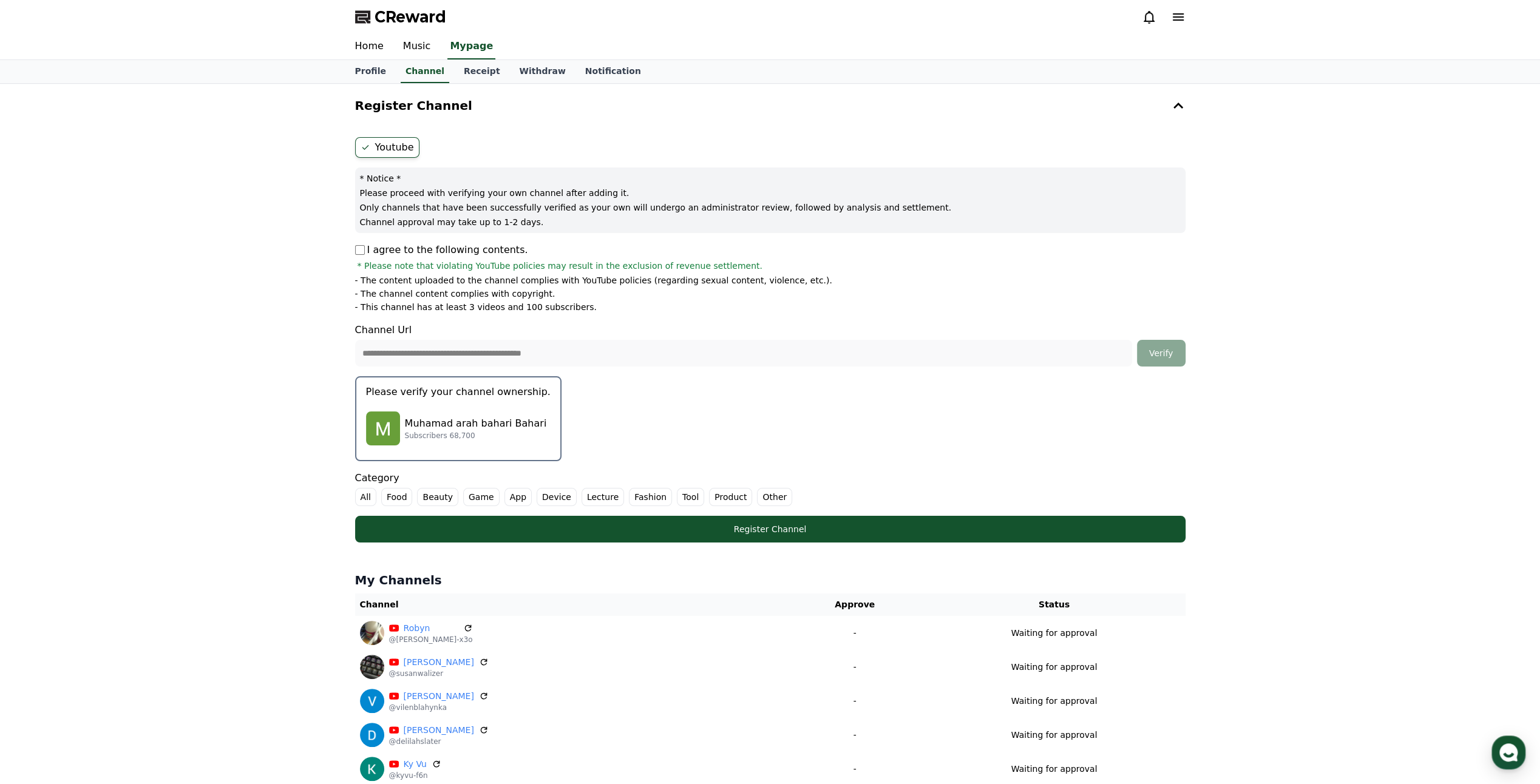
click at [828, 493] on ul "All Food Beauty Game App Device Lecture Fashion Tool Product Other" at bounding box center [770, 497] width 830 height 18
click at [760, 499] on label "Other" at bounding box center [775, 497] width 35 height 18
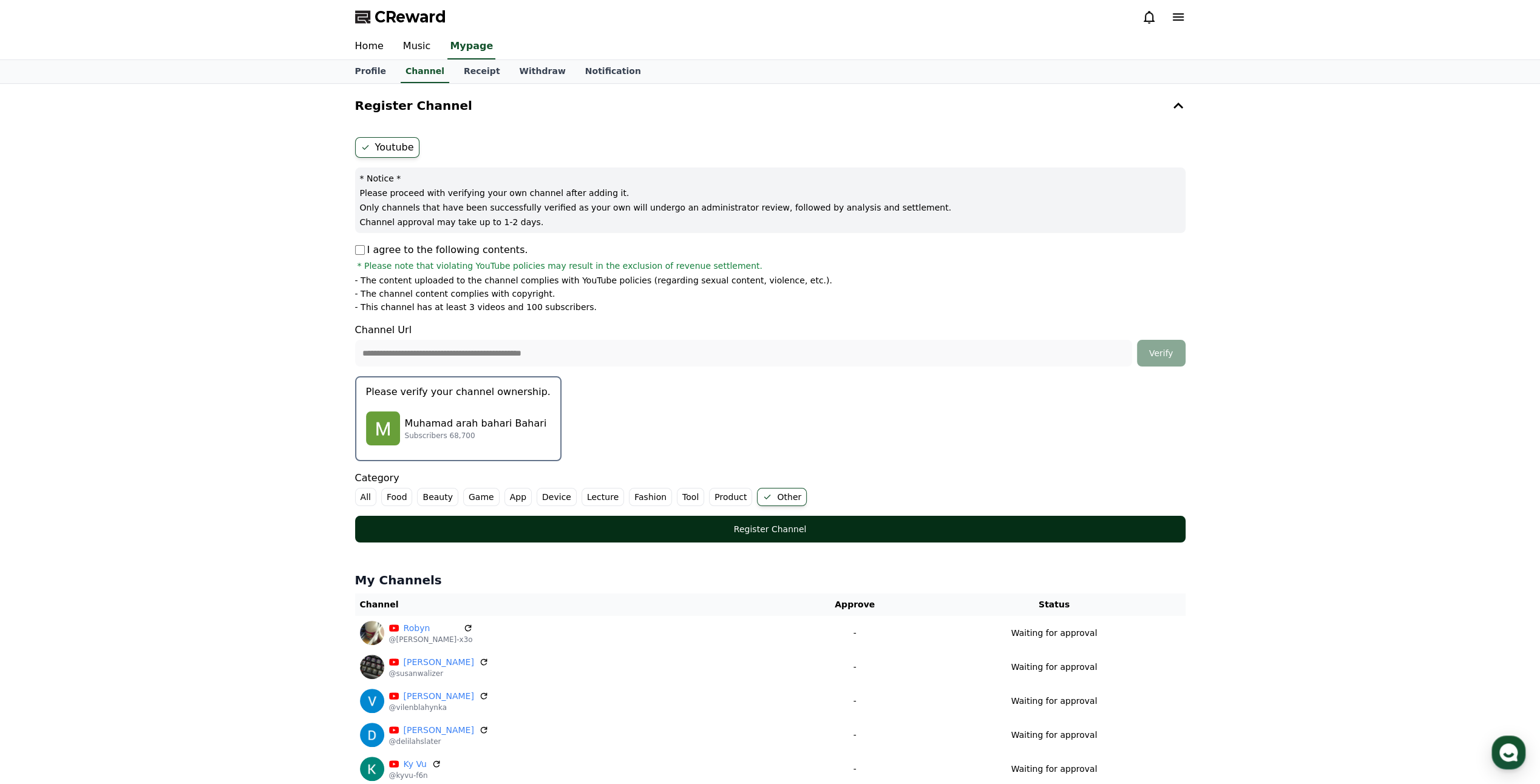
click at [791, 531] on div "Register Channel" at bounding box center [770, 529] width 782 height 12
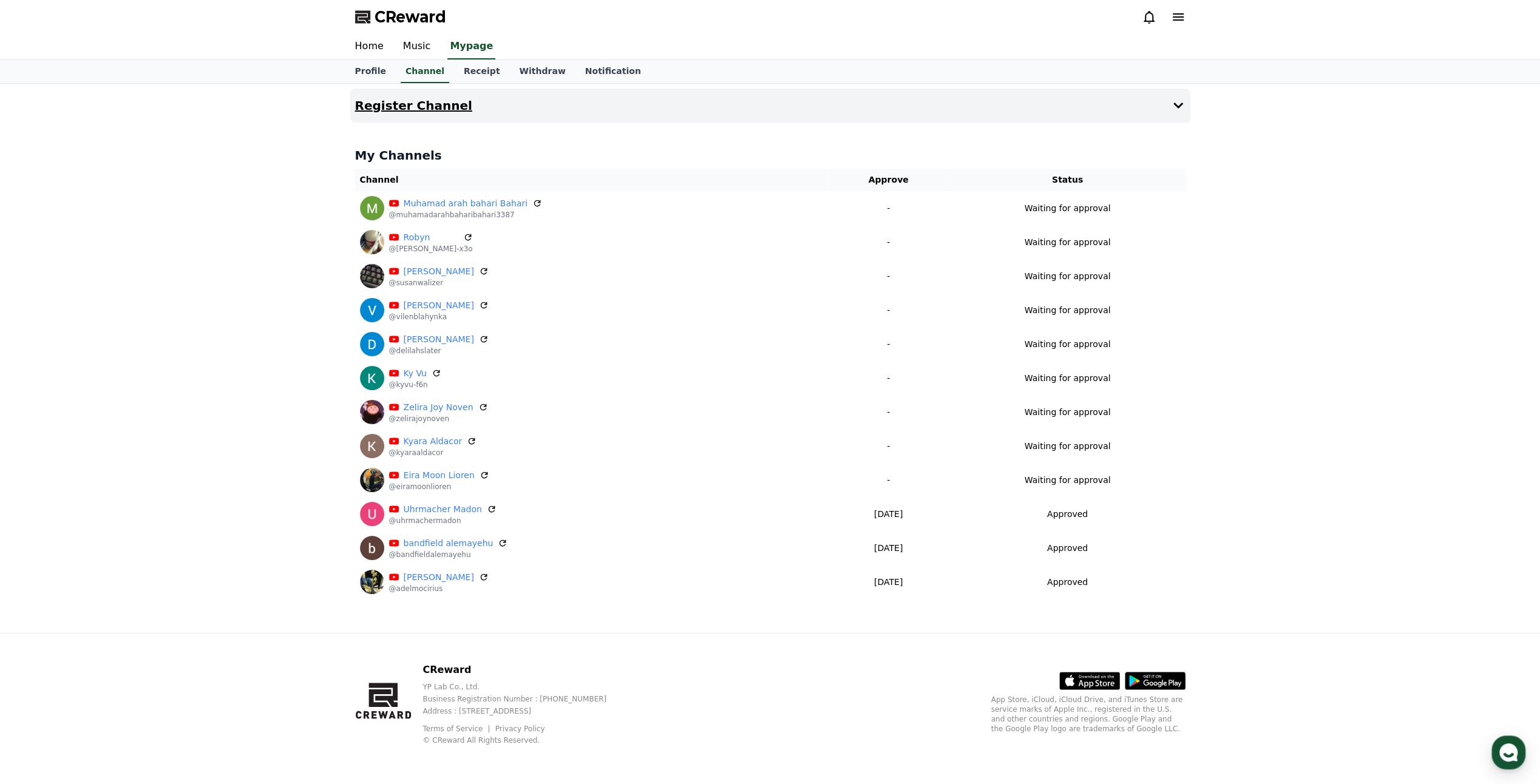
click at [696, 99] on button "Register Channel" at bounding box center [770, 106] width 840 height 34
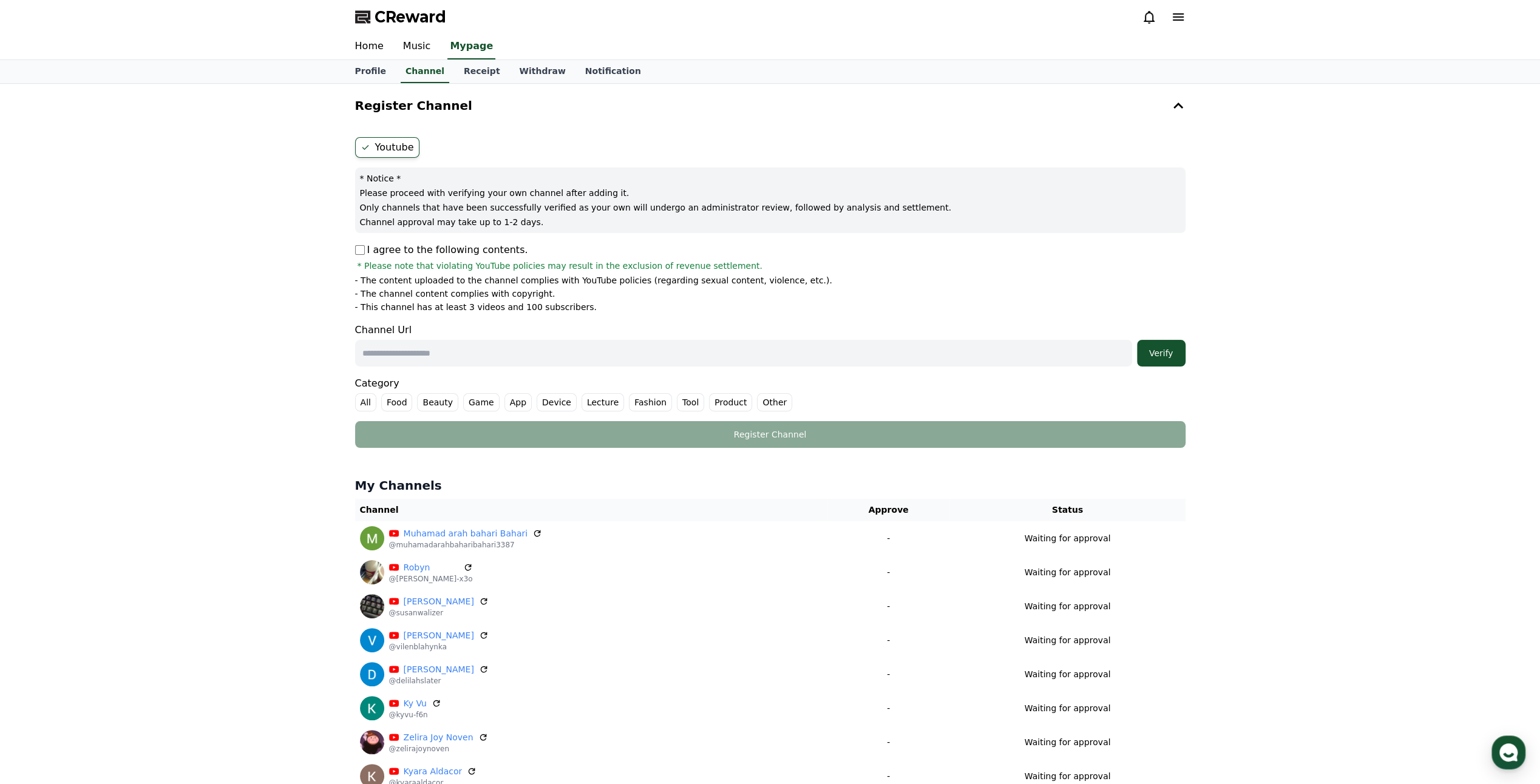
click at [349, 247] on div "Register Channel Youtube * Notice * Please proceed with verifying your own chan…" at bounding box center [771, 512] width 850 height 855
click at [441, 333] on div "Channel Url Verify" at bounding box center [770, 345] width 830 height 43
drag, startPoint x: 450, startPoint y: 346, endPoint x: 539, endPoint y: 354, distance: 89.4
click at [451, 346] on input "text" at bounding box center [743, 354] width 777 height 27
paste input "**********"
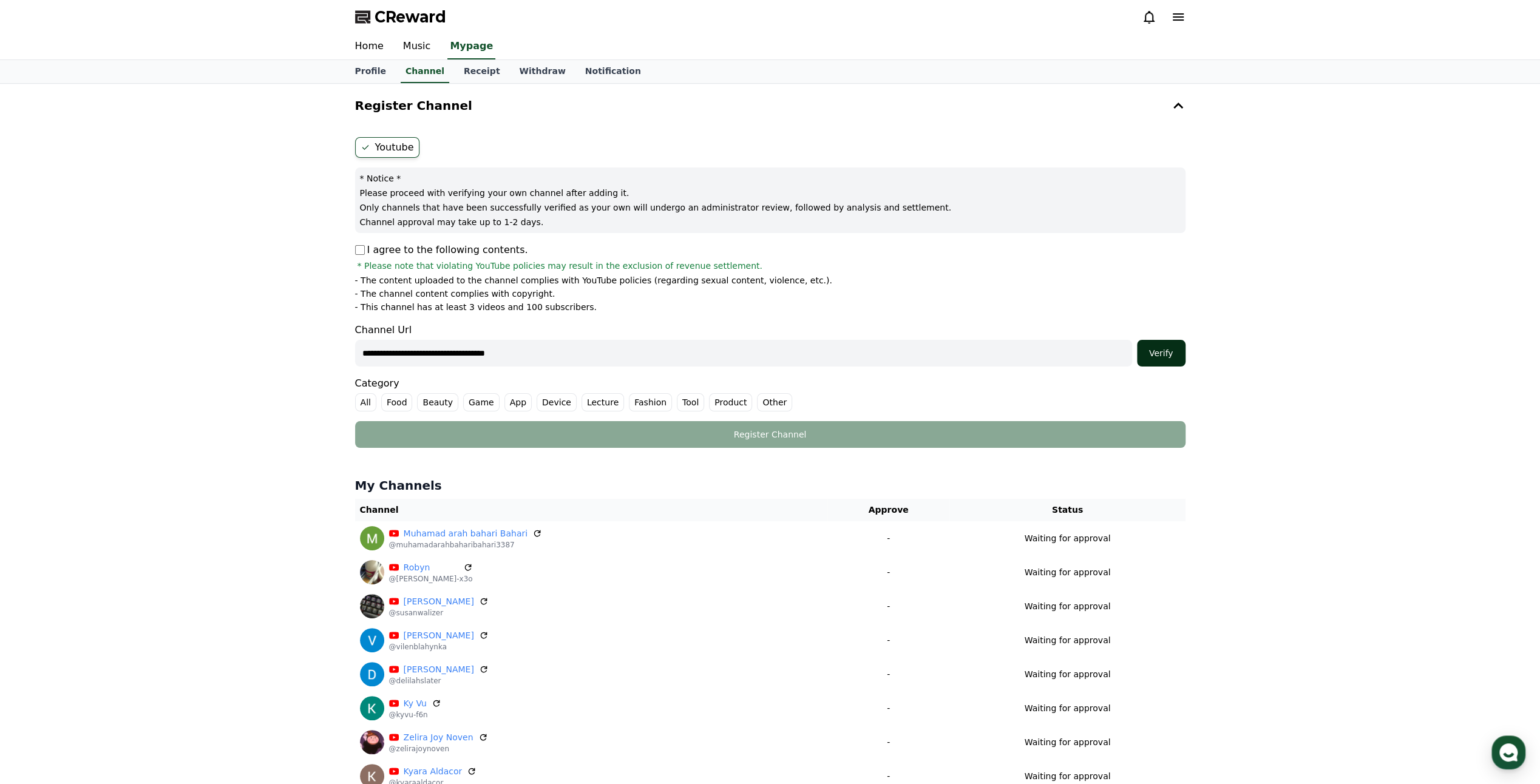
type input "**********"
click at [1156, 357] on div "Verify" at bounding box center [1161, 353] width 39 height 12
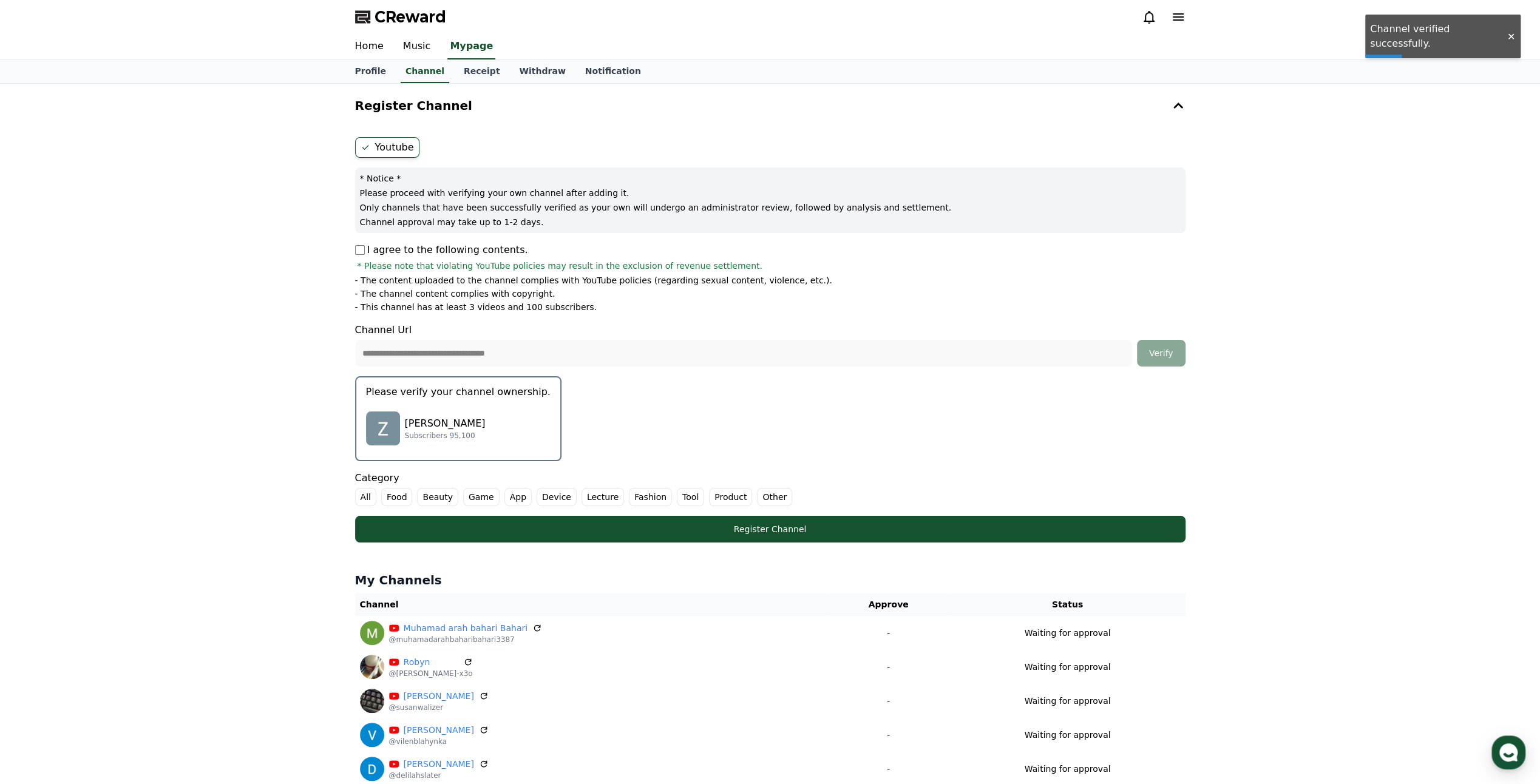
click at [483, 404] on div "[PERSON_NAME] Subscribers 95,100" at bounding box center [459, 429] width 184 height 49
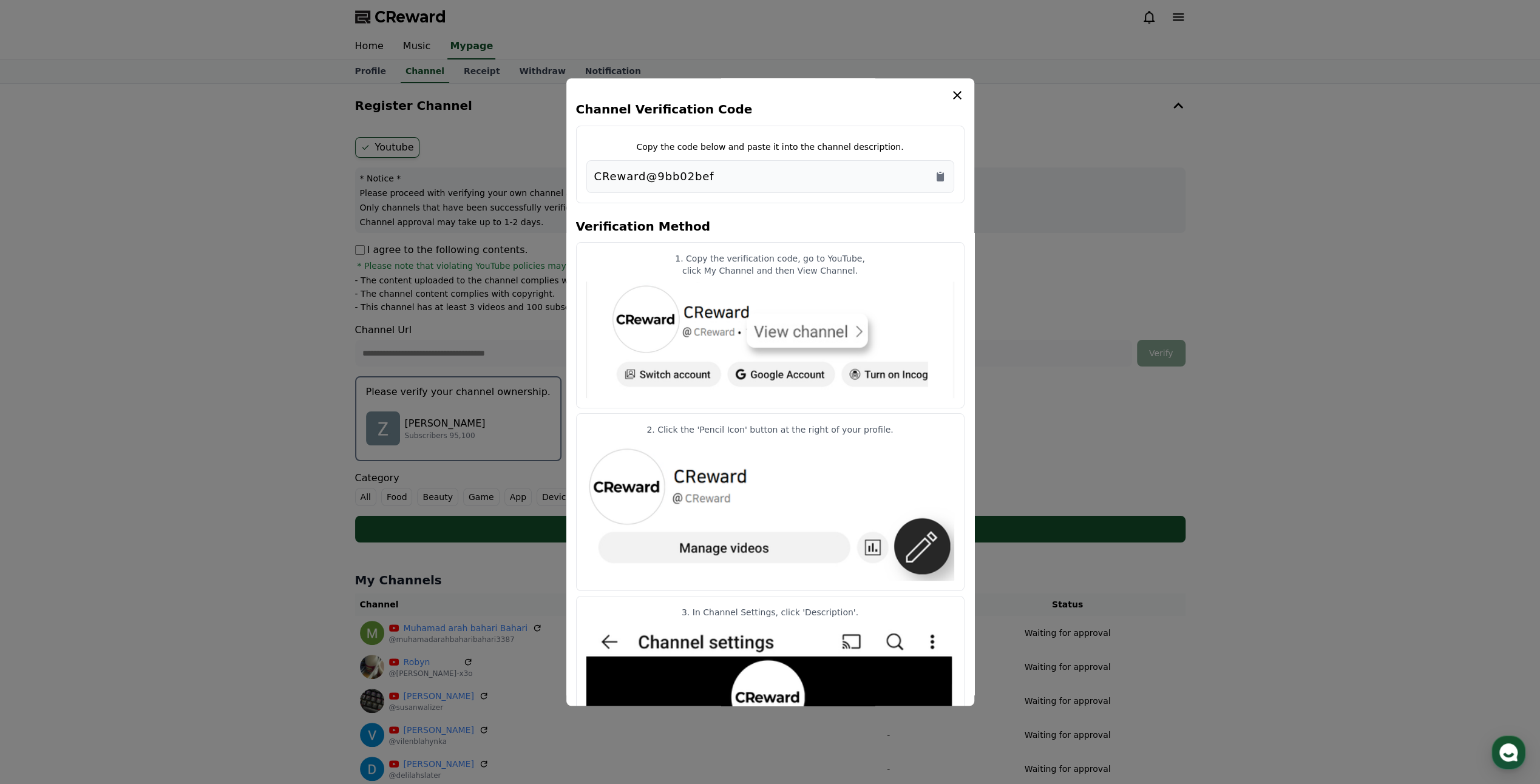
click at [947, 173] on div "CReward@9bb02bef" at bounding box center [771, 177] width 368 height 32
click at [941, 177] on icon "Copy to clipboard" at bounding box center [941, 177] width 7 height 9
click at [958, 95] on icon "modal" at bounding box center [958, 96] width 14 height 14
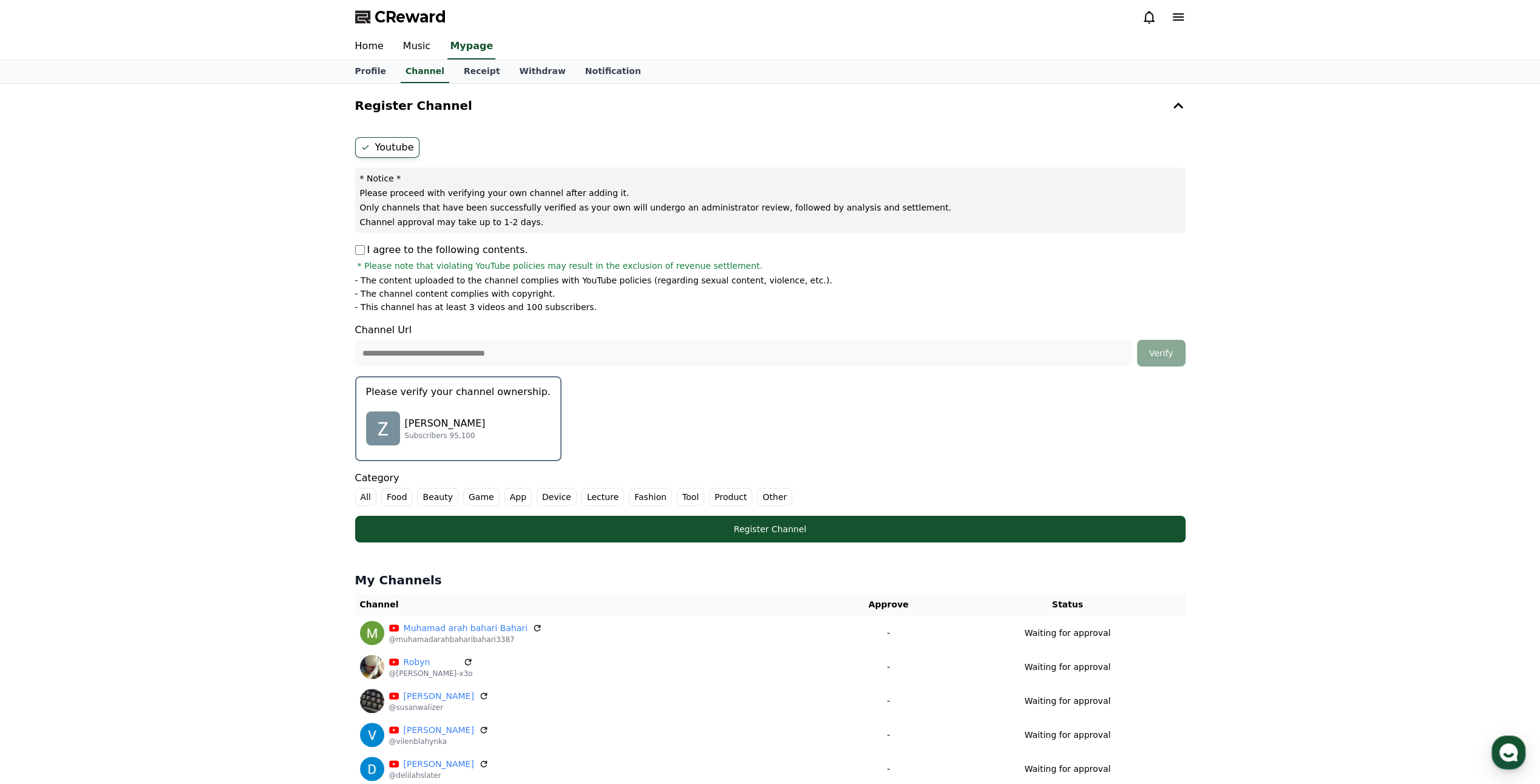
click at [744, 495] on ul "All Food Beauty Game App Device Lecture Fashion Tool Product Other" at bounding box center [770, 497] width 830 height 18
click at [763, 494] on label "Other" at bounding box center [775, 497] width 35 height 18
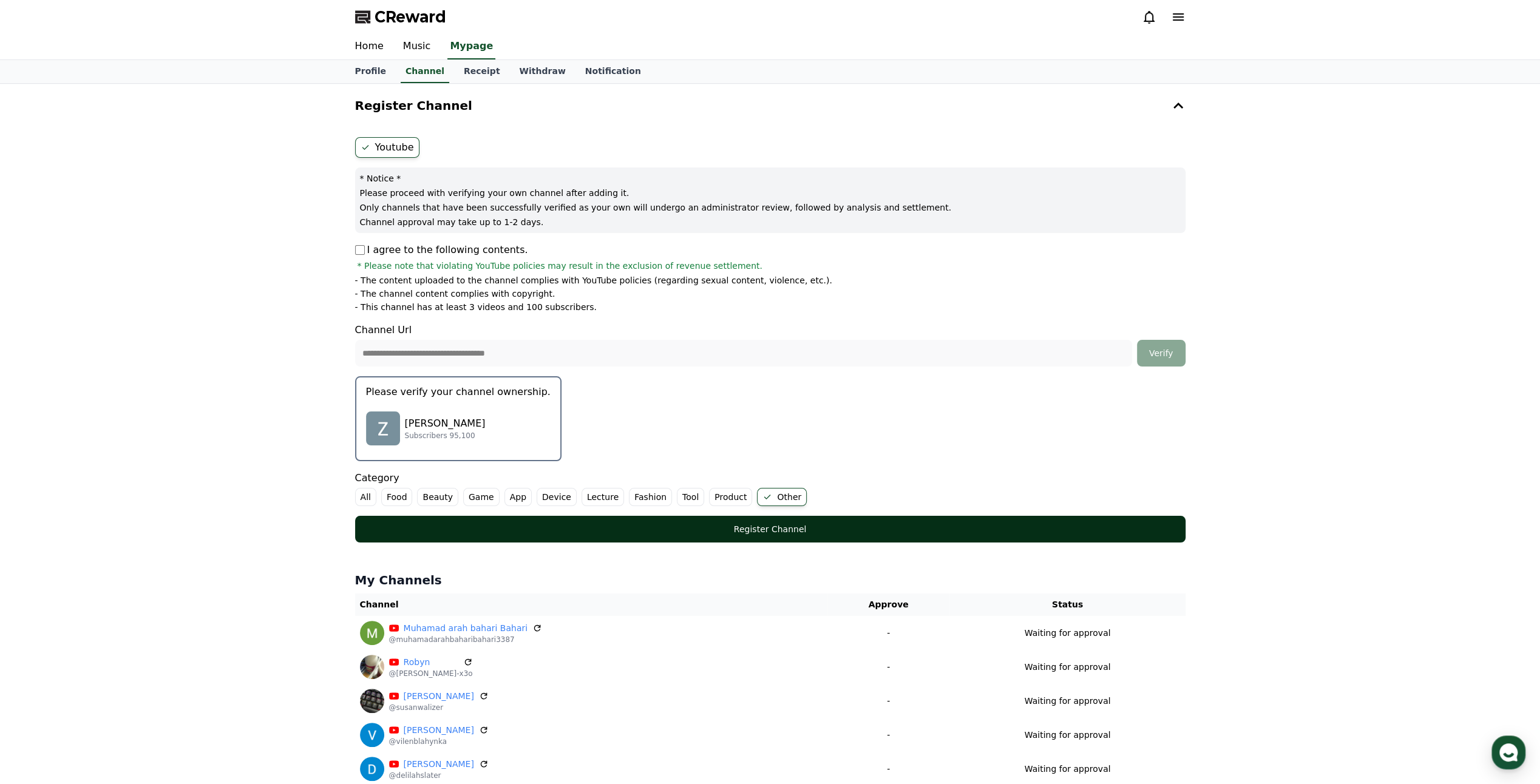
click at [781, 525] on div "Register Channel" at bounding box center [770, 529] width 782 height 12
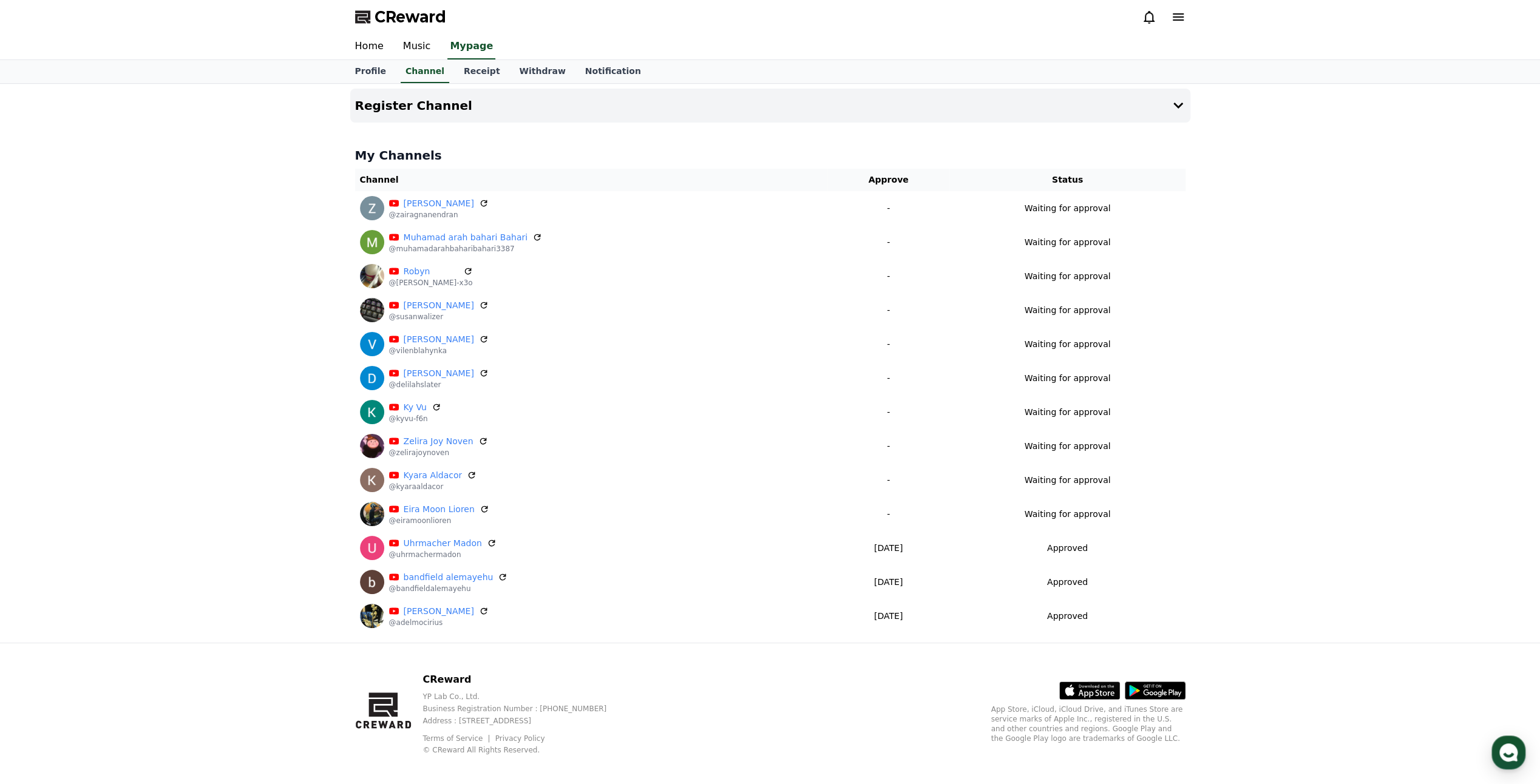
click at [215, 281] on div "Register Channel My Channels Channel Approve Status [PERSON_NAME] @zairagnanend…" at bounding box center [770, 363] width 1540 height 558
click at [852, 96] on button "Register Channel" at bounding box center [770, 106] width 840 height 34
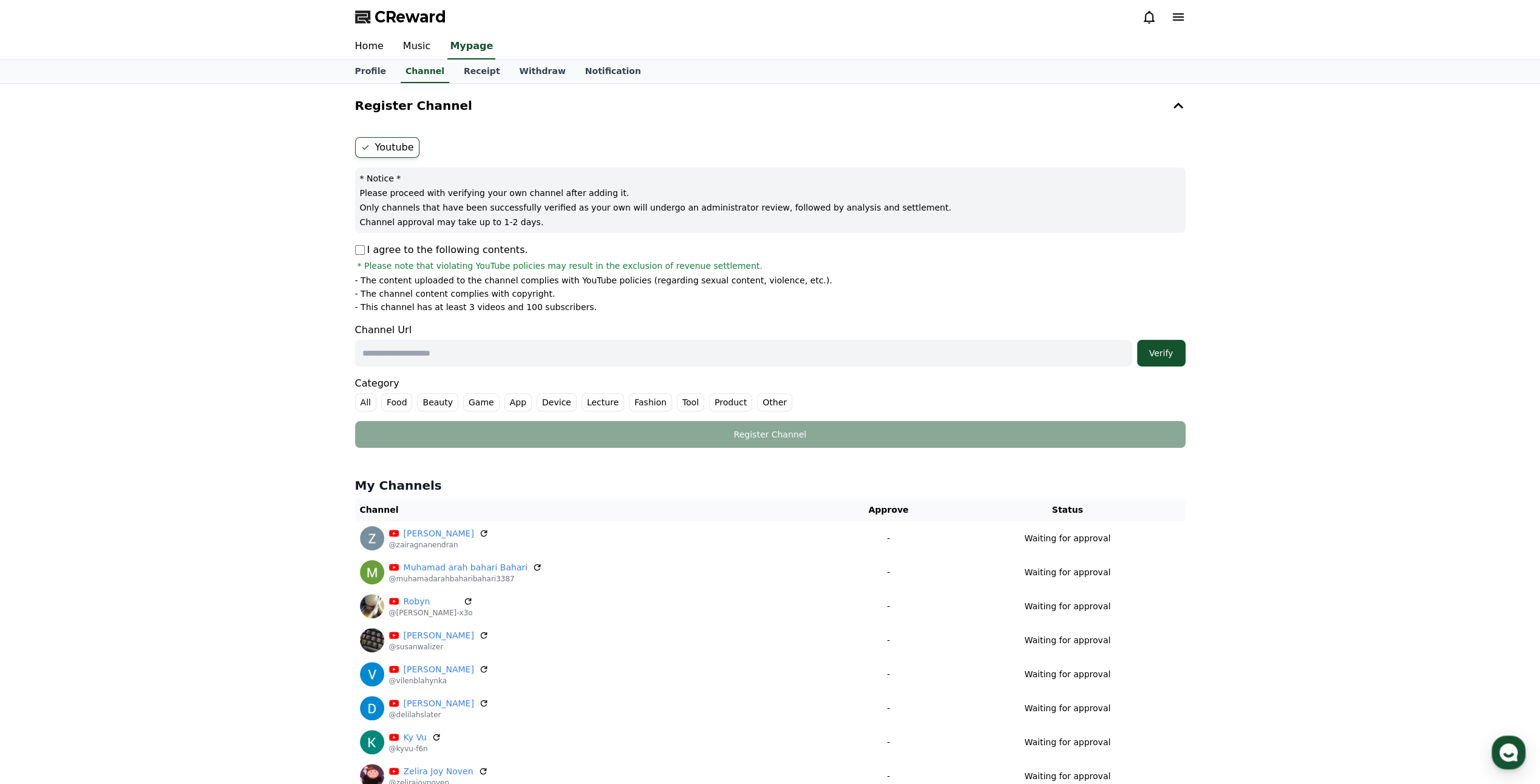
click at [425, 352] on input "text" at bounding box center [743, 354] width 777 height 27
paste input "**********"
click at [581, 353] on input "**********" at bounding box center [743, 354] width 777 height 27
paste input "**********"
type input "**********"
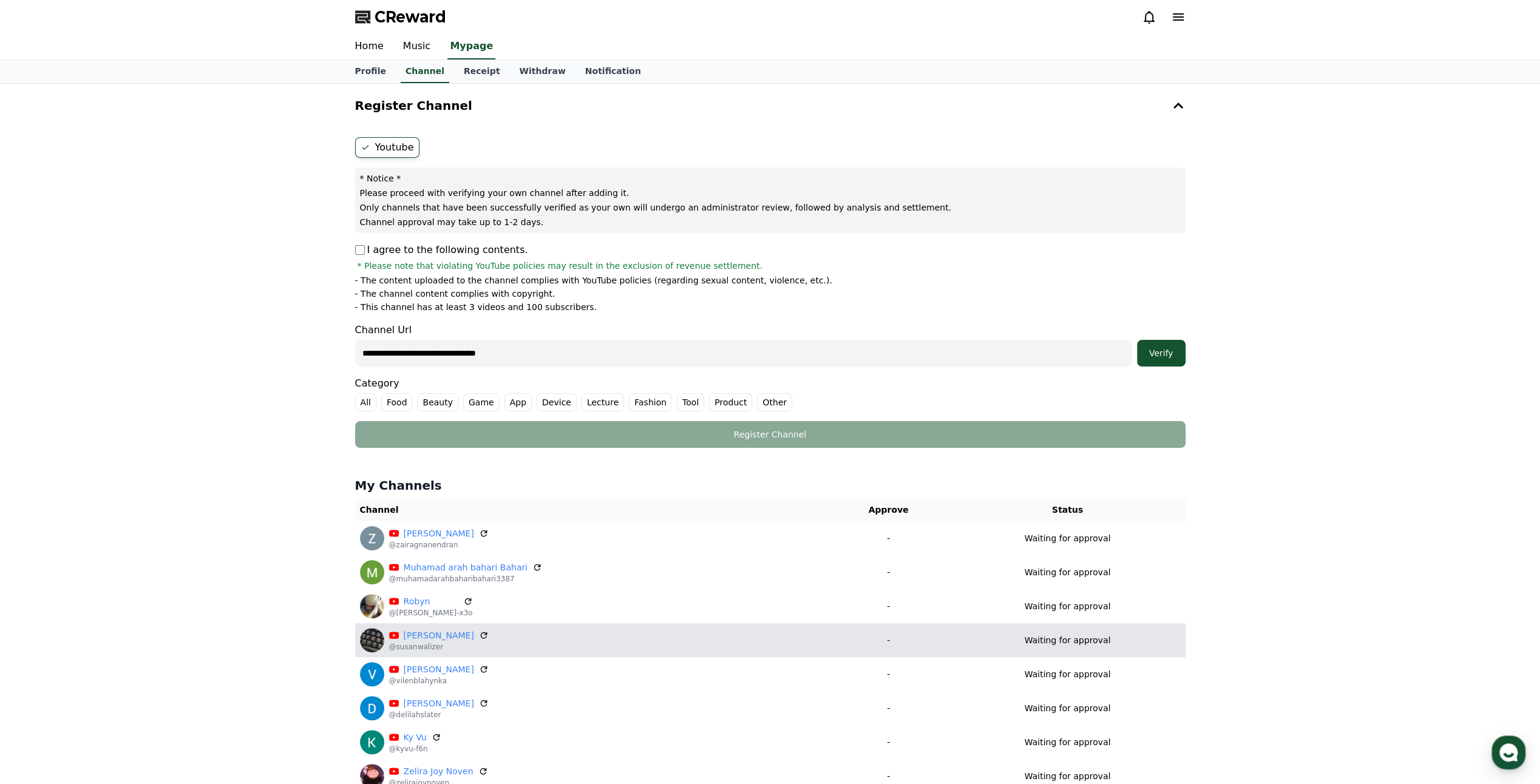
drag, startPoint x: 1159, startPoint y: 355, endPoint x: 889, endPoint y: 650, distance: 399.9
click at [1159, 355] on div "Verify" at bounding box center [1161, 353] width 39 height 12
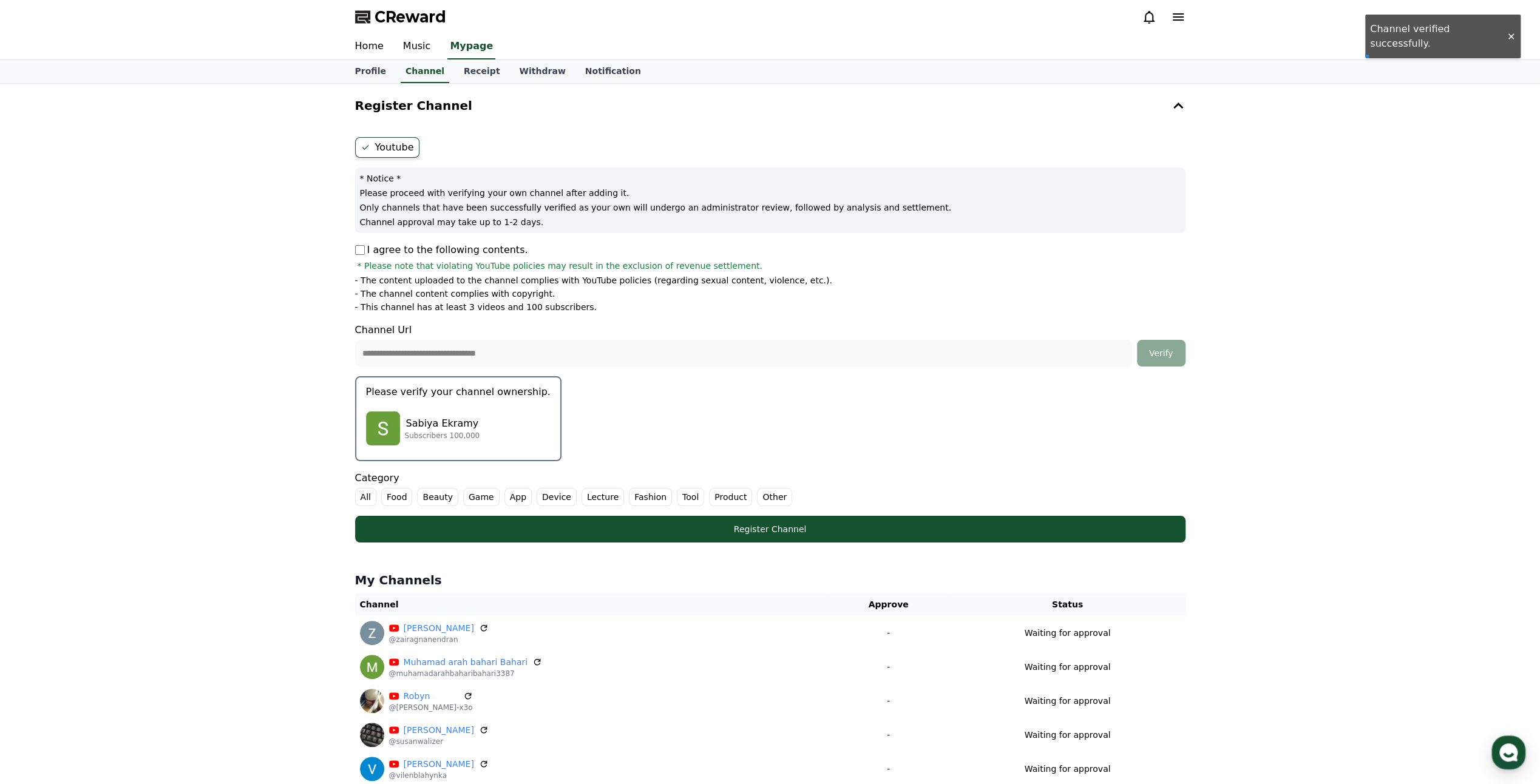
drag, startPoint x: 106, startPoint y: 460, endPoint x: 404, endPoint y: 474, distance: 298.3
click at [107, 459] on div "**********" at bounding box center [770, 576] width 1540 height 983
click at [483, 413] on div "[PERSON_NAME] Subscribers 100,000" at bounding box center [459, 429] width 184 height 49
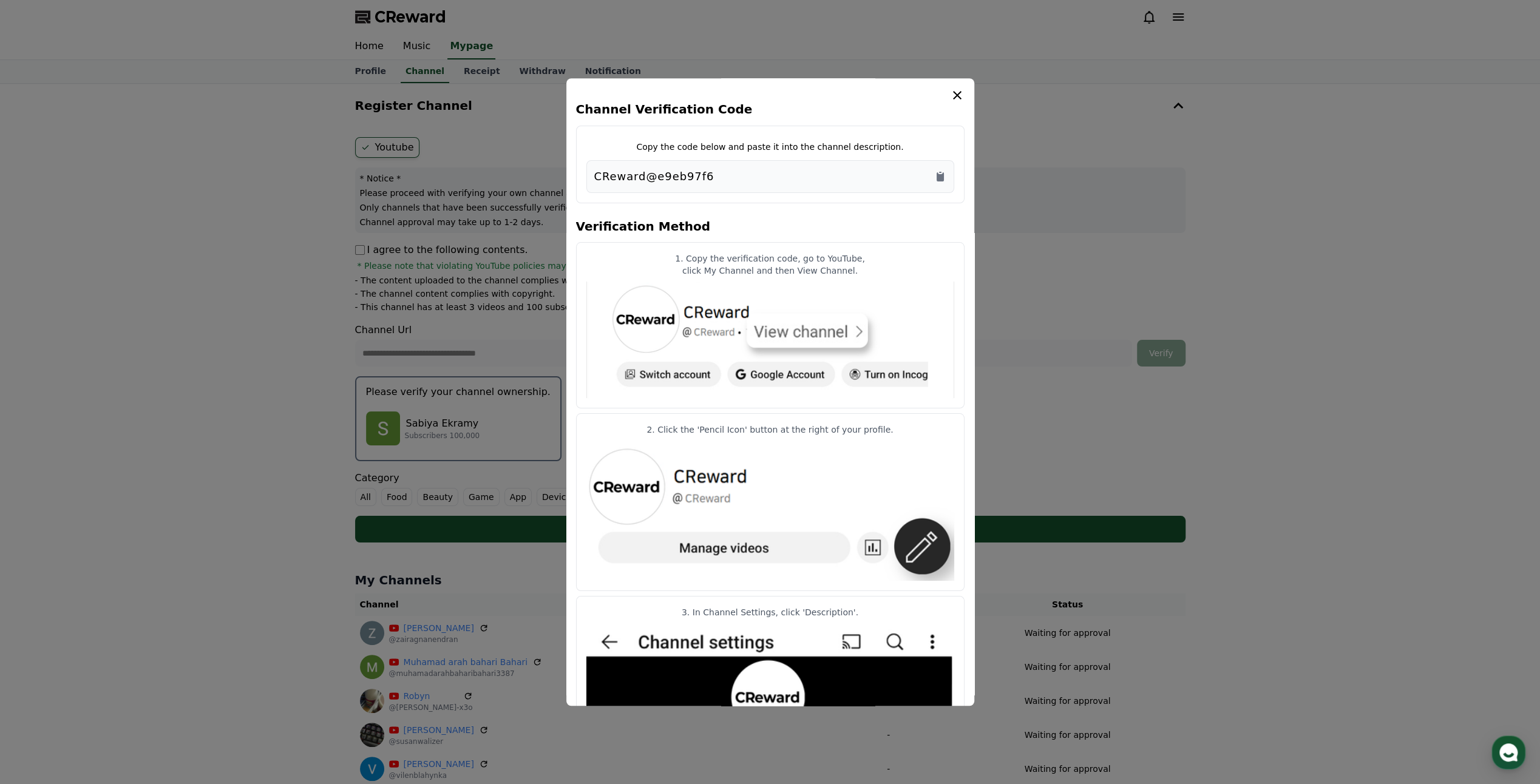
click at [936, 281] on img "modal" at bounding box center [771, 339] width 368 height 116
click at [942, 177] on icon "Copy to clipboard" at bounding box center [941, 177] width 7 height 9
click at [960, 94] on icon "modal" at bounding box center [957, 95] width 8 height 8
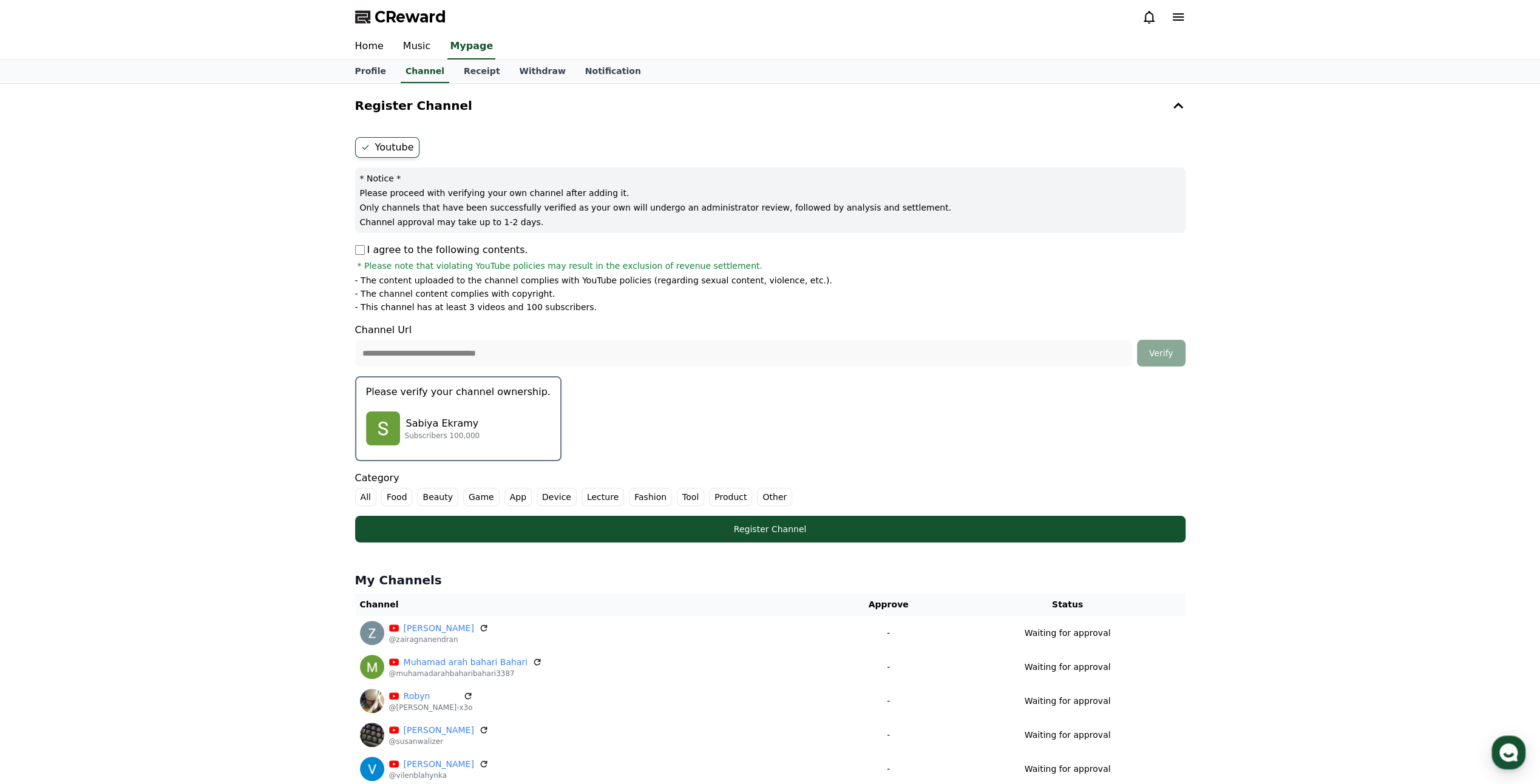
click at [757, 499] on label "Other" at bounding box center [775, 497] width 35 height 18
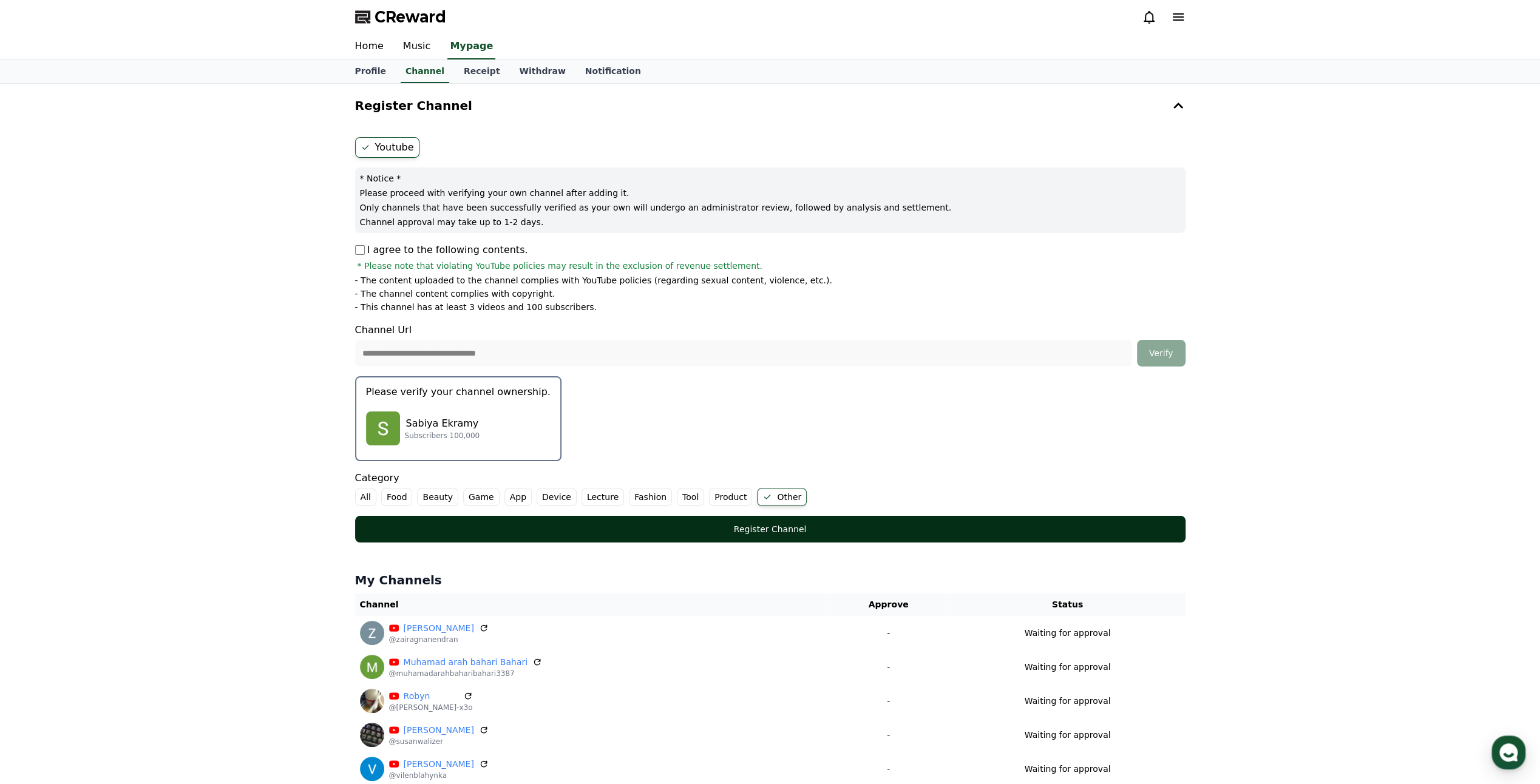
click at [765, 531] on div "Register Channel" at bounding box center [770, 529] width 782 height 12
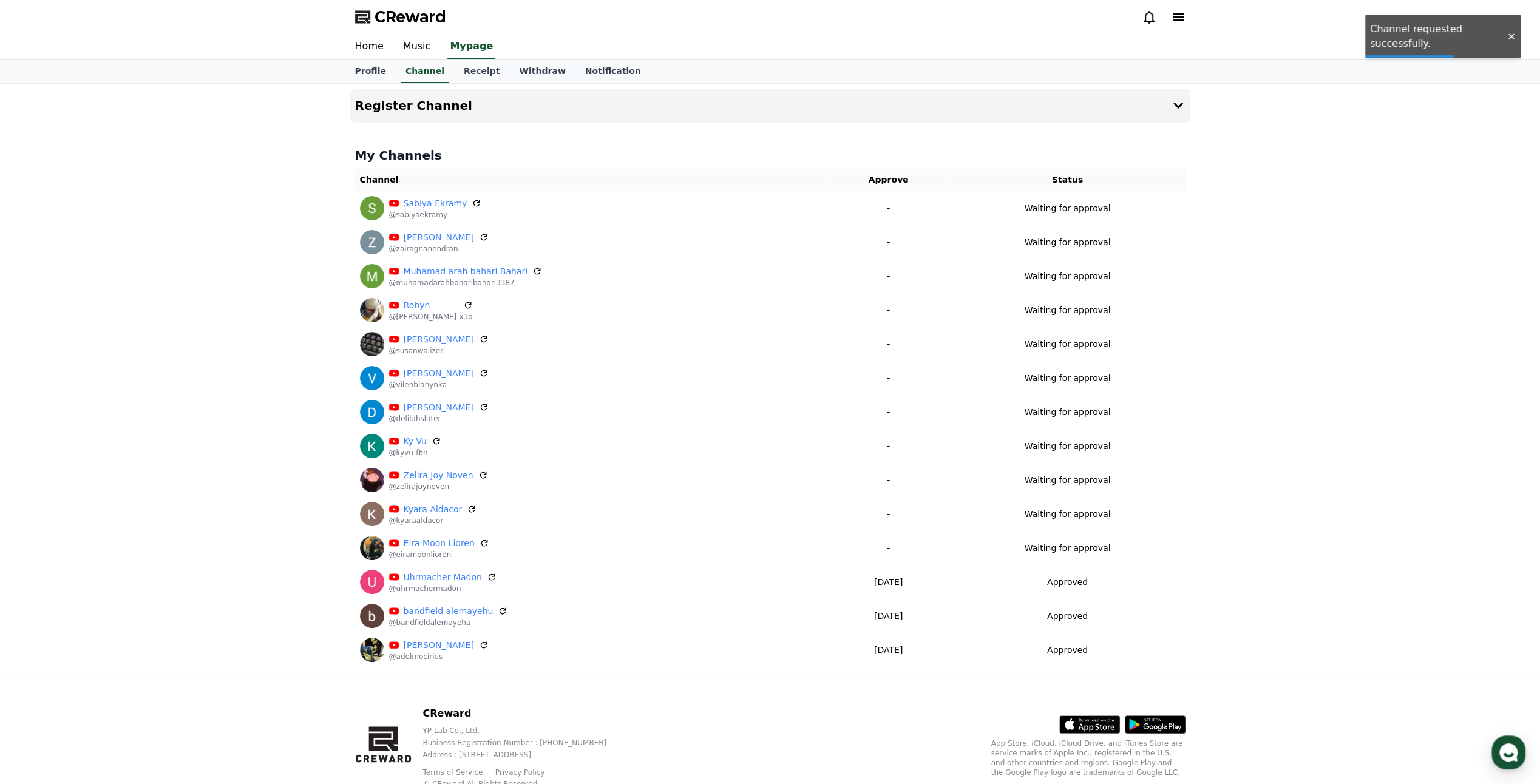
click at [259, 420] on div "Register Channel My Channels Channel Approve Status [PERSON_NAME] @sabiyaekramy…" at bounding box center [770, 380] width 1540 height 593
drag, startPoint x: 790, startPoint y: 101, endPoint x: 789, endPoint y: 96, distance: 5.1
click at [791, 101] on button "Register Channel" at bounding box center [770, 106] width 840 height 34
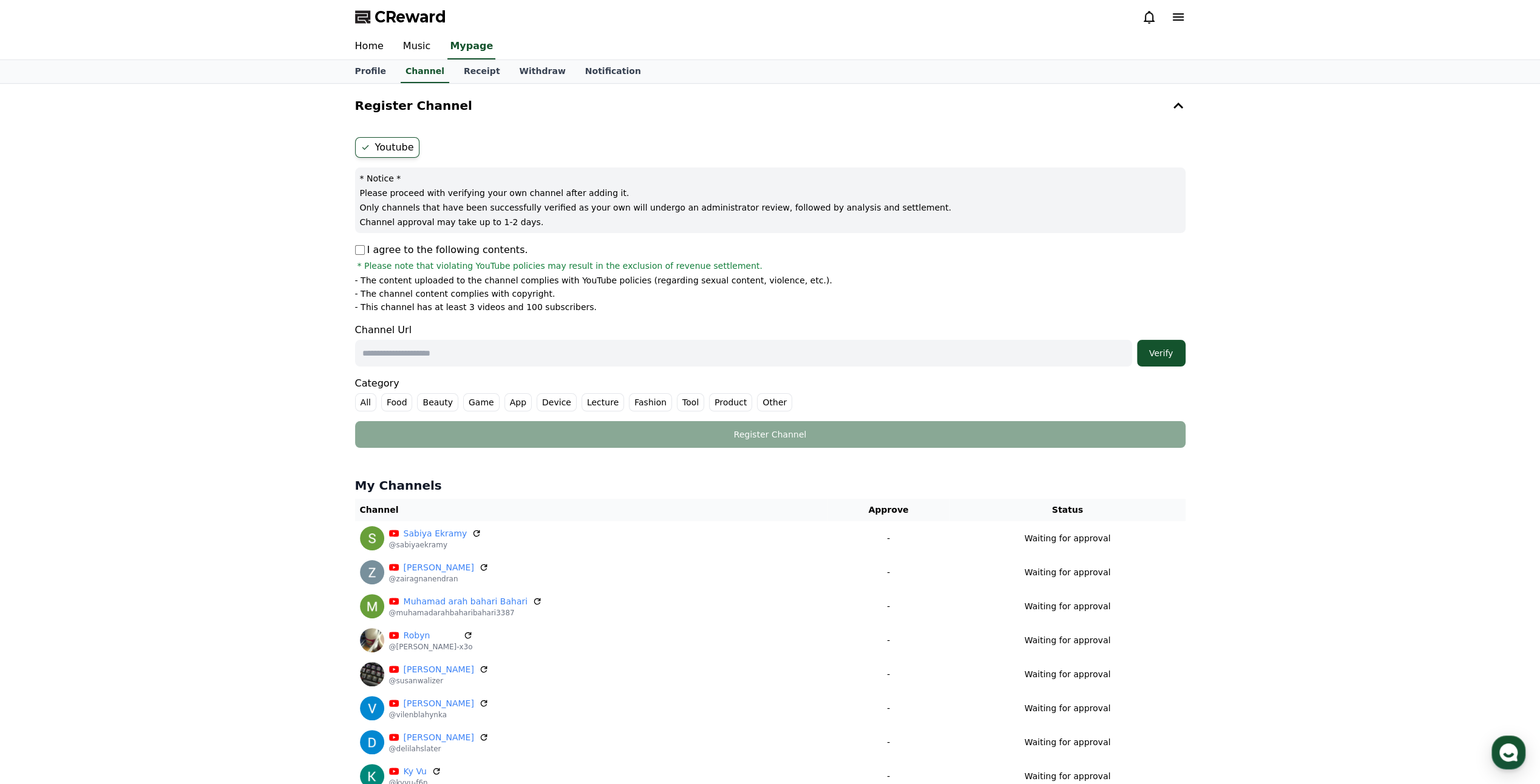
click at [616, 357] on input "text" at bounding box center [743, 354] width 777 height 27
paste input "**********"
type input "**********"
click at [1171, 342] on button "Verify" at bounding box center [1162, 354] width 49 height 27
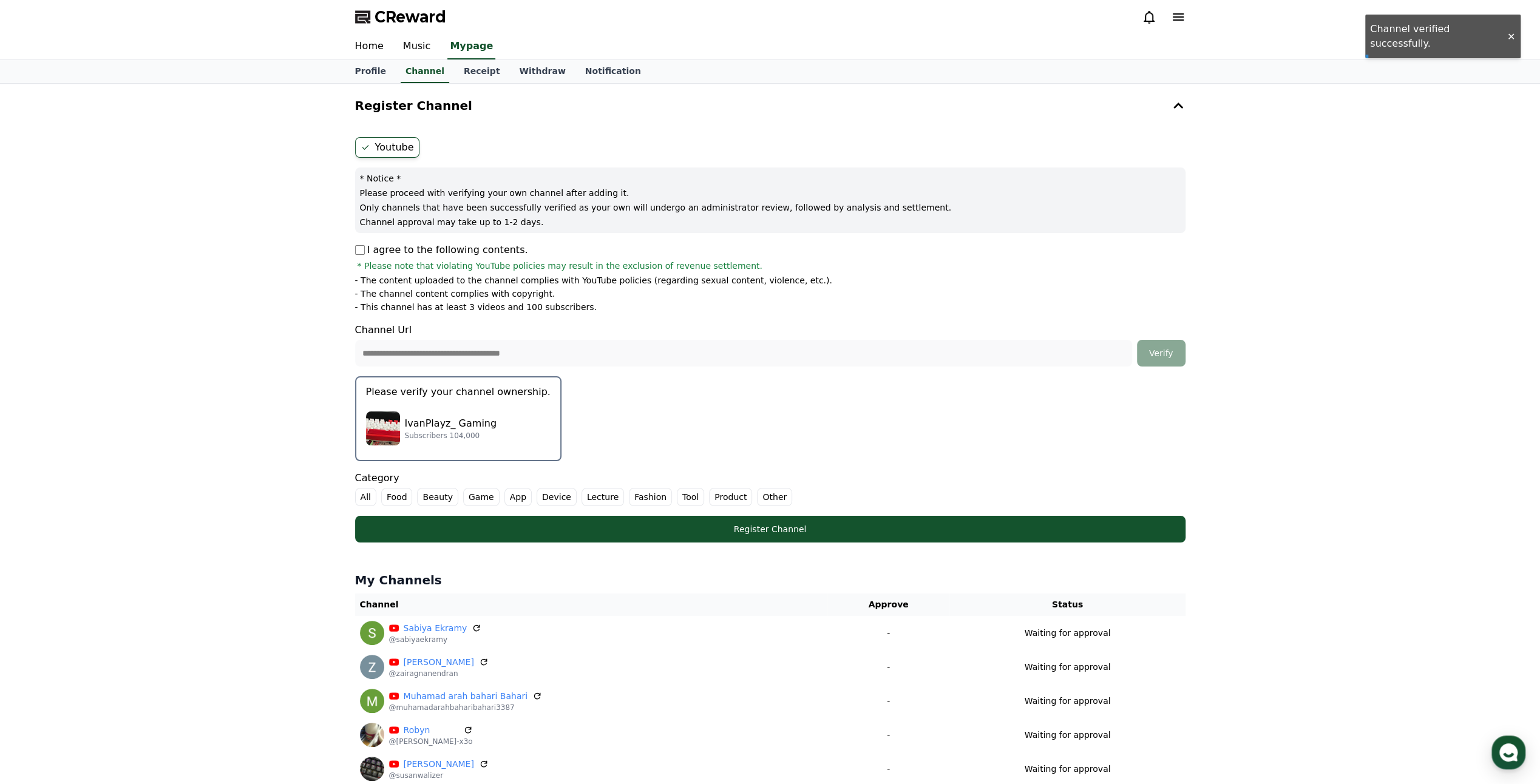
click at [459, 436] on p "Subscribers 104,000" at bounding box center [451, 436] width 92 height 10
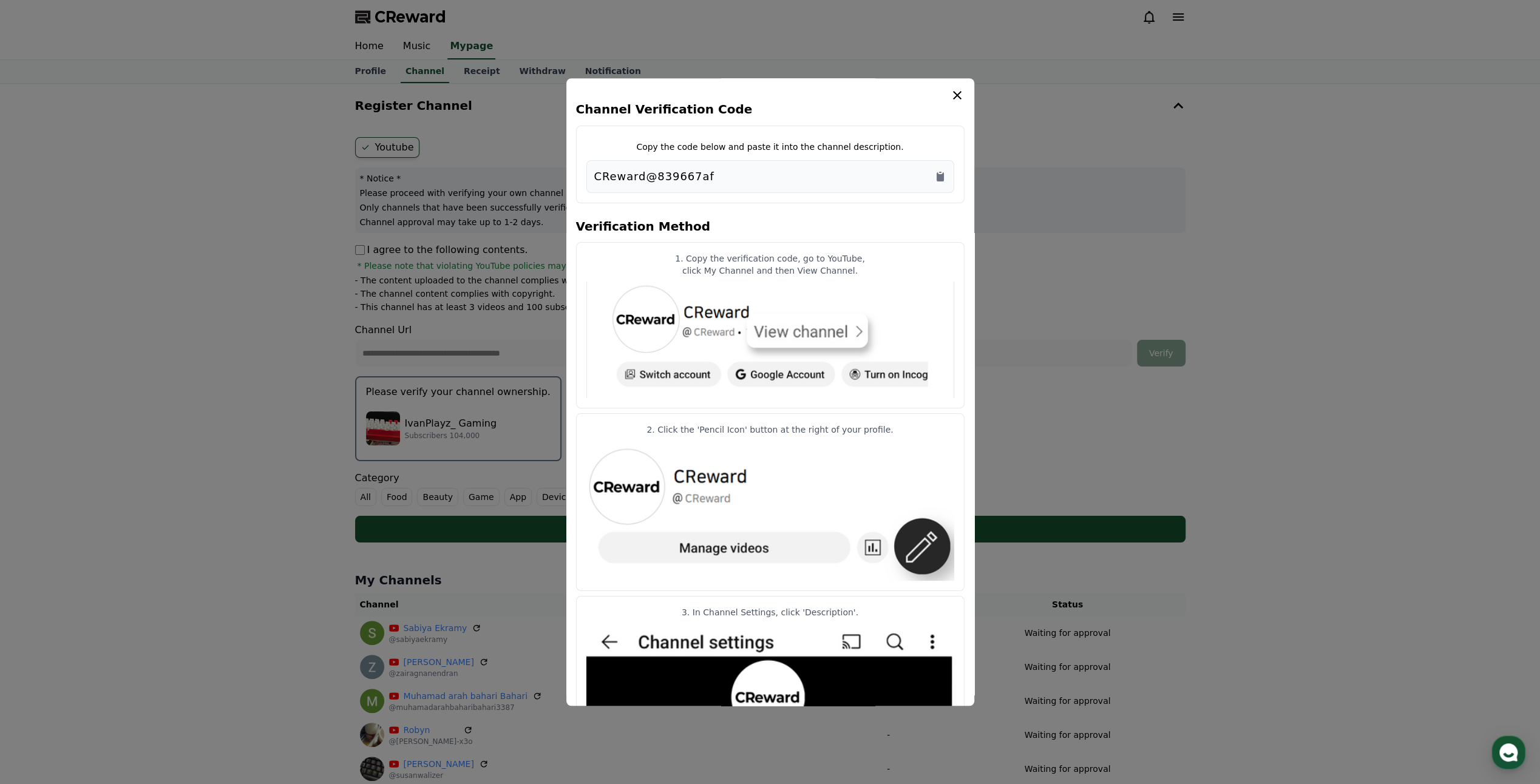
click at [947, 177] on div "CReward@839667af" at bounding box center [771, 177] width 368 height 32
click at [942, 178] on icon "Copy to clipboard" at bounding box center [941, 177] width 7 height 9
click at [965, 94] on div "Channel Verification Code Copy the code below and paste it into the channel des…" at bounding box center [770, 392] width 408 height 627
click at [956, 90] on icon "modal" at bounding box center [958, 96] width 14 height 14
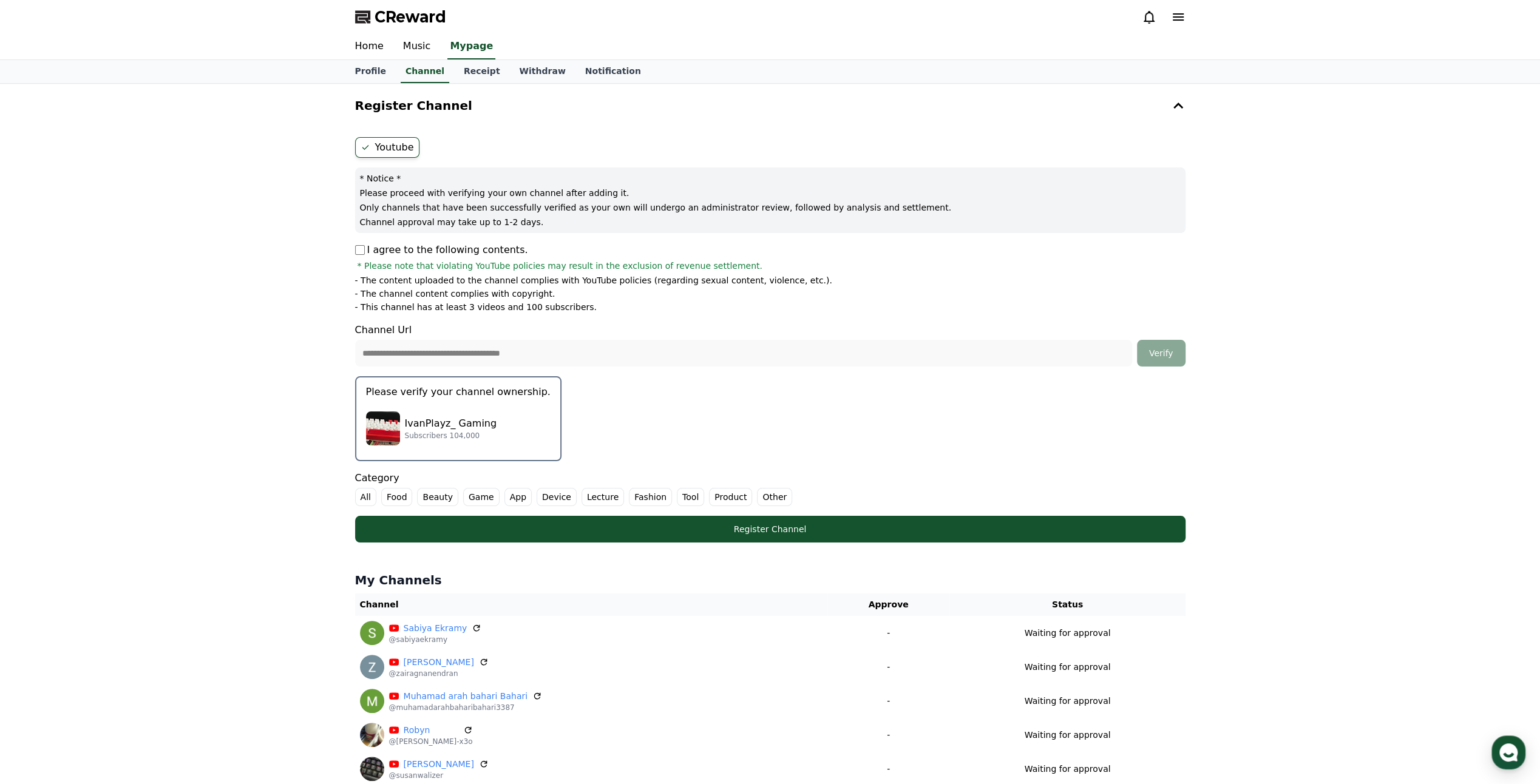
click at [770, 495] on label "Other" at bounding box center [775, 497] width 35 height 18
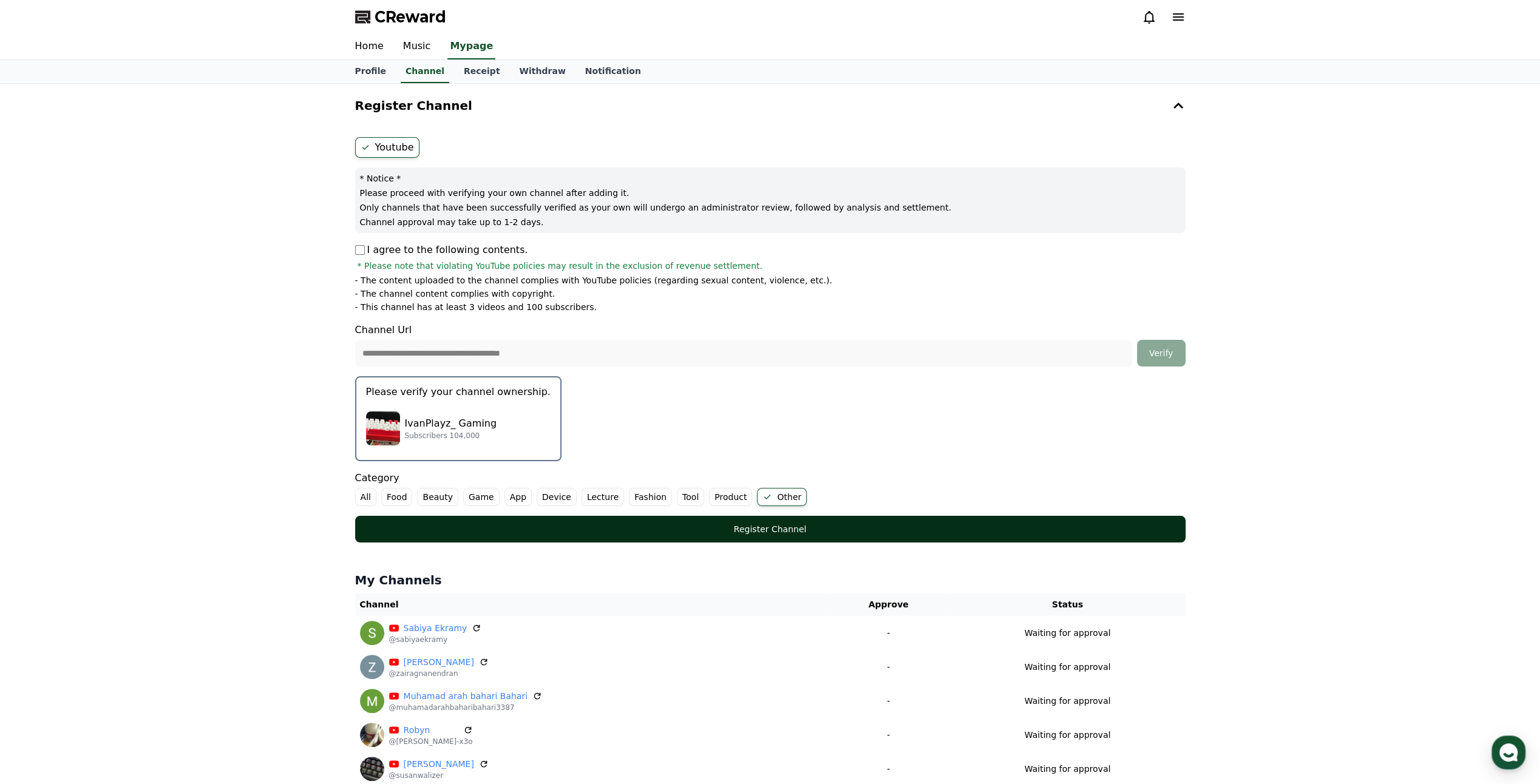
click at [803, 534] on button "Register Channel" at bounding box center [770, 530] width 830 height 27
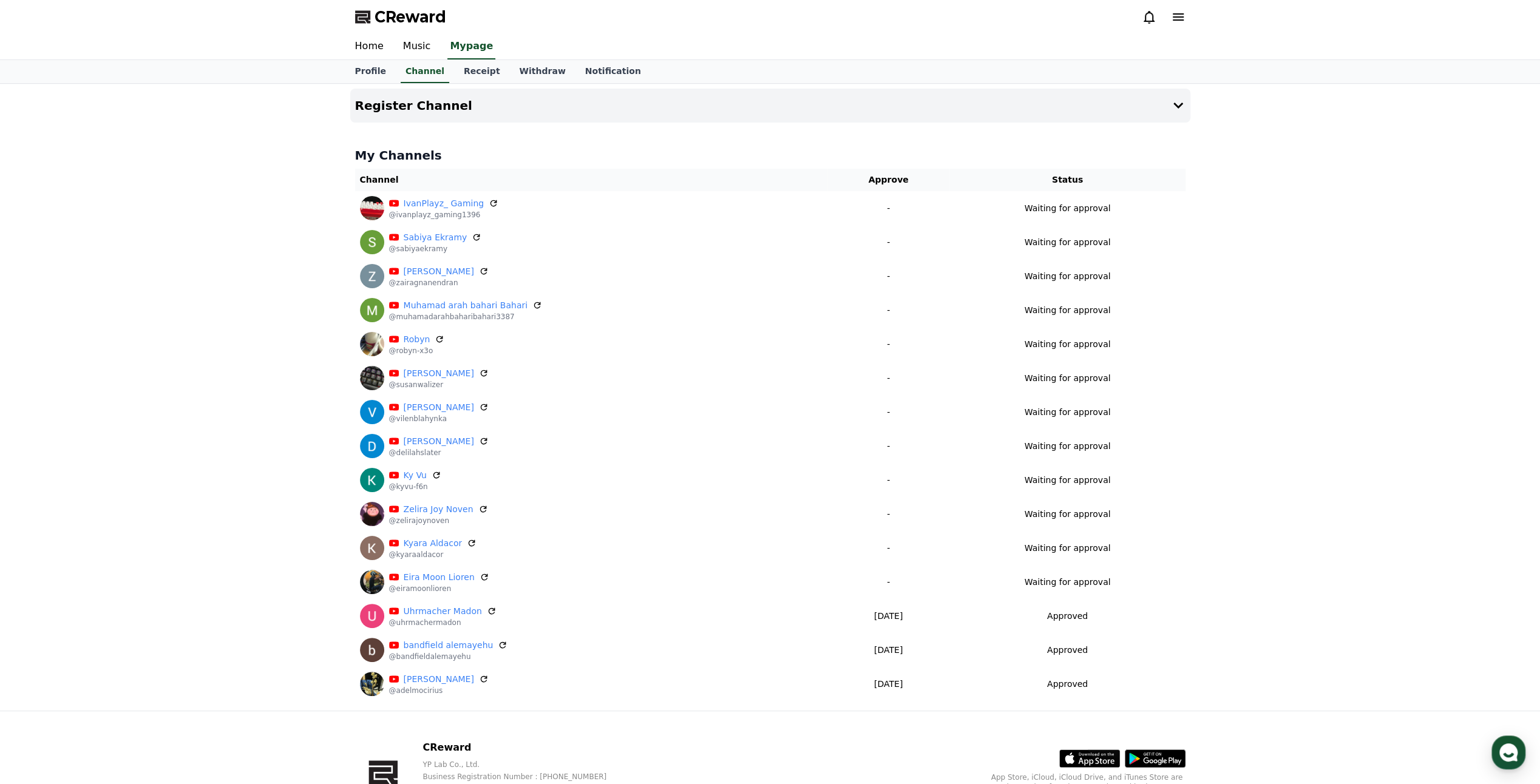
click at [820, 82] on div "Profile Channel Receipt Withdraw Notification" at bounding box center [771, 72] width 850 height 23
click at [839, 105] on button "Register Channel" at bounding box center [770, 106] width 840 height 34
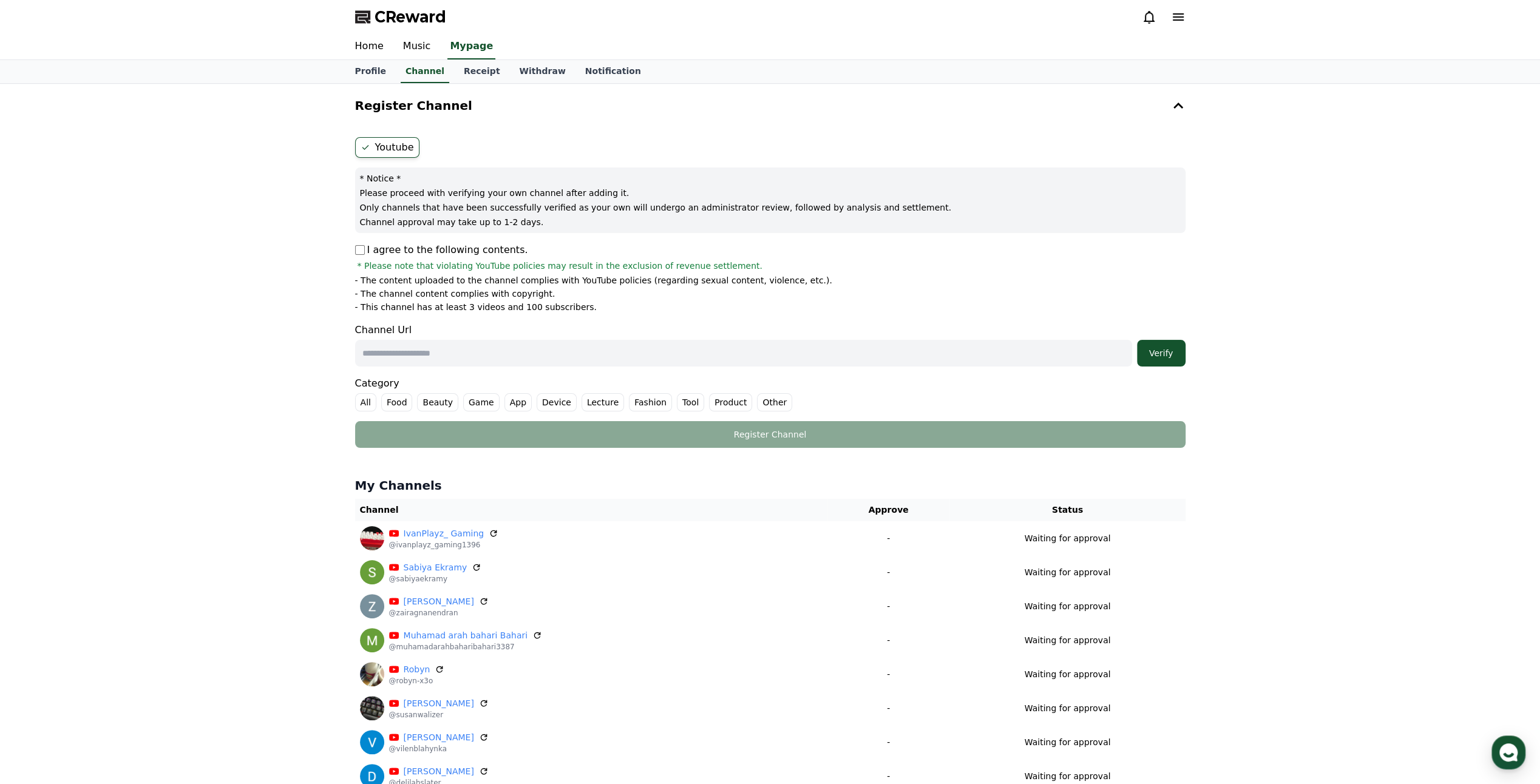
drag, startPoint x: 446, startPoint y: 346, endPoint x: 494, endPoint y: 352, distance: 48.4
click at [446, 346] on input "text" at bounding box center [743, 354] width 777 height 27
paste input "**********"
type input "**********"
click at [1182, 344] on button "Verify" at bounding box center [1162, 354] width 49 height 27
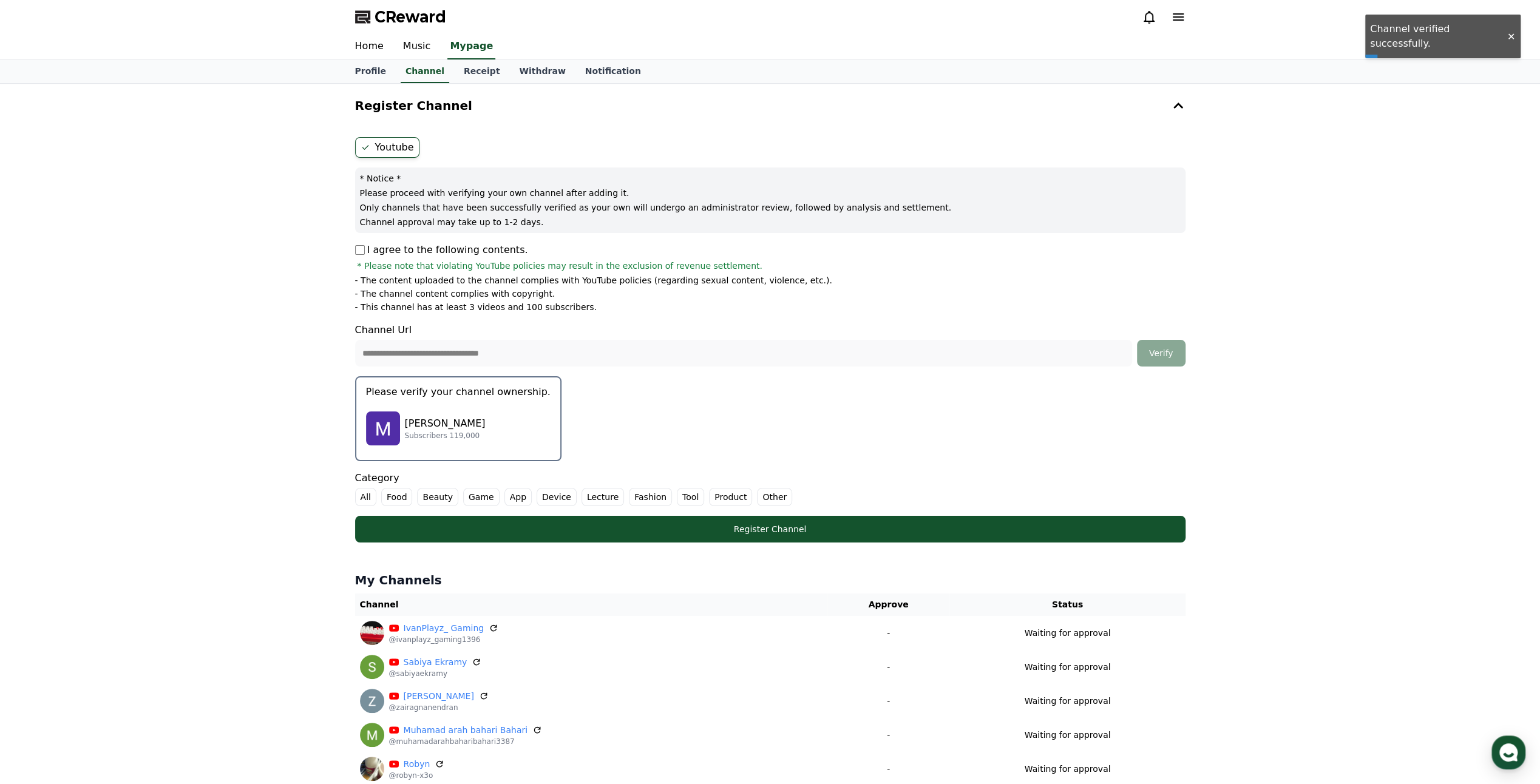
drag, startPoint x: 487, startPoint y: 427, endPoint x: 481, endPoint y: 431, distance: 7.2
click at [487, 427] on div "Mahrokh Itwaru Subscribers 119,000" at bounding box center [459, 429] width 184 height 49
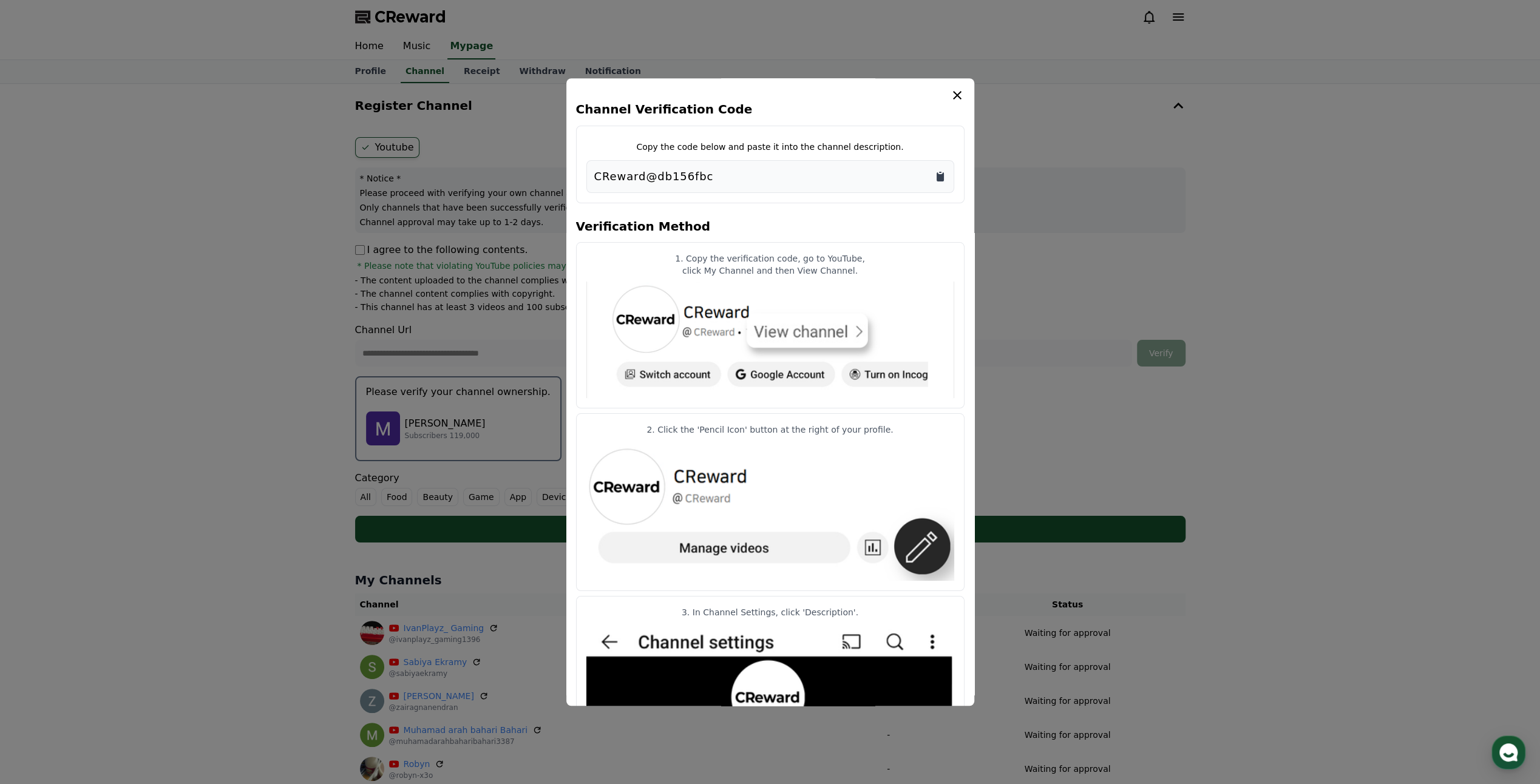
click at [937, 172] on icon "Copy to clipboard" at bounding box center [941, 177] width 7 height 9
click at [960, 96] on icon "modal" at bounding box center [958, 96] width 14 height 14
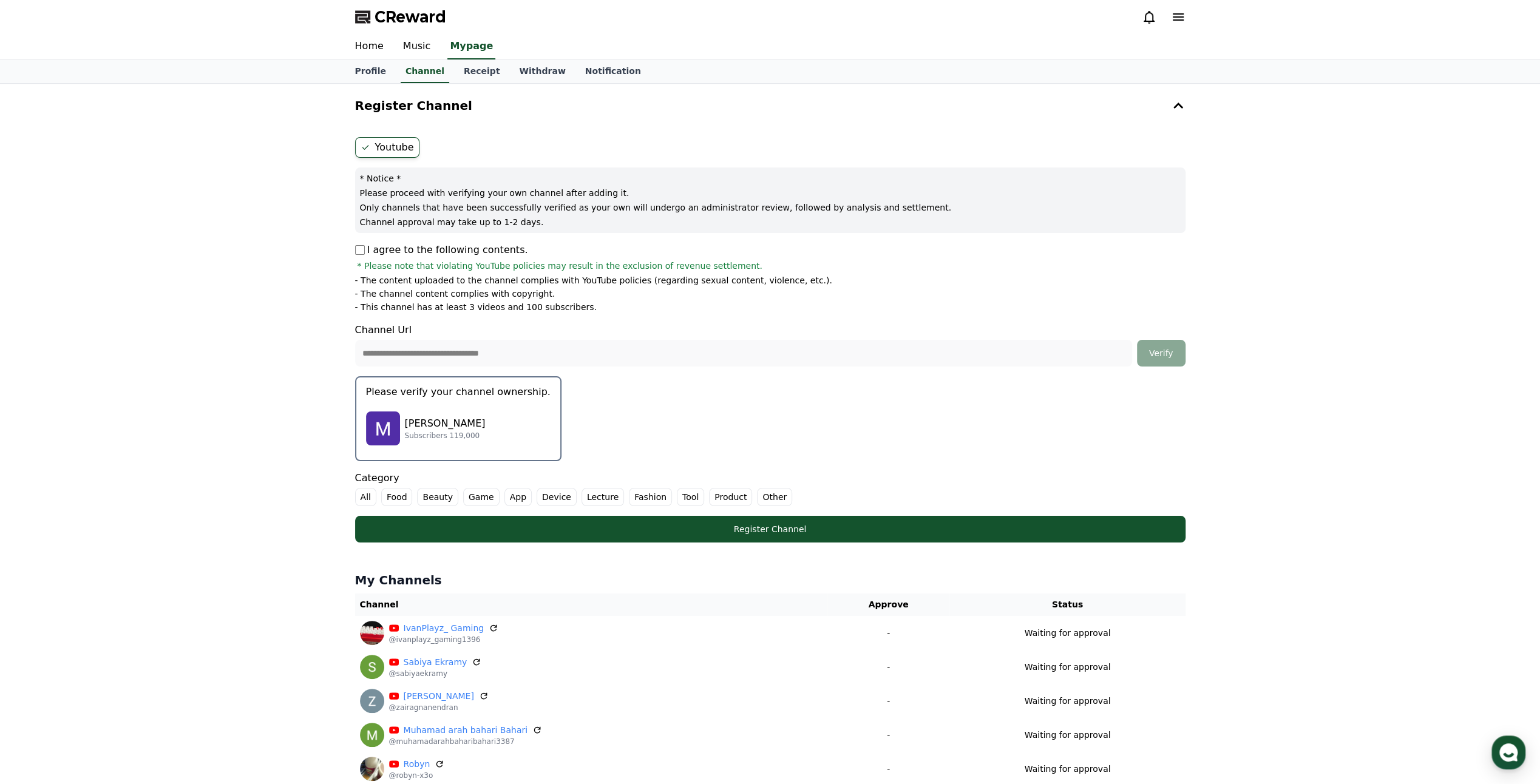
click at [663, 424] on form "**********" at bounding box center [770, 339] width 830 height 405
click at [480, 412] on div "Mahrokh Itwaru Subscribers 119,000" at bounding box center [459, 429] width 184 height 49
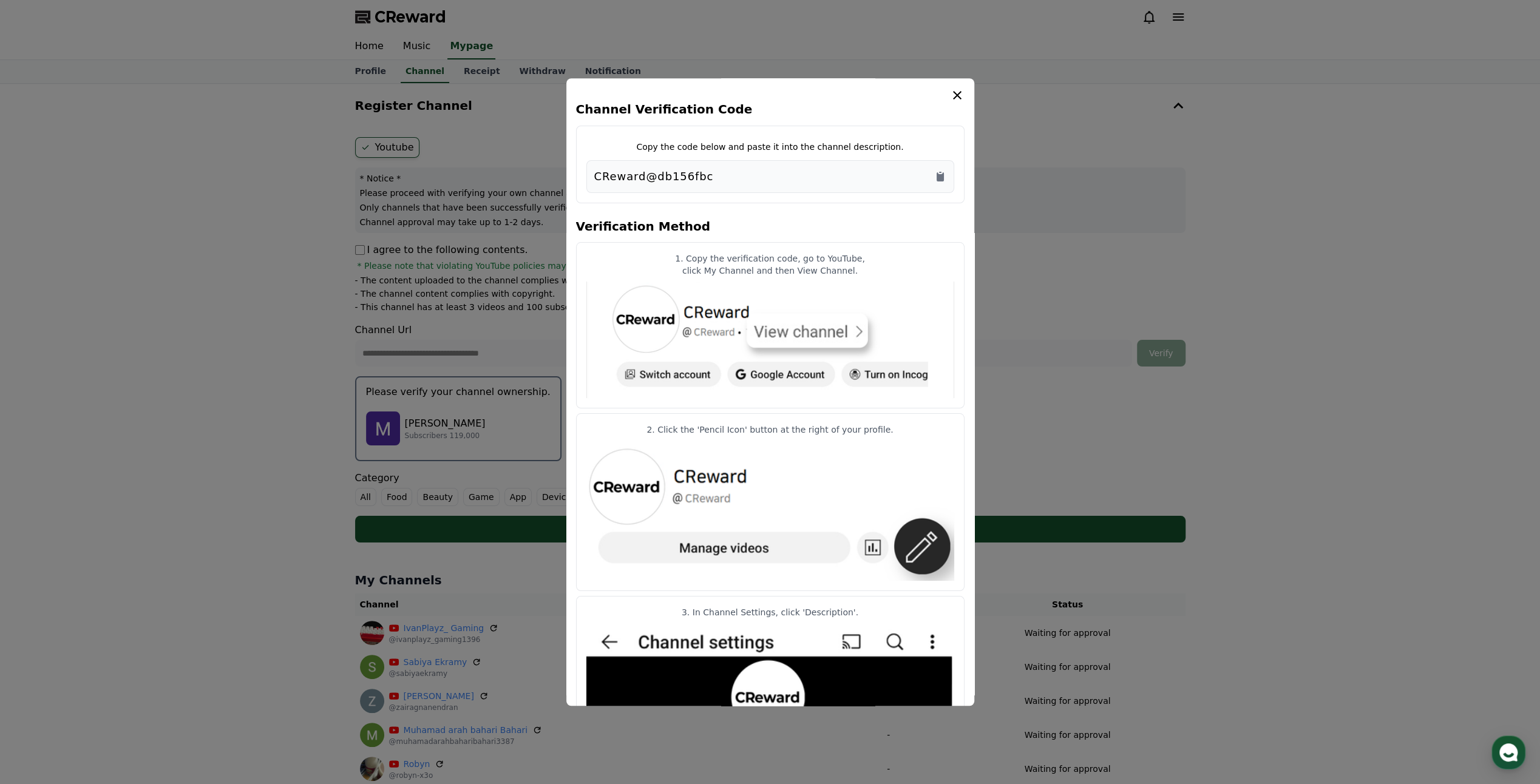
click at [954, 95] on icon "modal" at bounding box center [958, 96] width 14 height 14
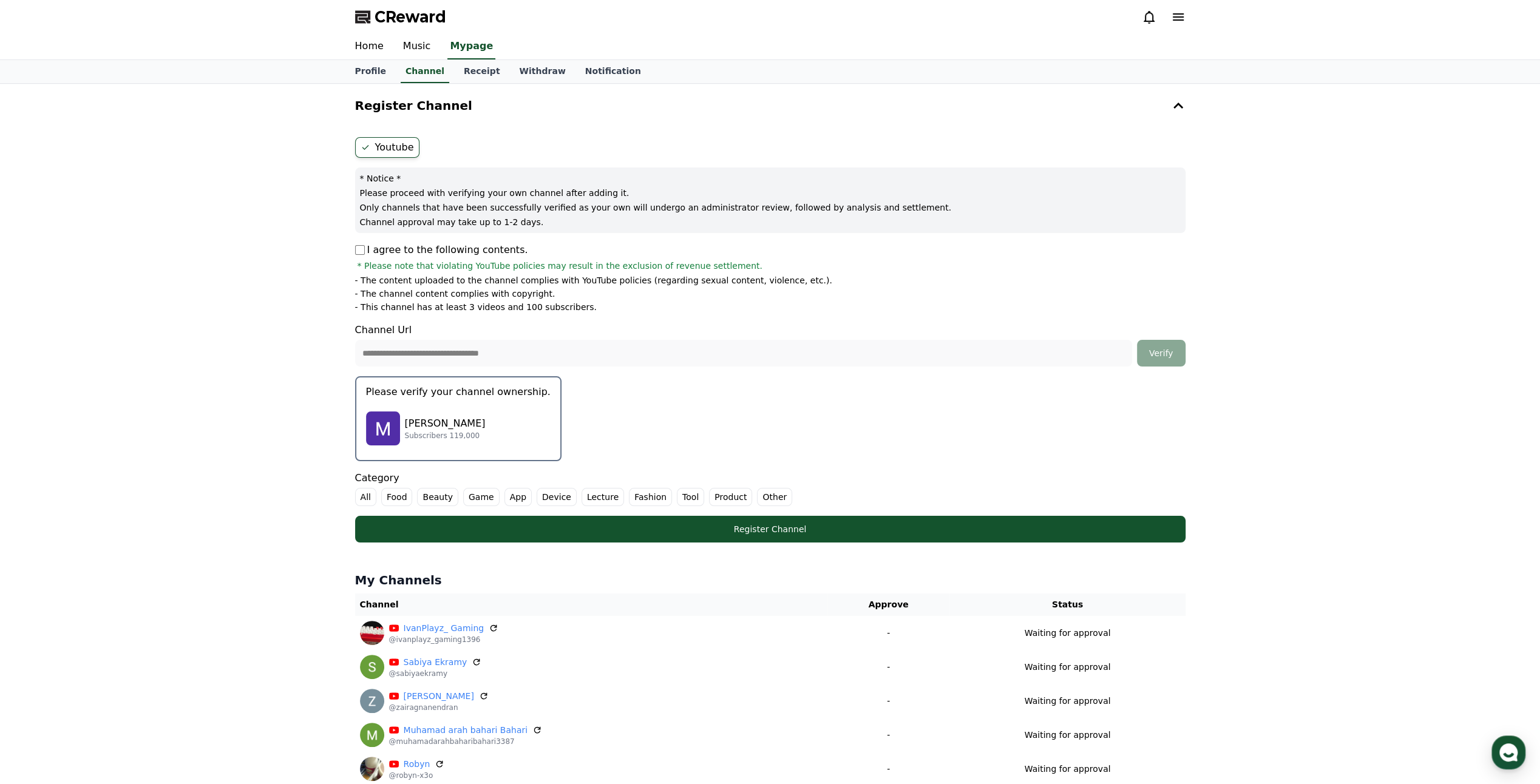
click at [757, 499] on label "Other" at bounding box center [775, 497] width 35 height 18
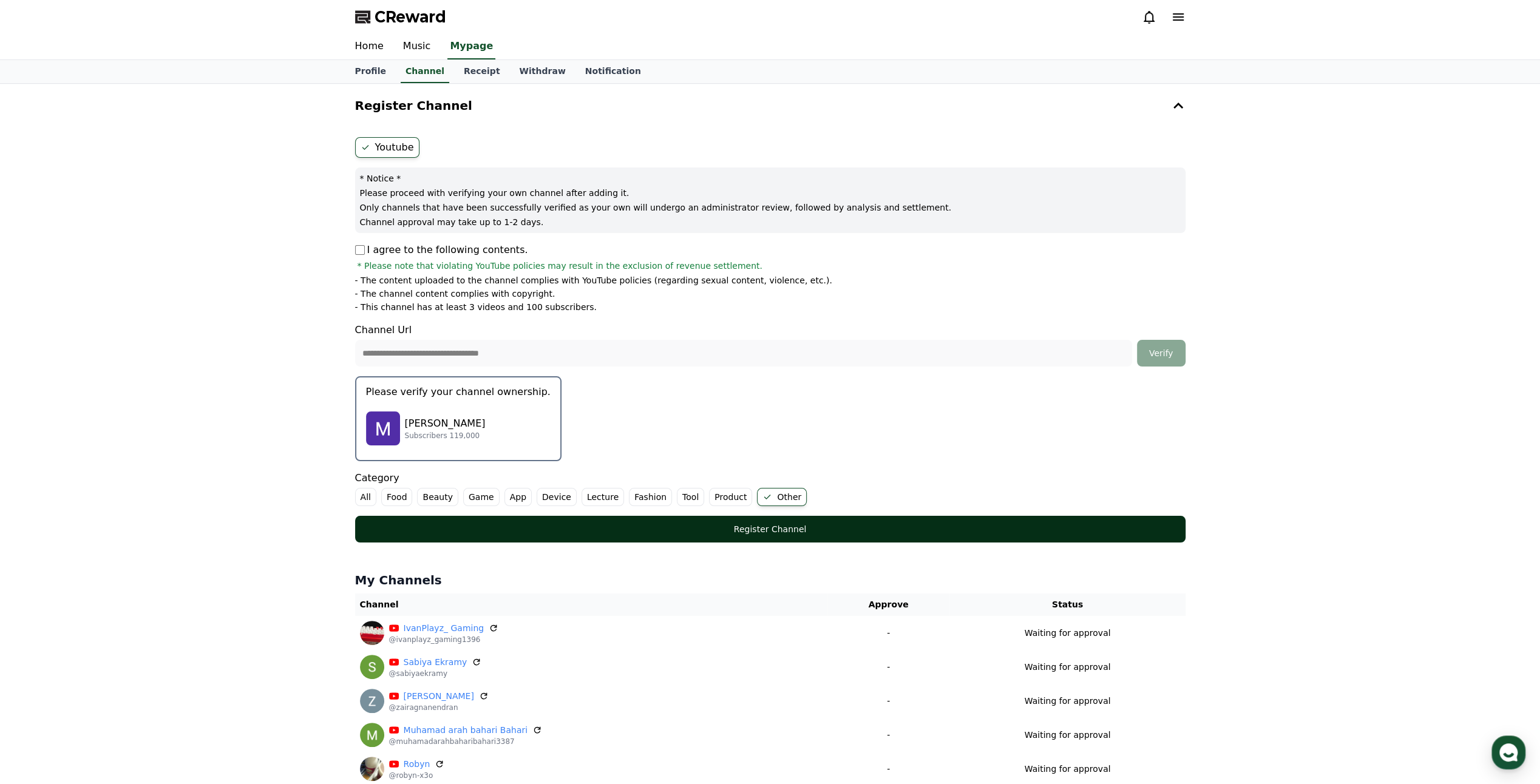
click at [767, 525] on div "Register Channel" at bounding box center [770, 529] width 782 height 12
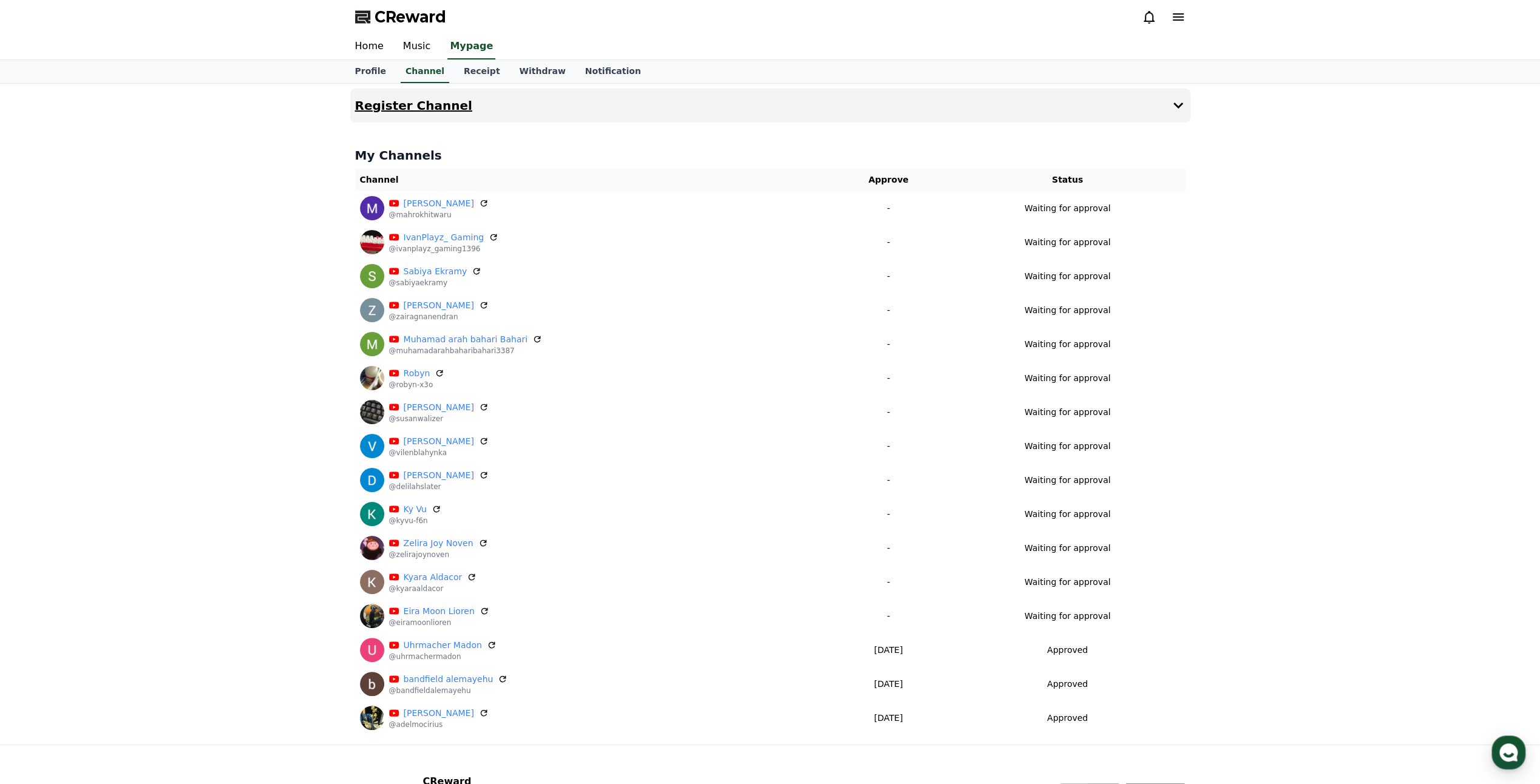
click at [967, 104] on button "Register Channel" at bounding box center [770, 106] width 840 height 34
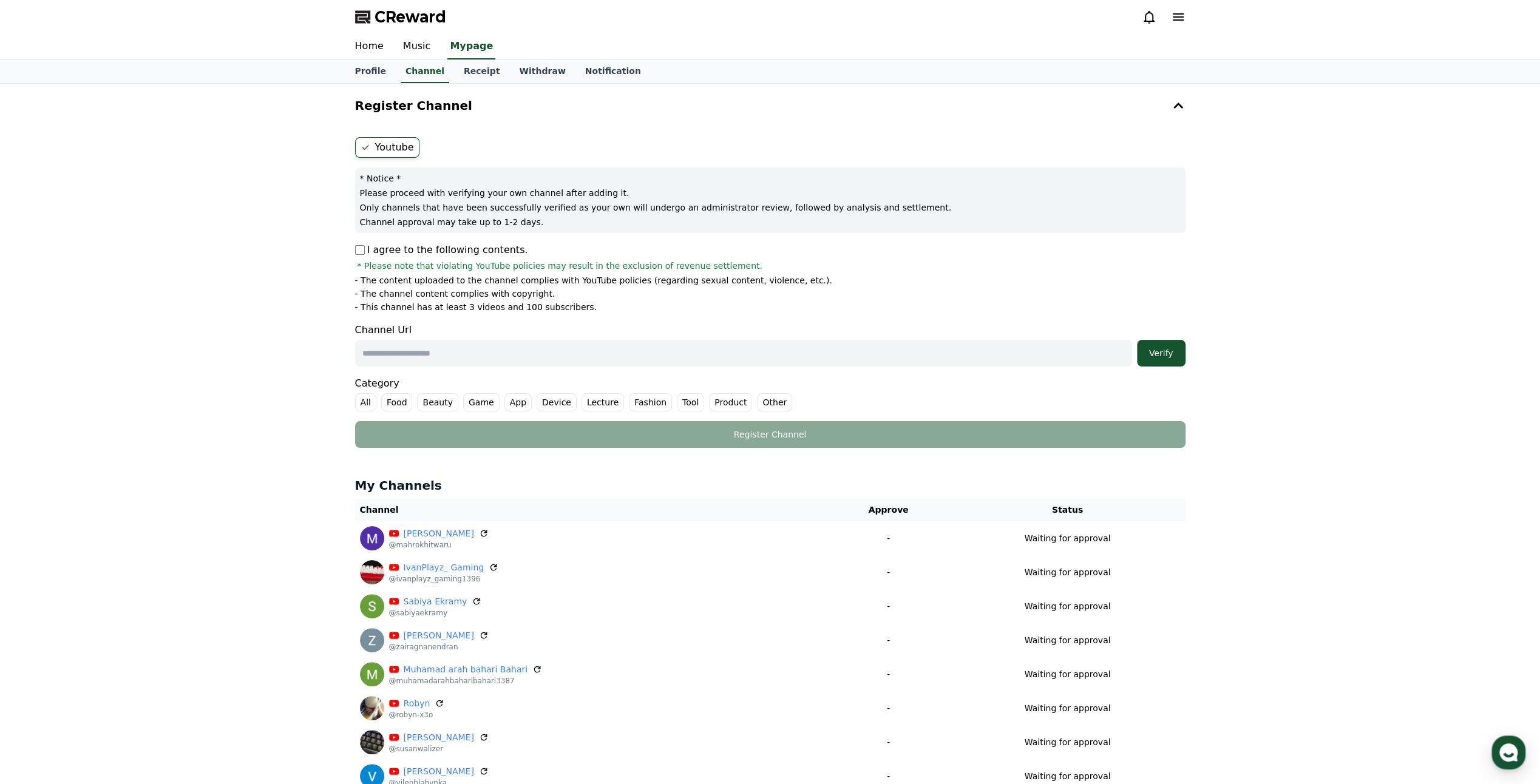
click at [1016, 349] on input "text" at bounding box center [743, 354] width 777 height 27
paste input "**********"
type input "**********"
click at [1155, 355] on div "Verify" at bounding box center [1161, 353] width 39 height 12
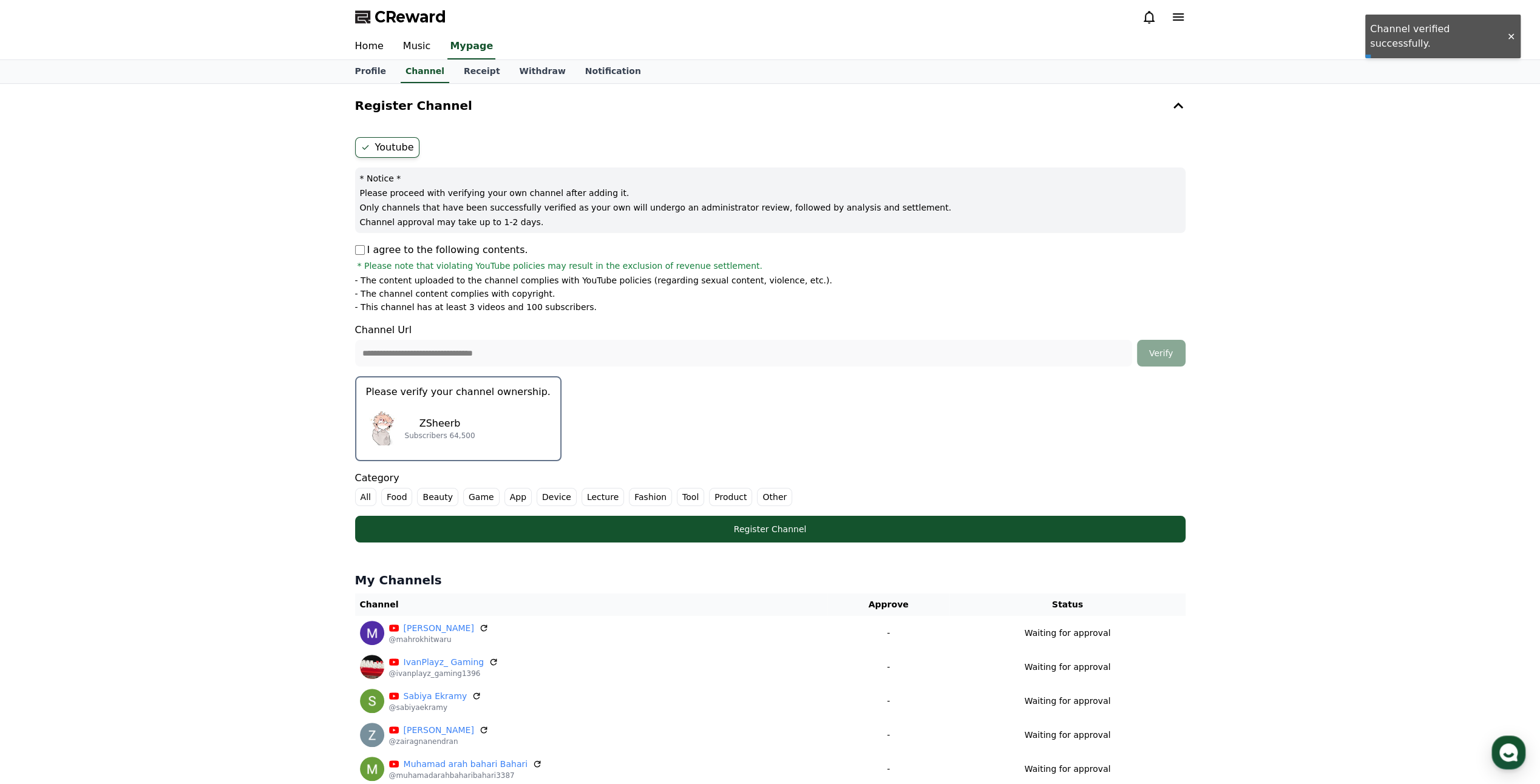
click at [516, 433] on div "ZSheerb Subscribers 64,500" at bounding box center [459, 429] width 184 height 49
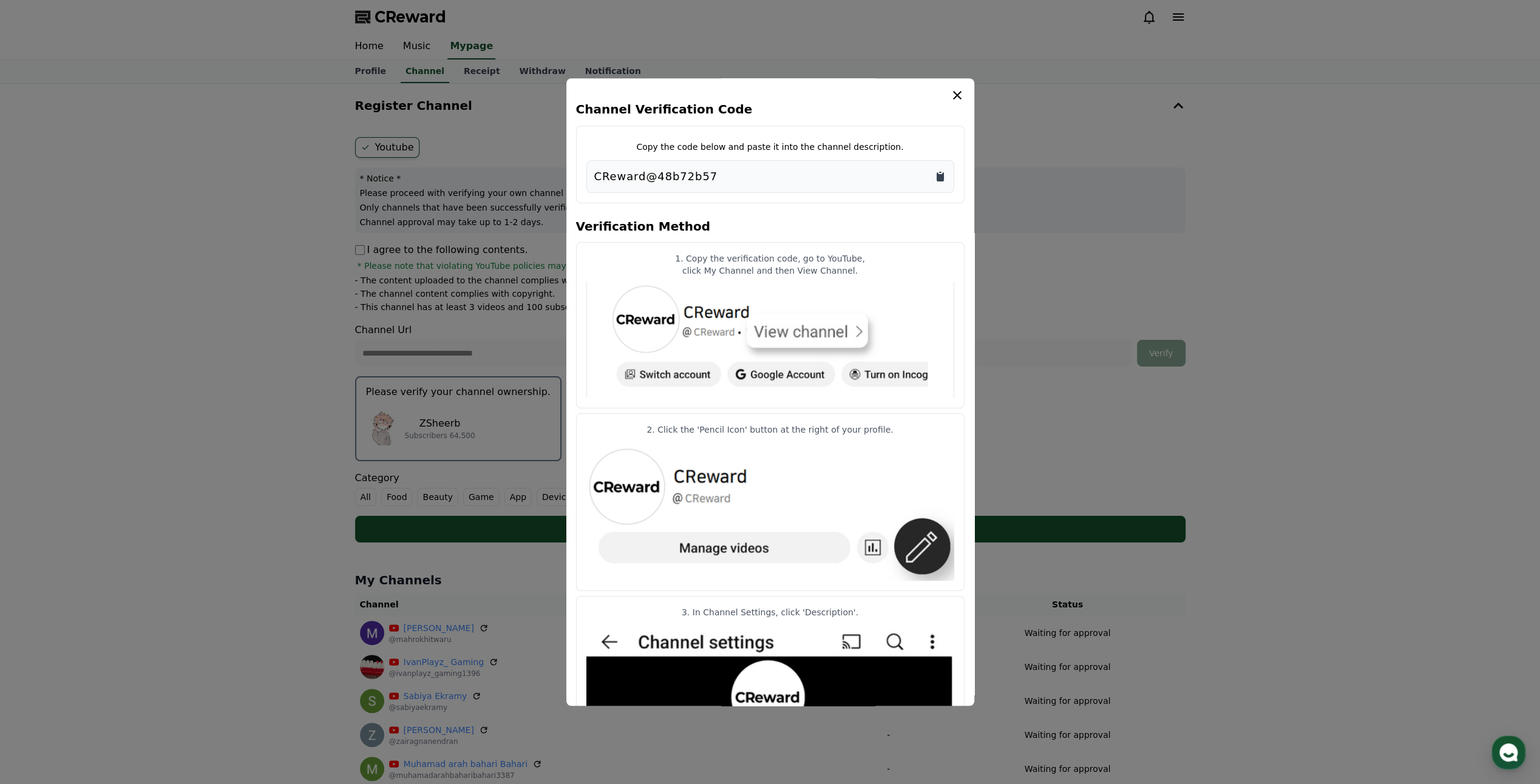
click at [946, 179] on icon "Copy to clipboard" at bounding box center [940, 176] width 12 height 12
click at [960, 94] on icon "modal" at bounding box center [958, 96] width 14 height 14
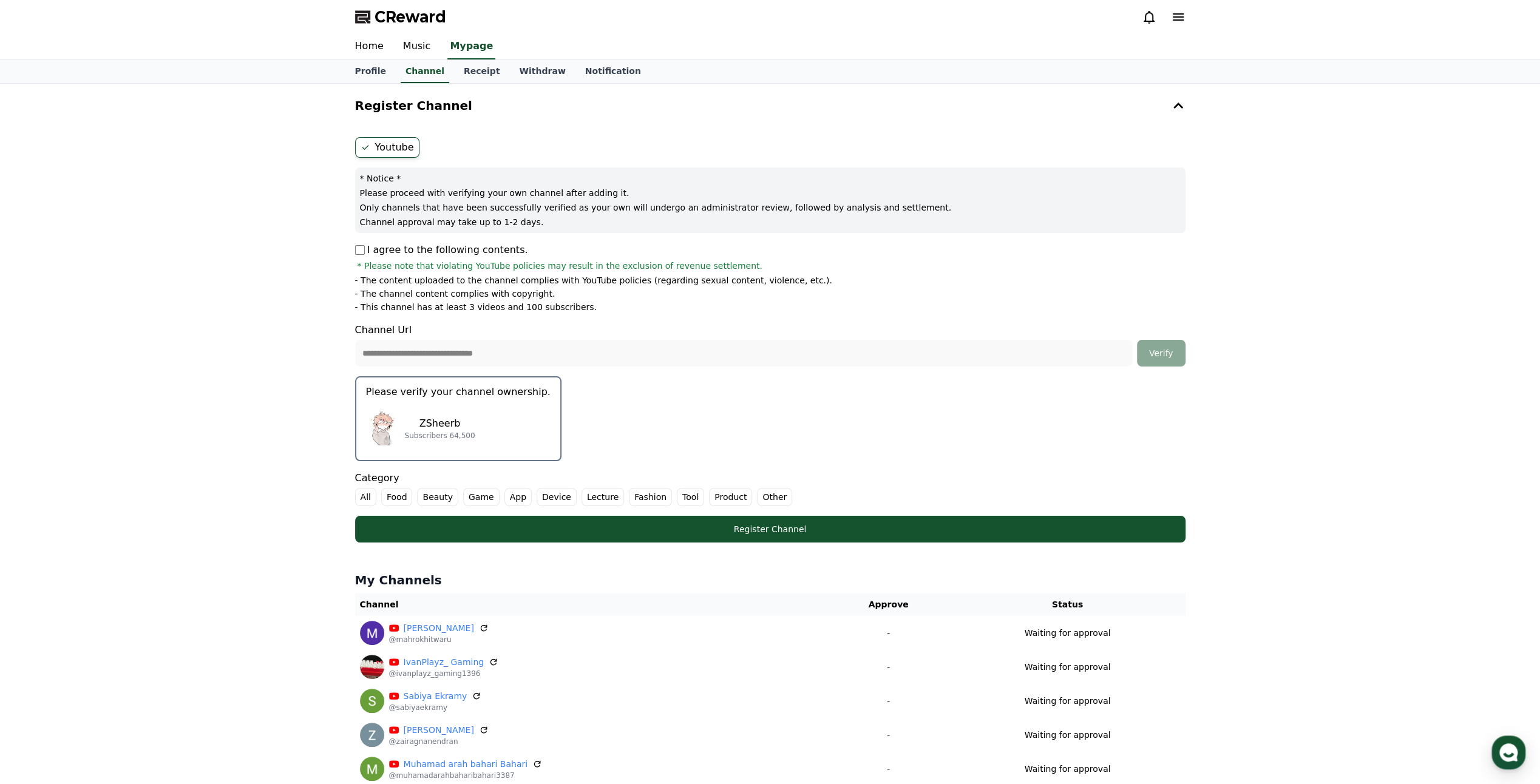
click at [782, 490] on ul "All Food Beauty Game App Device Lecture Fashion Tool Product Other" at bounding box center [770, 497] width 830 height 18
click at [761, 492] on label "Other" at bounding box center [775, 497] width 35 height 18
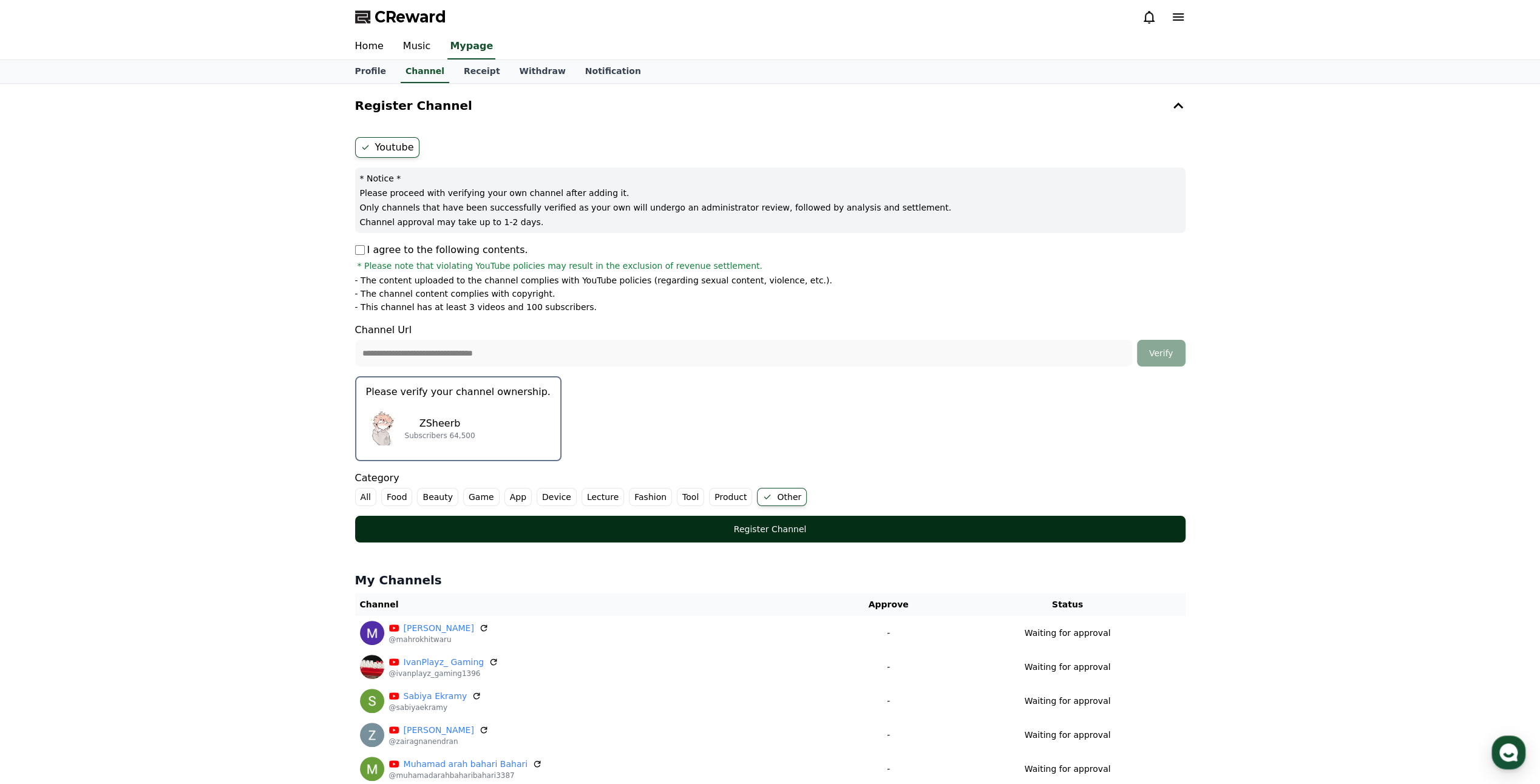
click at [778, 523] on div "Register Channel" at bounding box center [770, 529] width 782 height 12
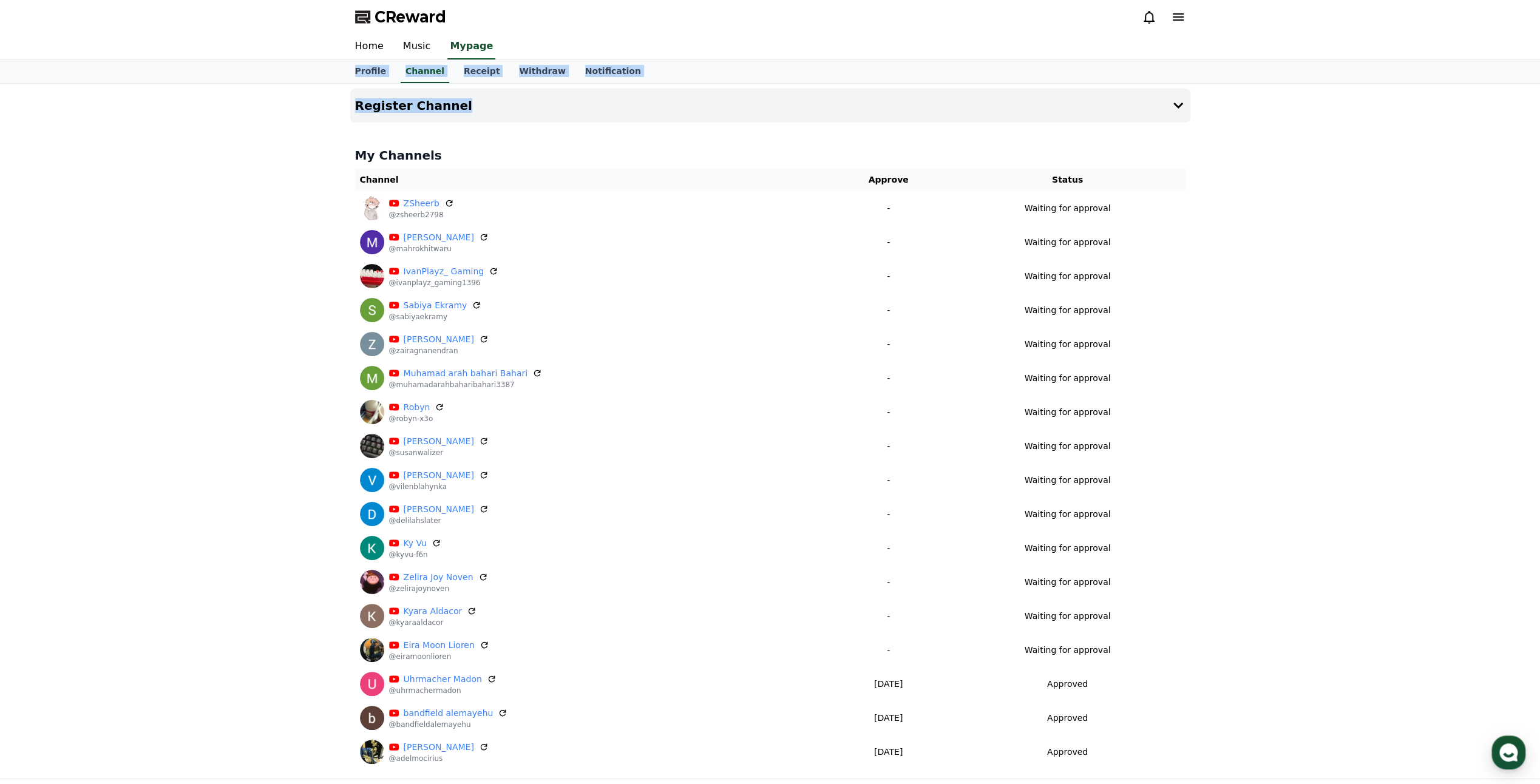
drag, startPoint x: 966, startPoint y: 92, endPoint x: 819, endPoint y: 127, distance: 151.1
click at [819, 127] on div "CReward Home Music Mypage Profile Channel Receipt Withdraw Notification Registe…" at bounding box center [770, 465] width 1540 height 929
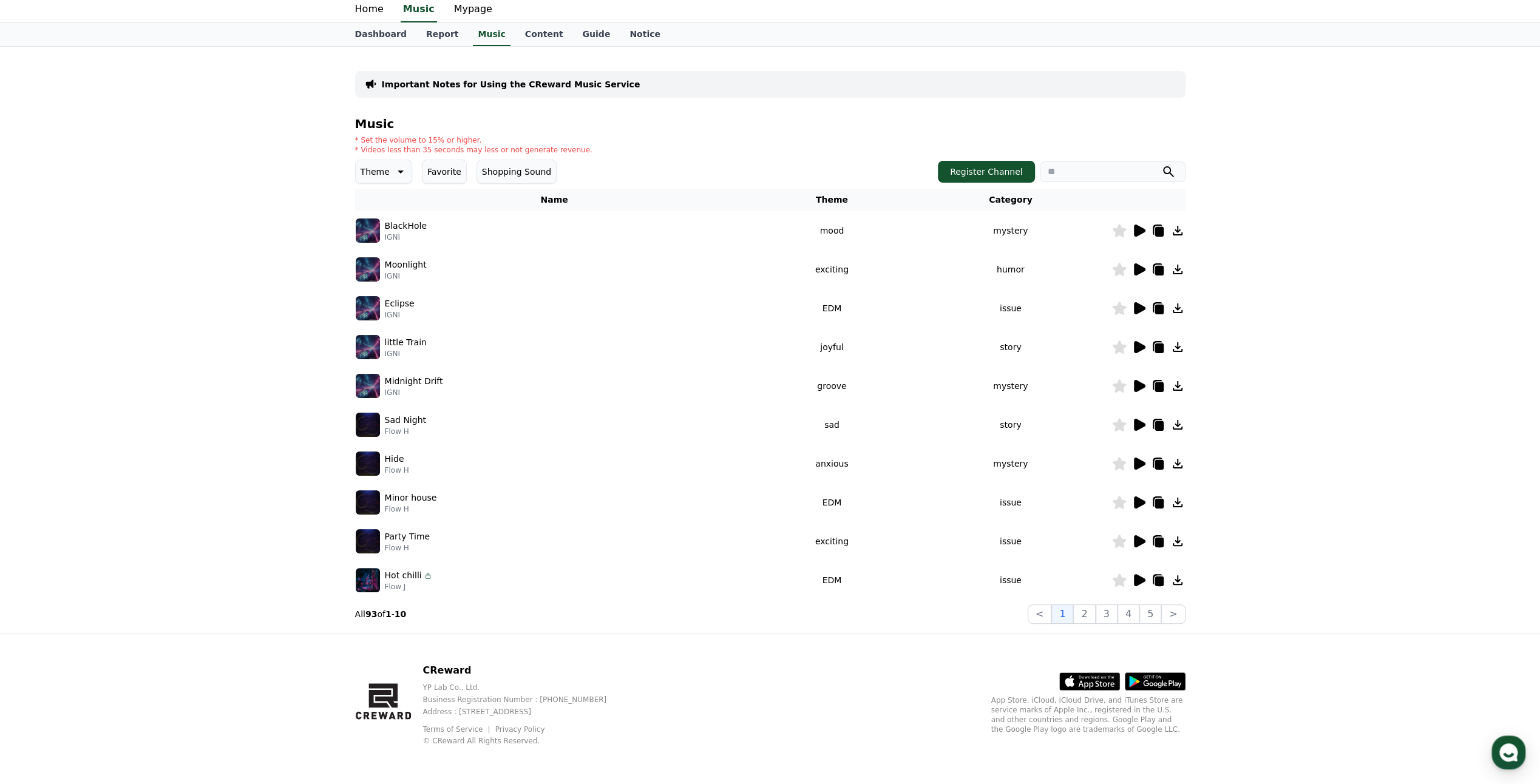
drag, startPoint x: 0, startPoint y: 0, endPoint x: 1362, endPoint y: 270, distance: 1388.5
click at [1360, 271] on div "Important Notes for Using the CReward Music Service Music * Set the volume to 1…" at bounding box center [770, 340] width 1540 height 586
